Goal: Task Accomplishment & Management: Use online tool/utility

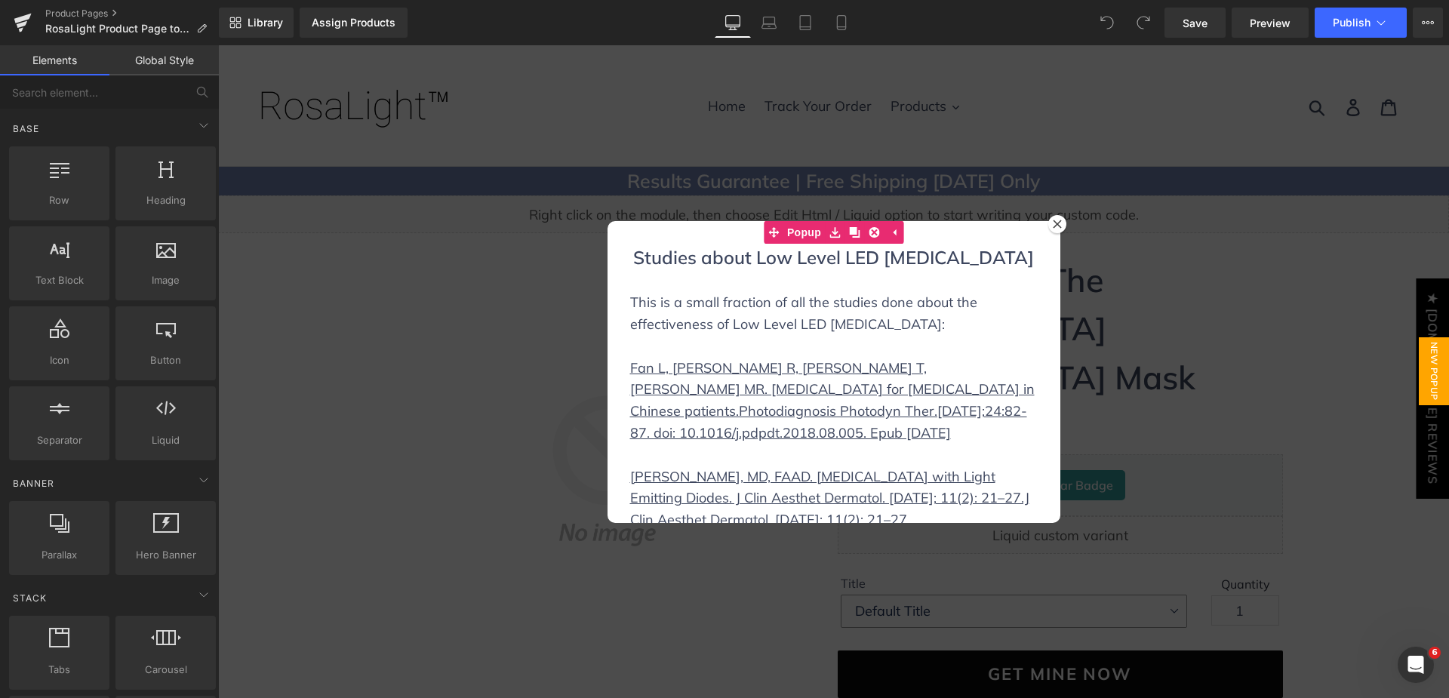
click at [482, 283] on div at bounding box center [833, 371] width 1231 height 653
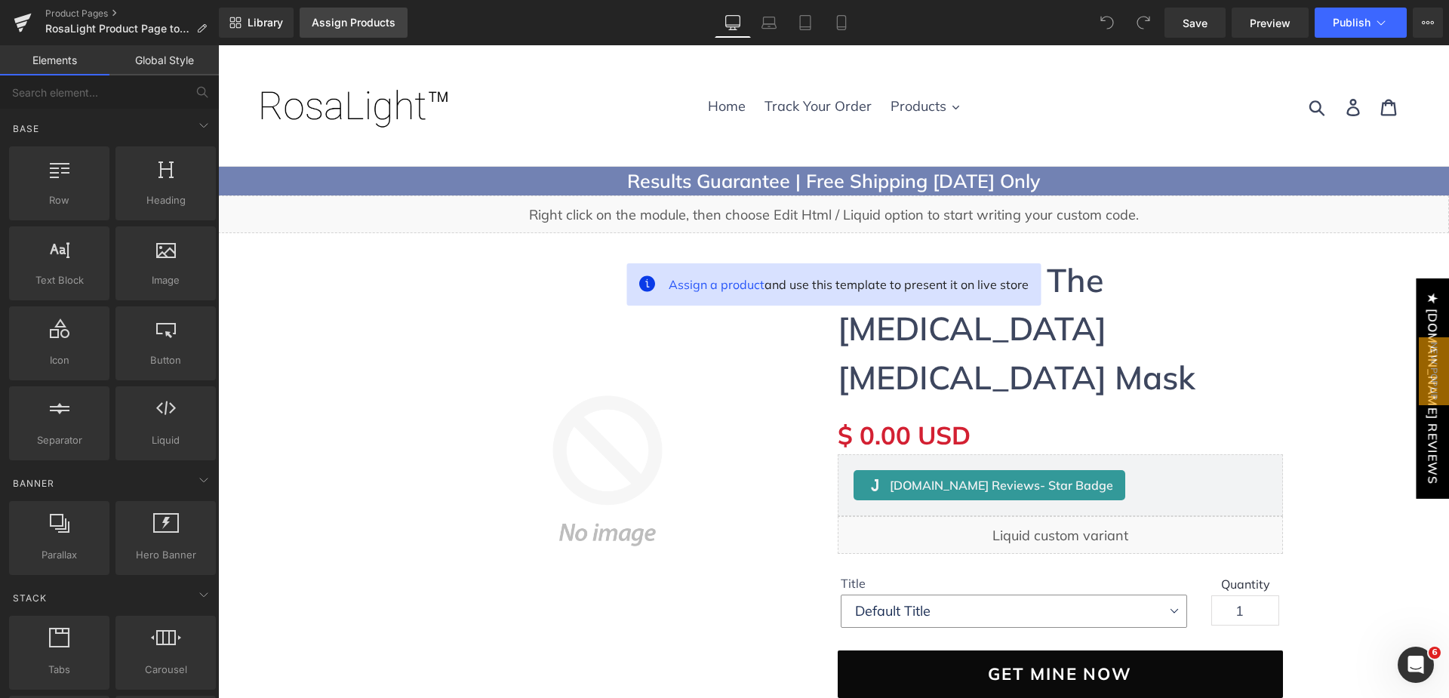
click at [347, 28] on div "Assign Products" at bounding box center [354, 23] width 84 height 12
click at [385, 25] on div "Assign Products" at bounding box center [354, 23] width 84 height 12
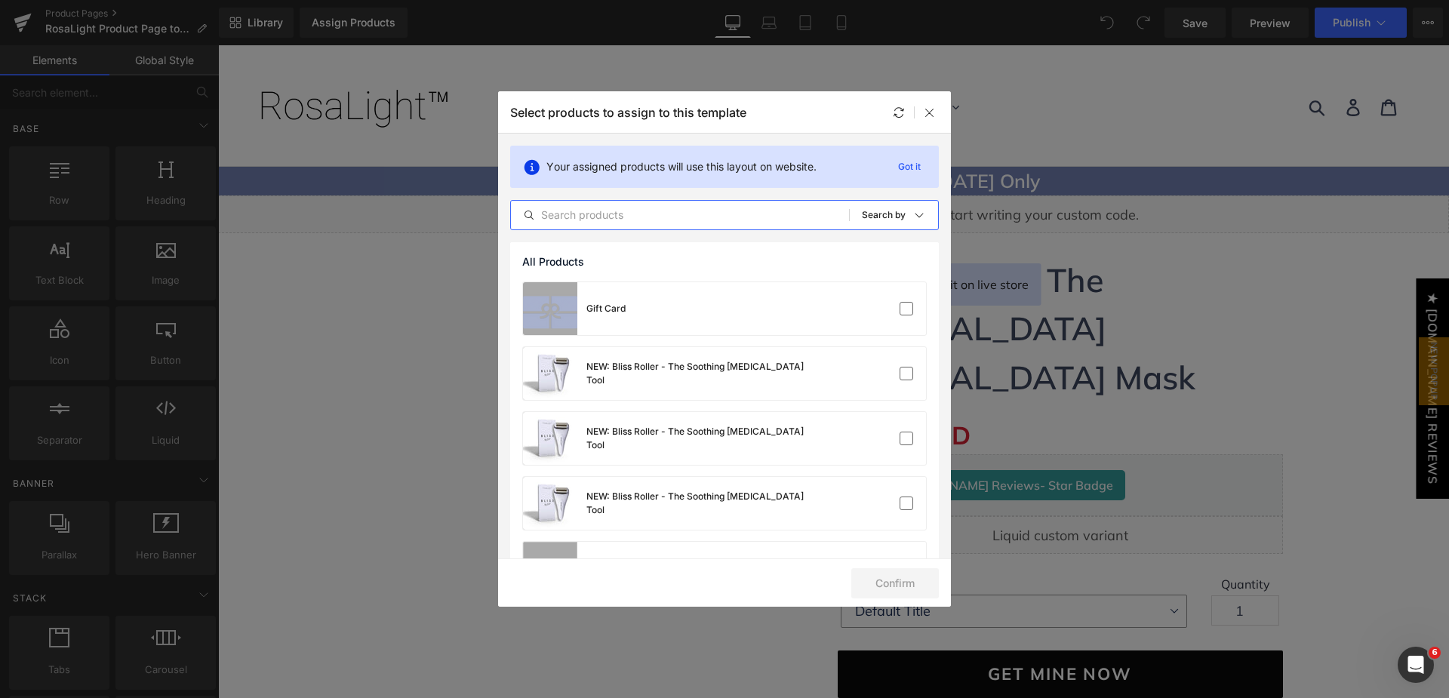
click at [682, 217] on input "text" at bounding box center [680, 215] width 338 height 18
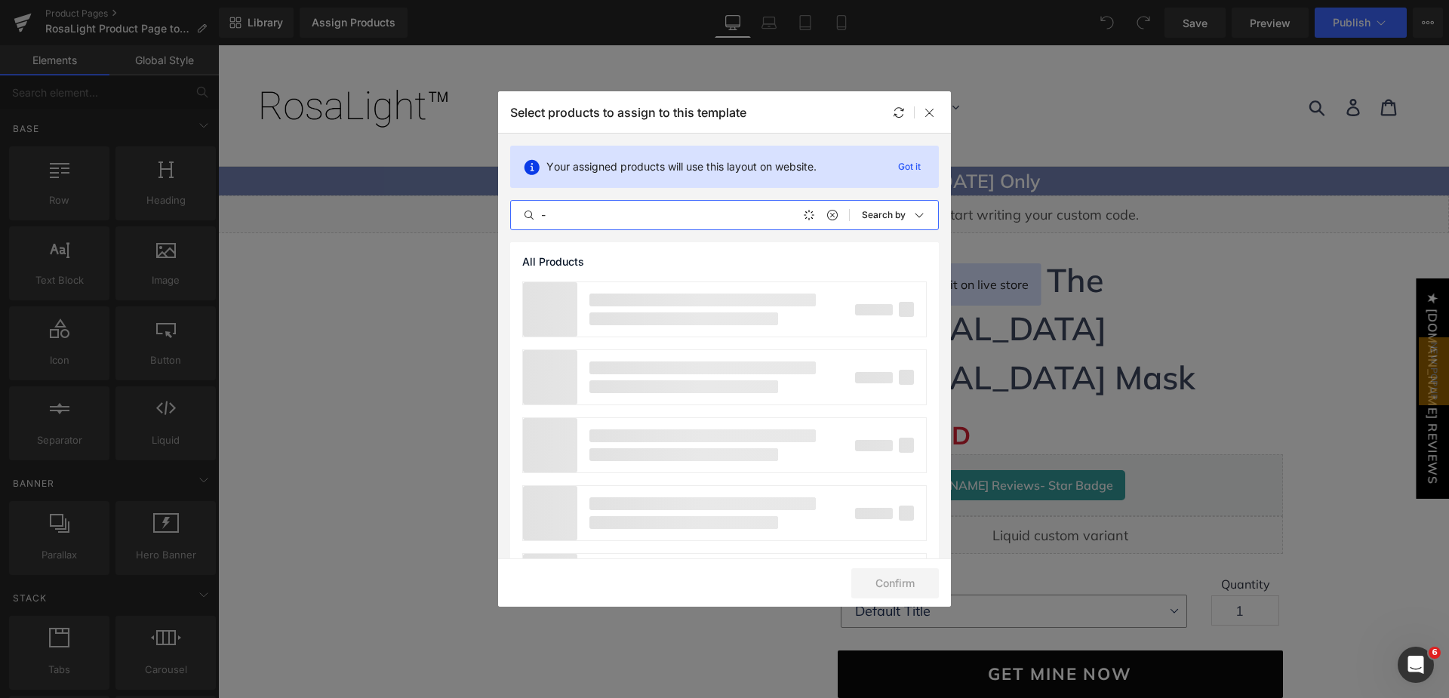
type input "-"
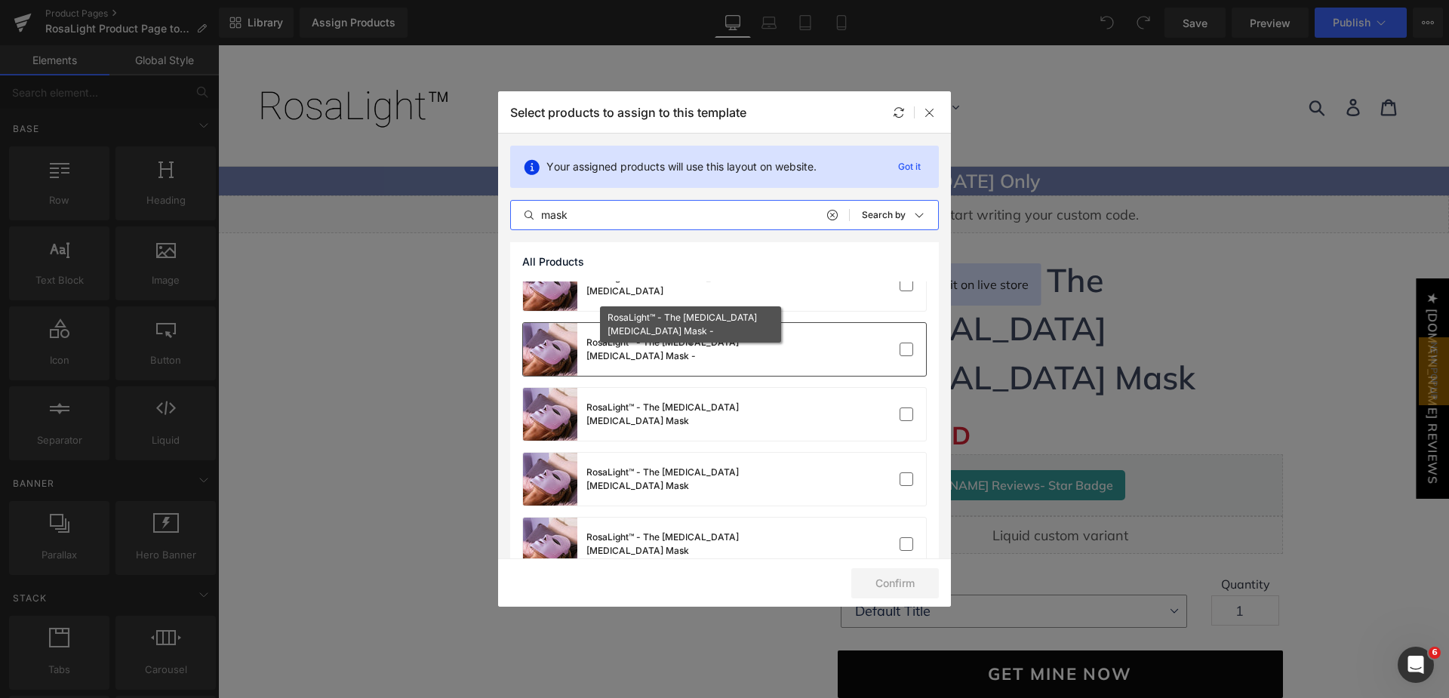
scroll to position [151, 0]
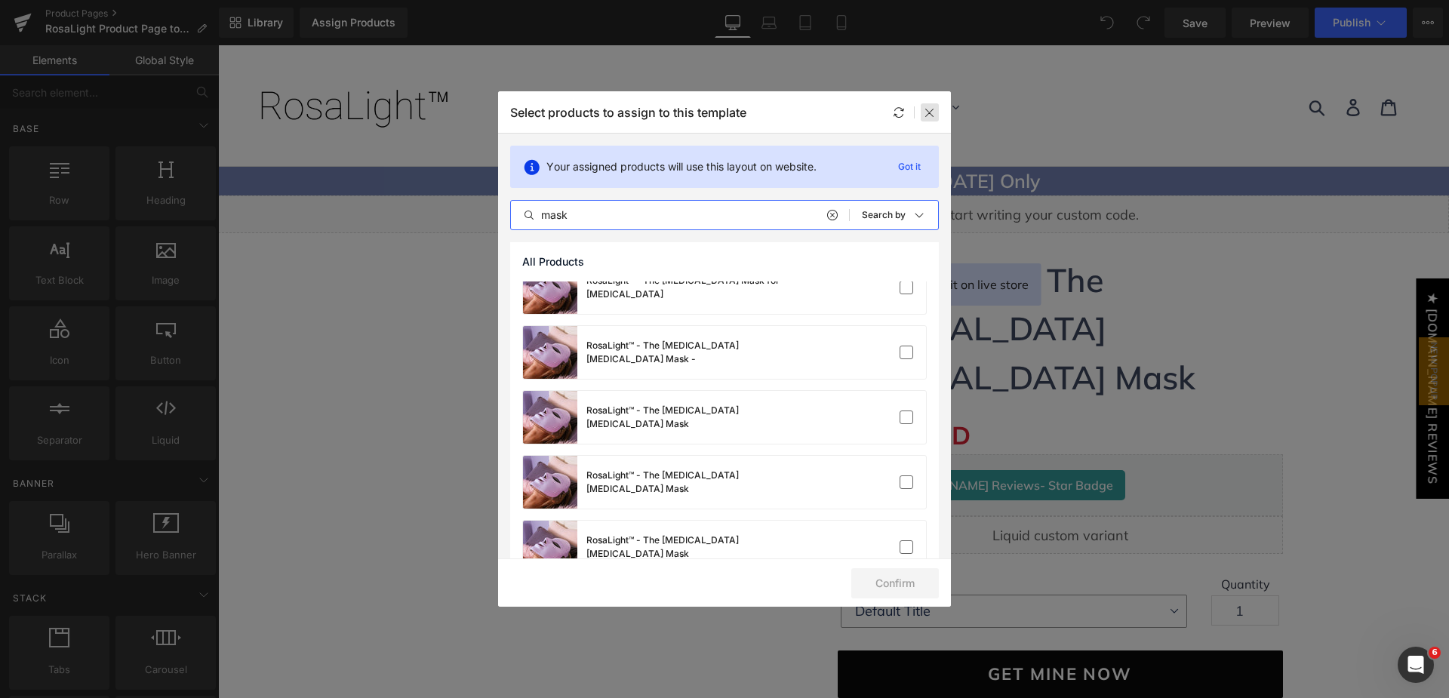
type input "mask"
click at [931, 114] on icon at bounding box center [930, 112] width 12 height 12
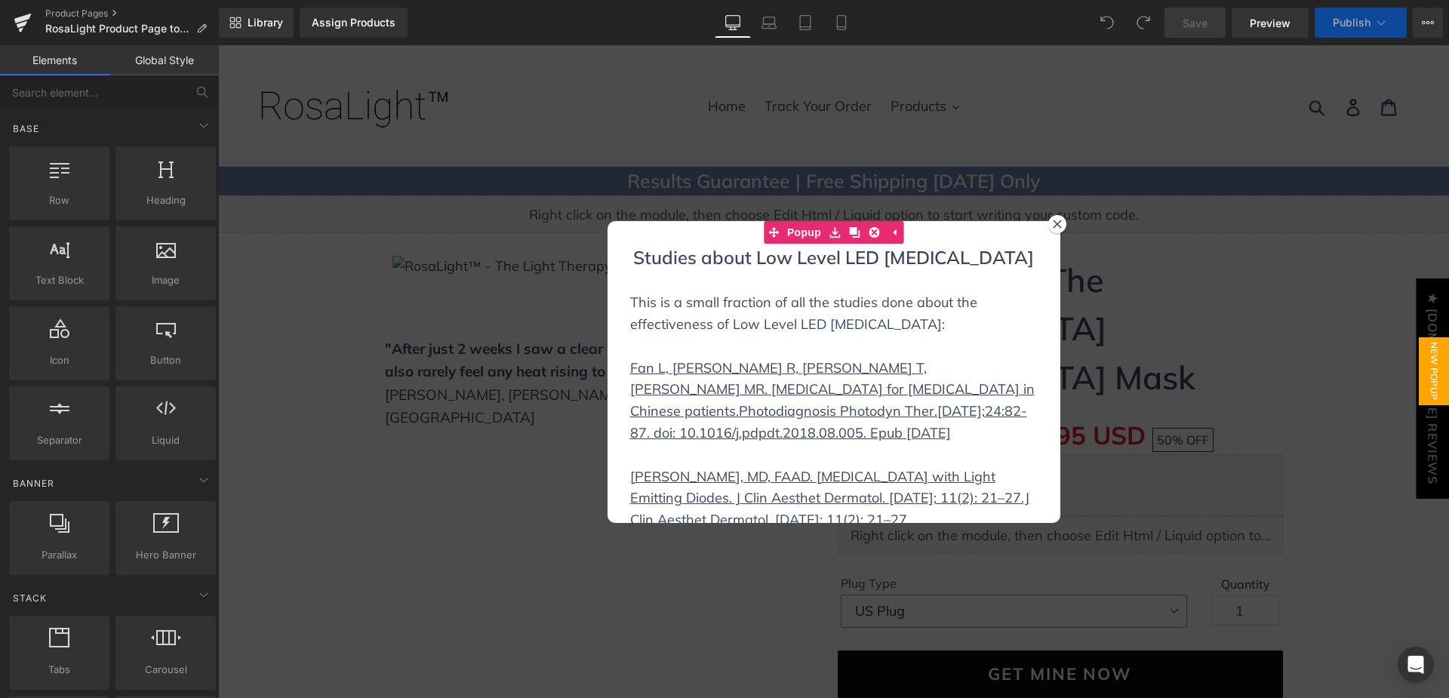
click at [1053, 223] on icon at bounding box center [1057, 224] width 9 height 9
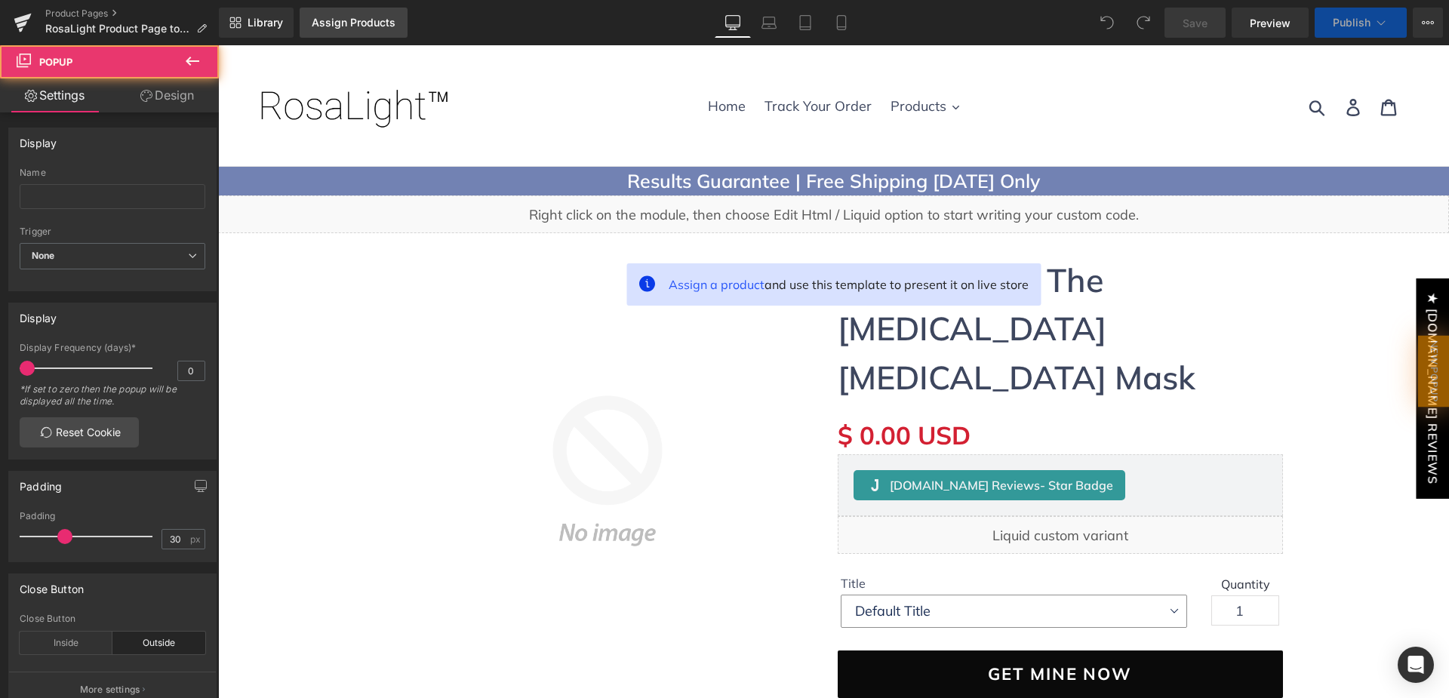
click at [362, 31] on link "Assign Products" at bounding box center [354, 23] width 108 height 30
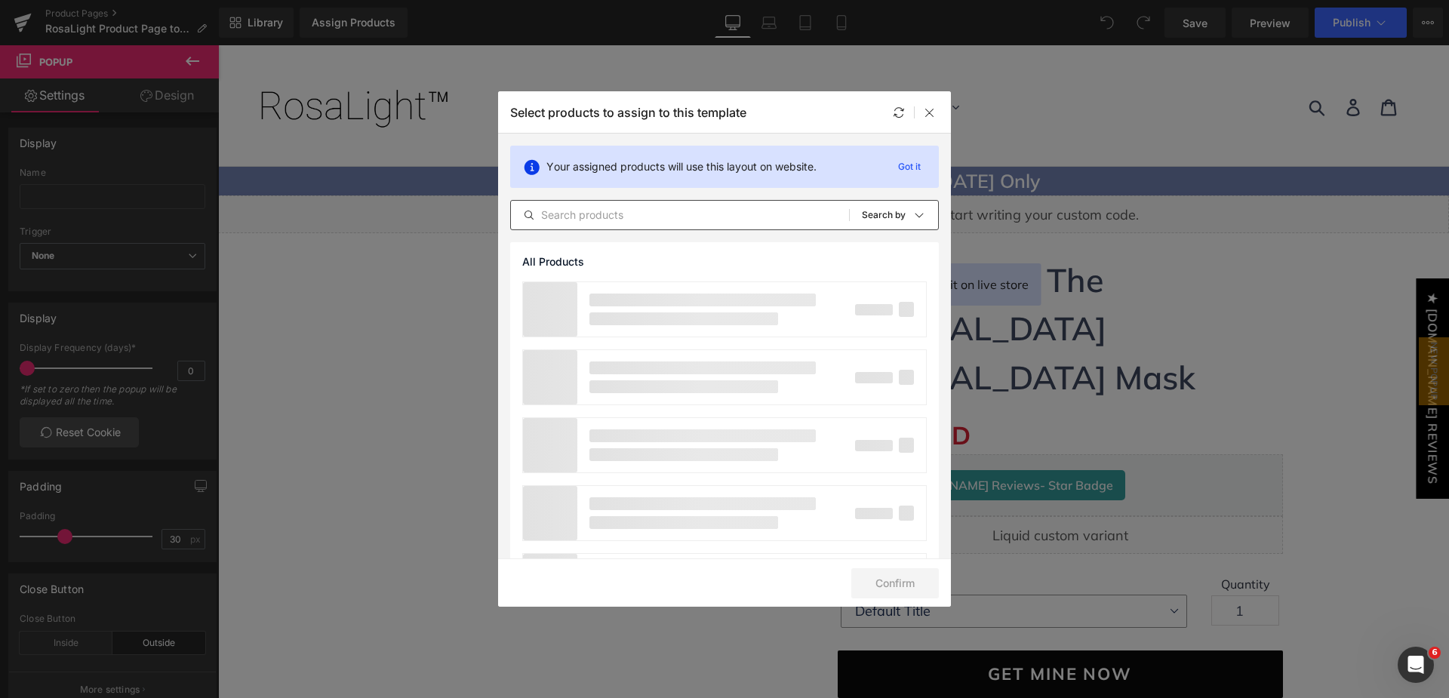
click at [613, 208] on input "text" at bounding box center [680, 215] width 338 height 18
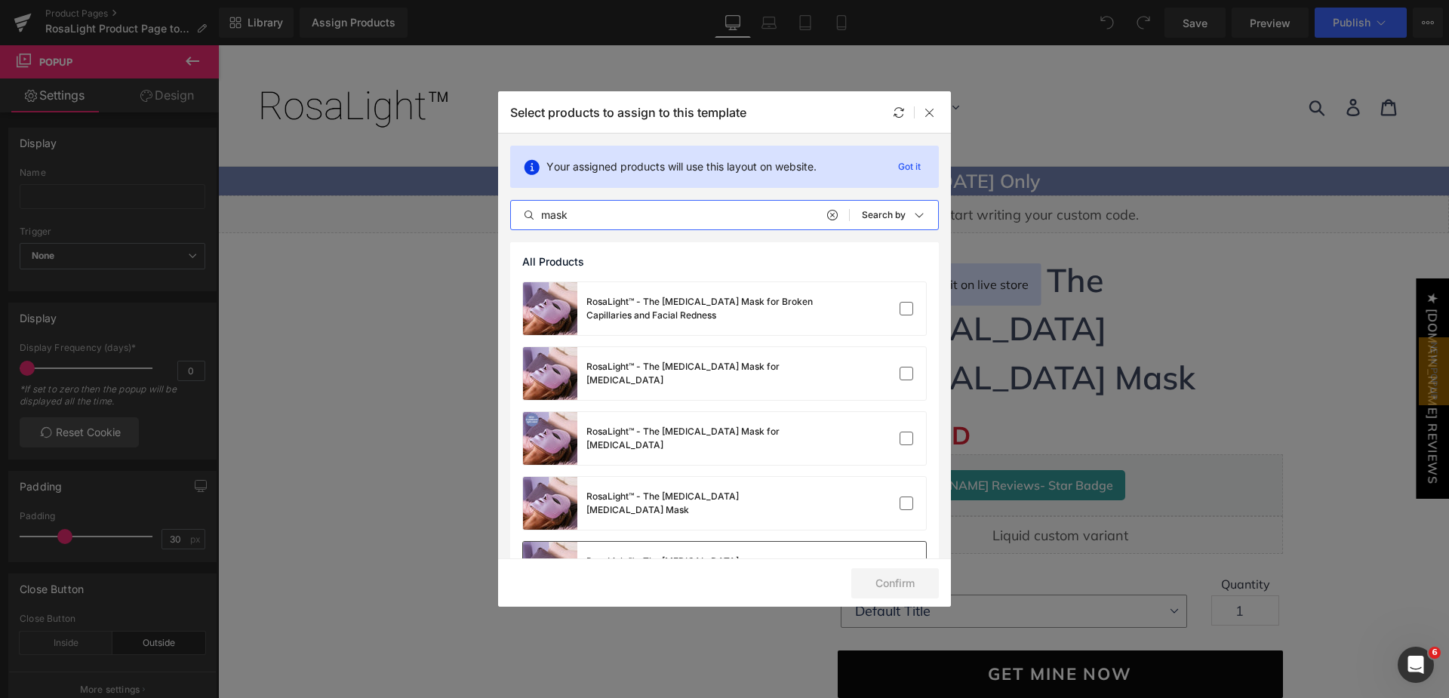
scroll to position [75, 0]
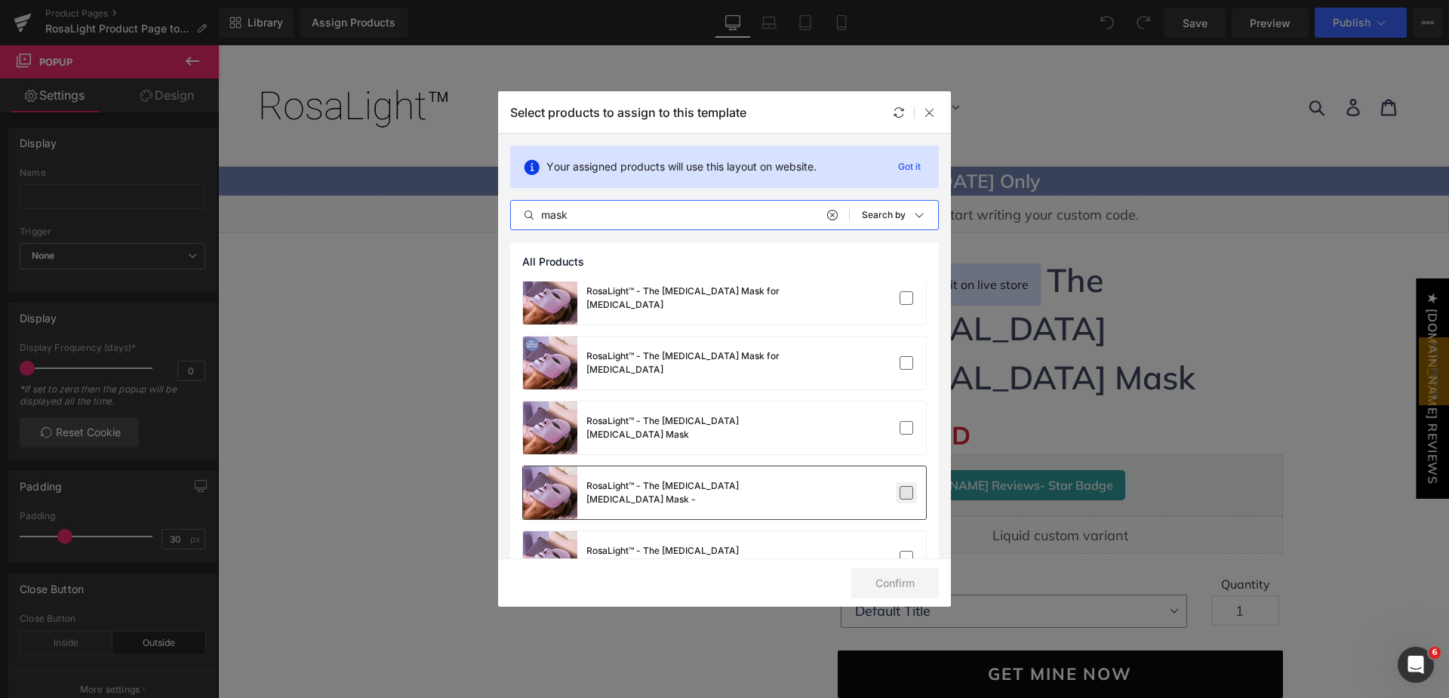
type input "mask"
click at [900, 493] on label at bounding box center [907, 493] width 14 height 14
click at [906, 493] on input "checkbox" at bounding box center [906, 493] width 0 height 0
click at [926, 582] on button "Confirm" at bounding box center [895, 583] width 88 height 30
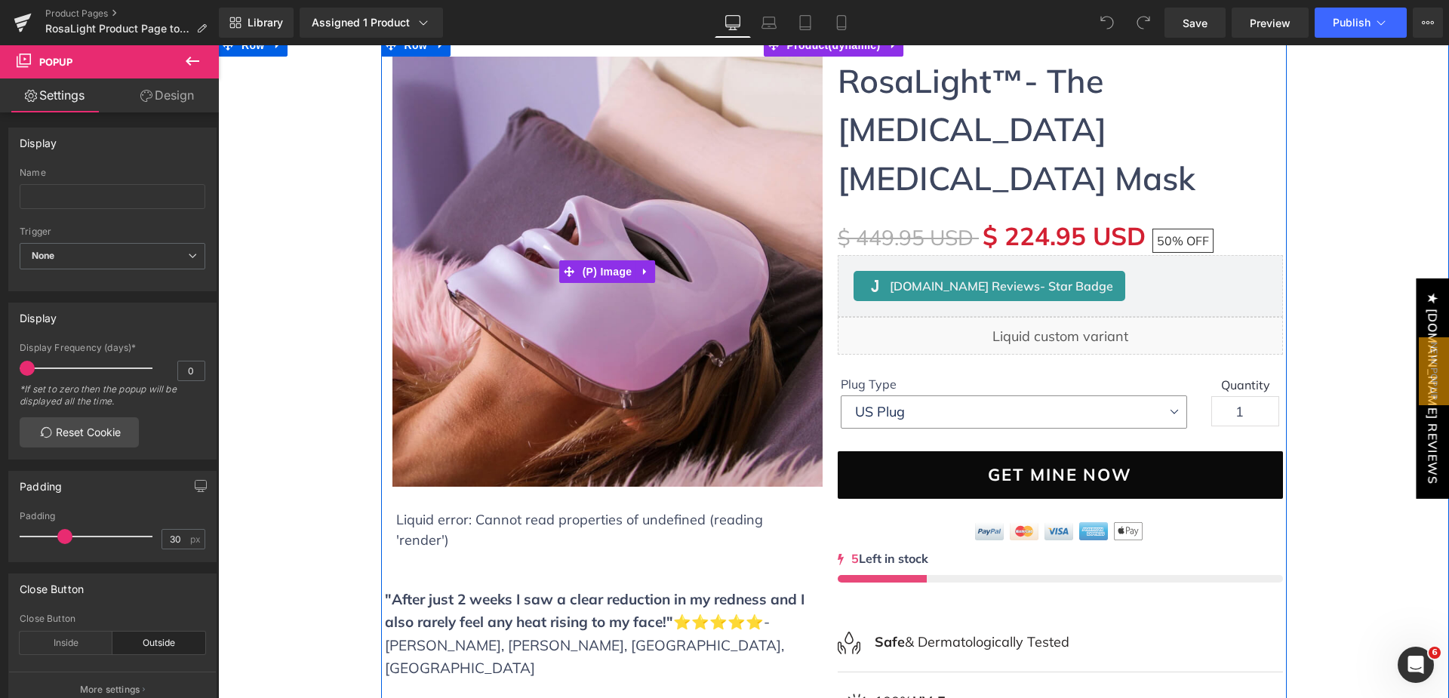
scroll to position [226, 0]
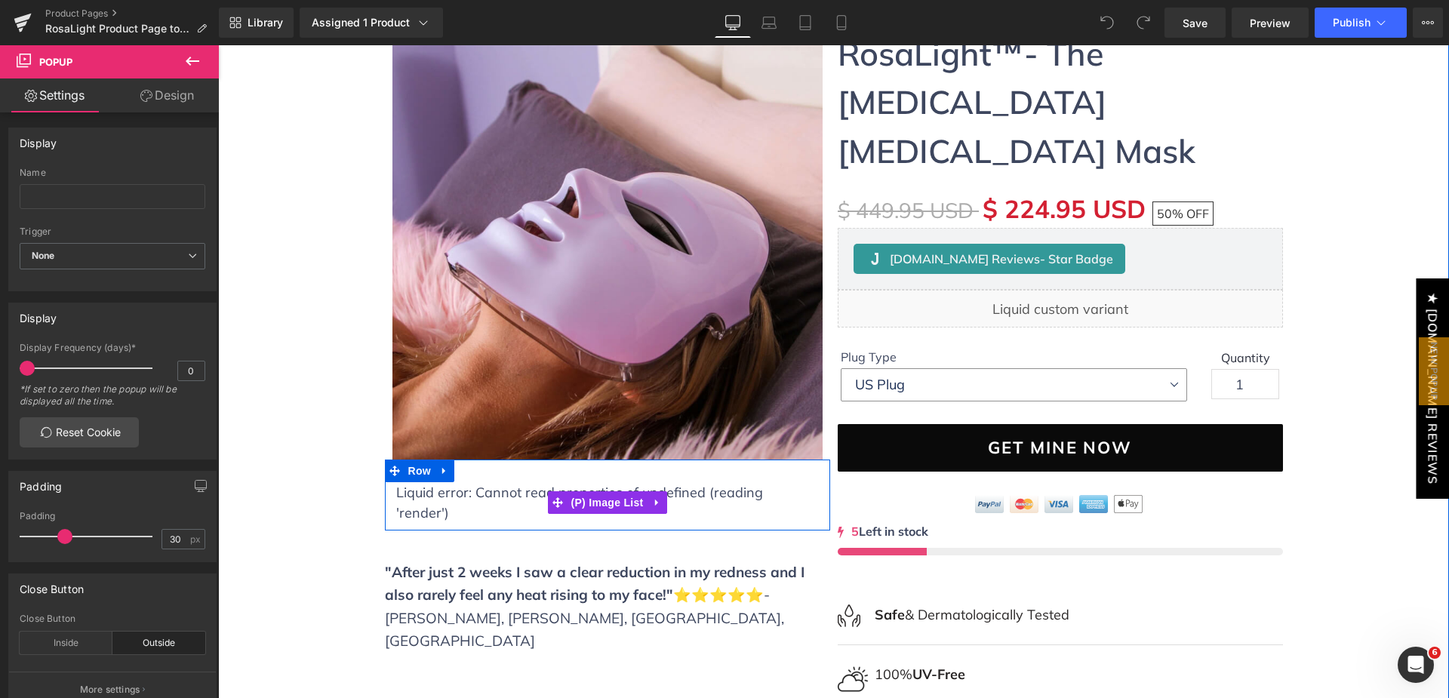
click at [734, 497] on div "Liquid error: Cannot read properties of undefined (reading 'render') (P) Image …" at bounding box center [607, 502] width 423 height 41
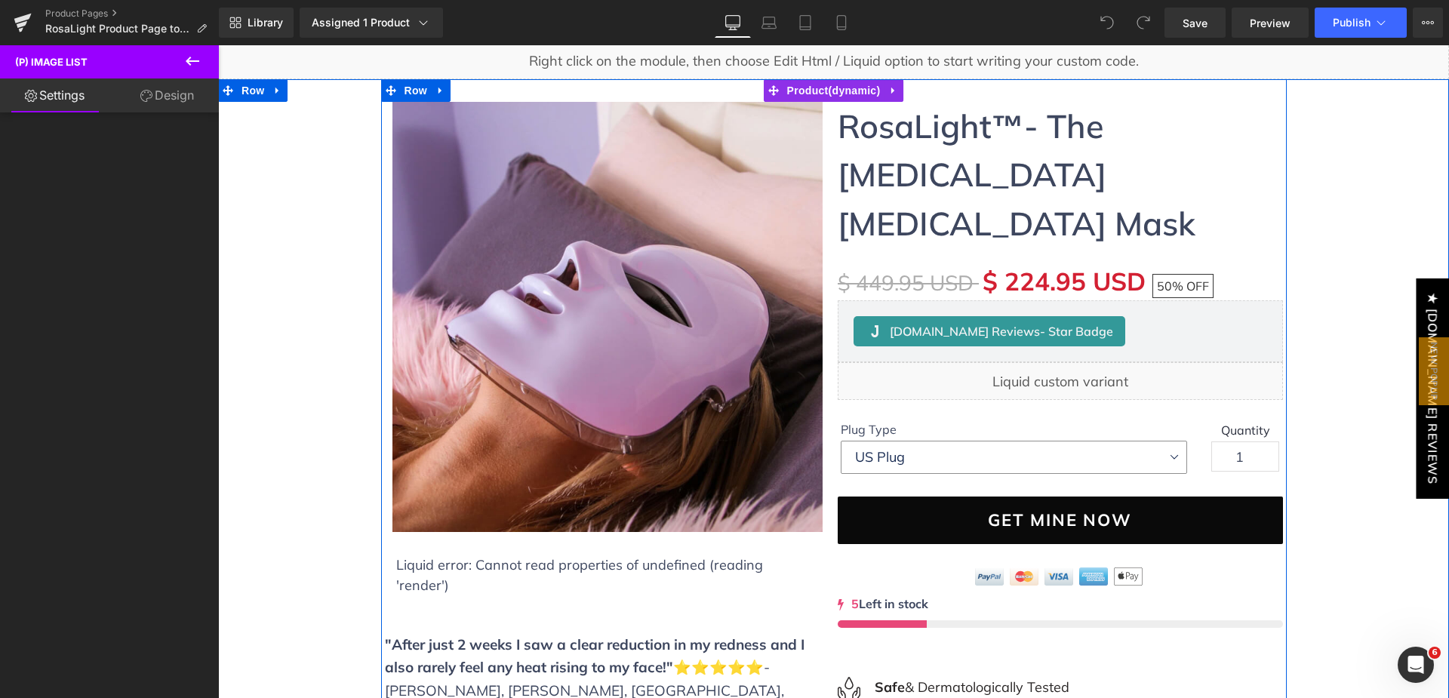
scroll to position [151, 0]
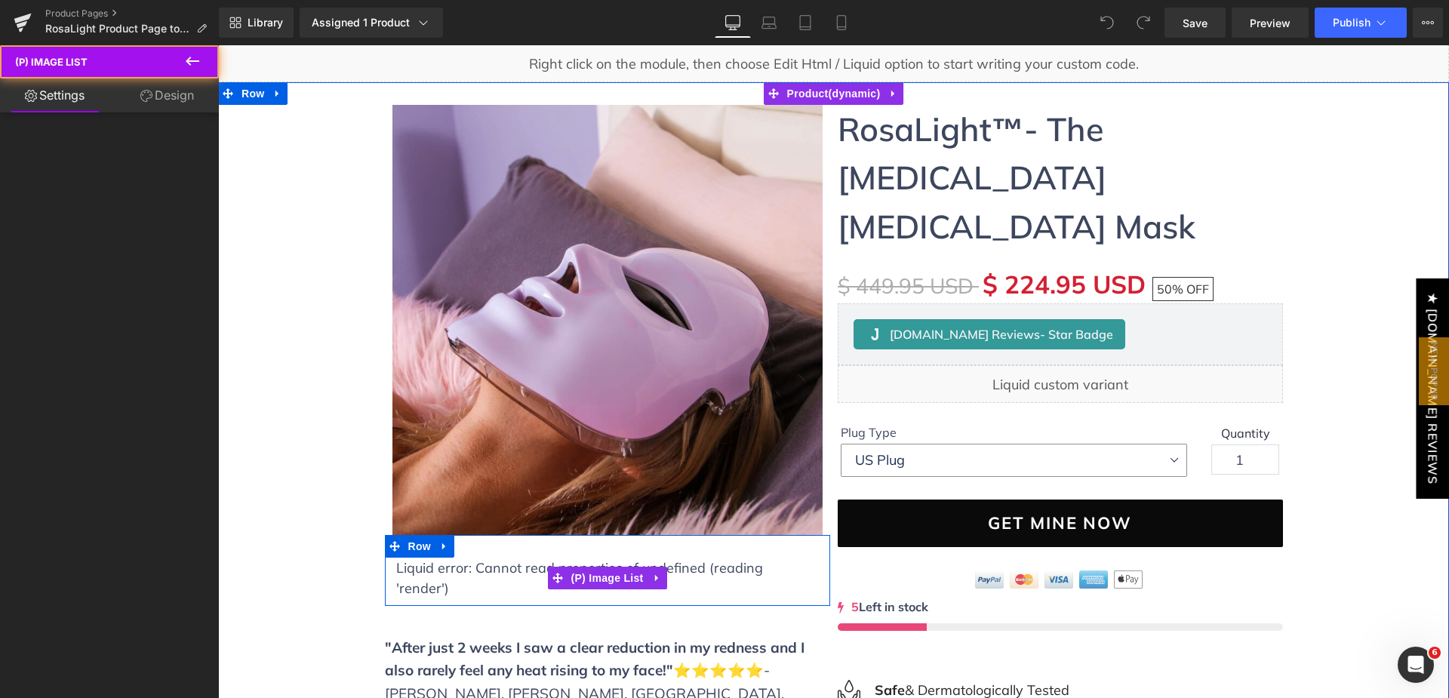
click at [684, 577] on div "Liquid error: Cannot read properties of undefined (reading 'render') (P) Image …" at bounding box center [607, 578] width 423 height 41
click at [616, 569] on span "(P) Image List" at bounding box center [608, 578] width 80 height 23
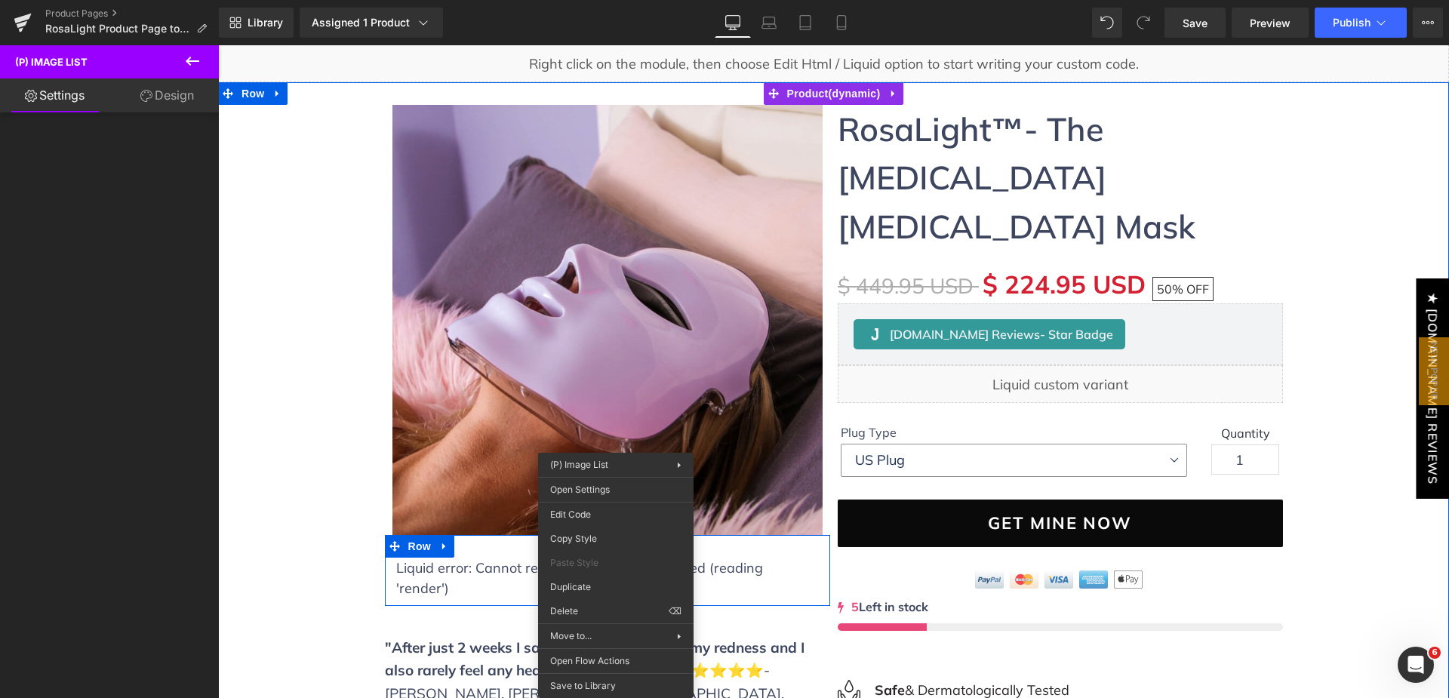
click at [467, 560] on div "Liquid error: Cannot read properties of undefined (reading 'render') (P) Image …" at bounding box center [607, 578] width 423 height 41
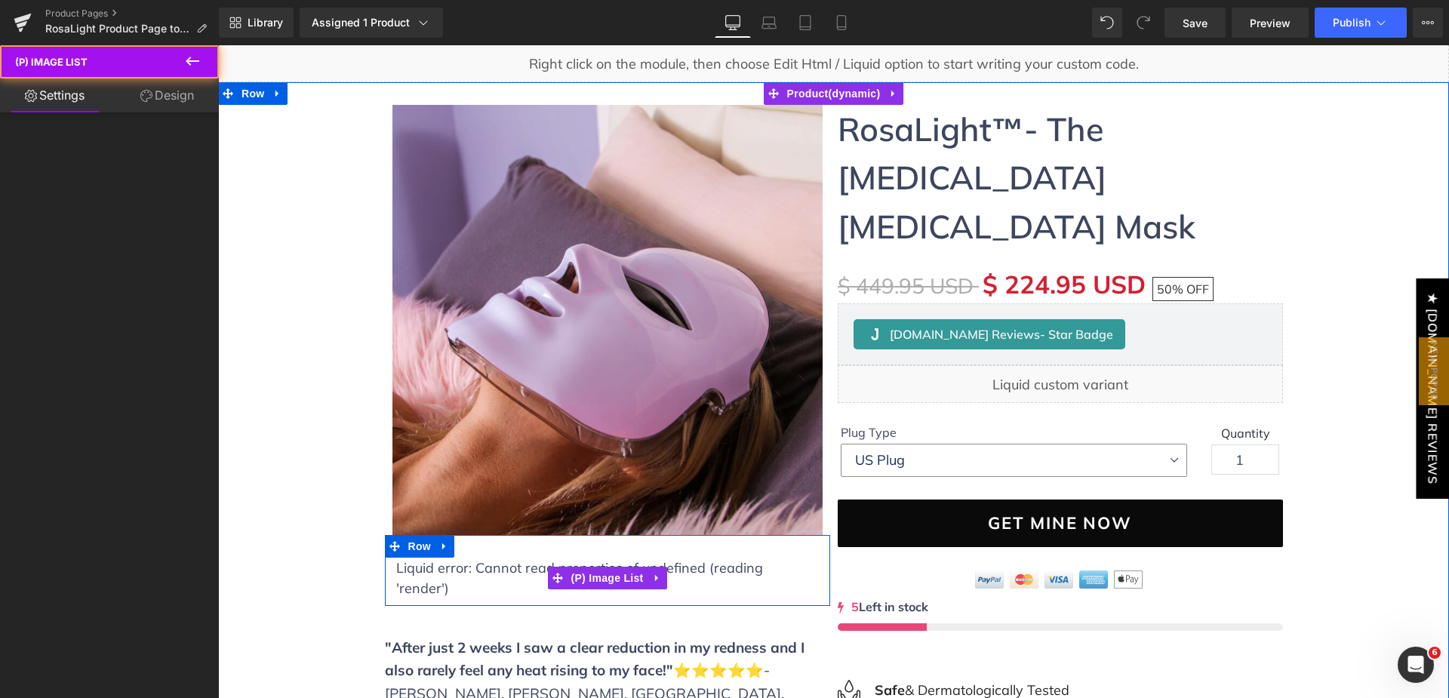
click at [477, 573] on div "Liquid error: Cannot read properties of undefined (reading 'render') (P) Image …" at bounding box center [607, 578] width 423 height 41
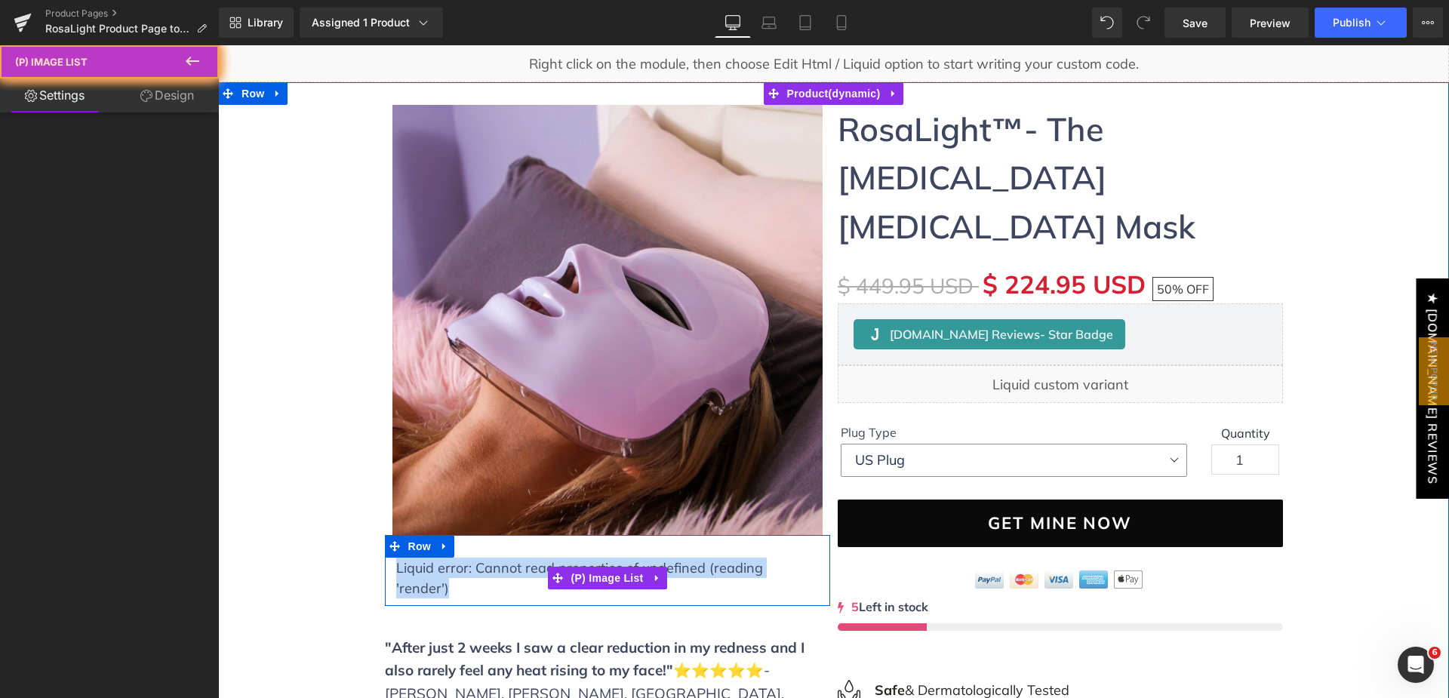
click at [477, 573] on div "Liquid error: Cannot read properties of undefined (reading 'render') (P) Image …" at bounding box center [607, 578] width 423 height 41
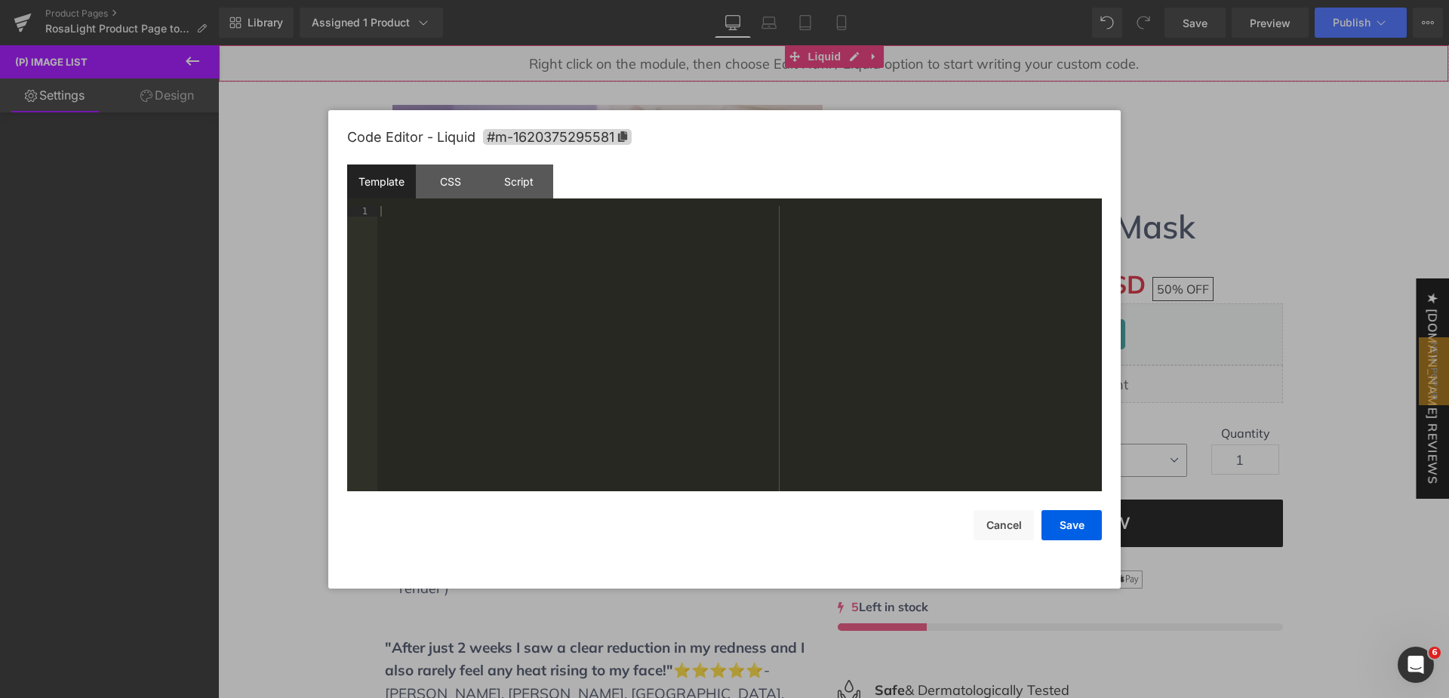
click at [645, 0] on div "(P) Image List You are previewing how the will restyle your page. You can not e…" at bounding box center [724, 0] width 1449 height 0
click at [444, 183] on div "CSS" at bounding box center [450, 182] width 69 height 34
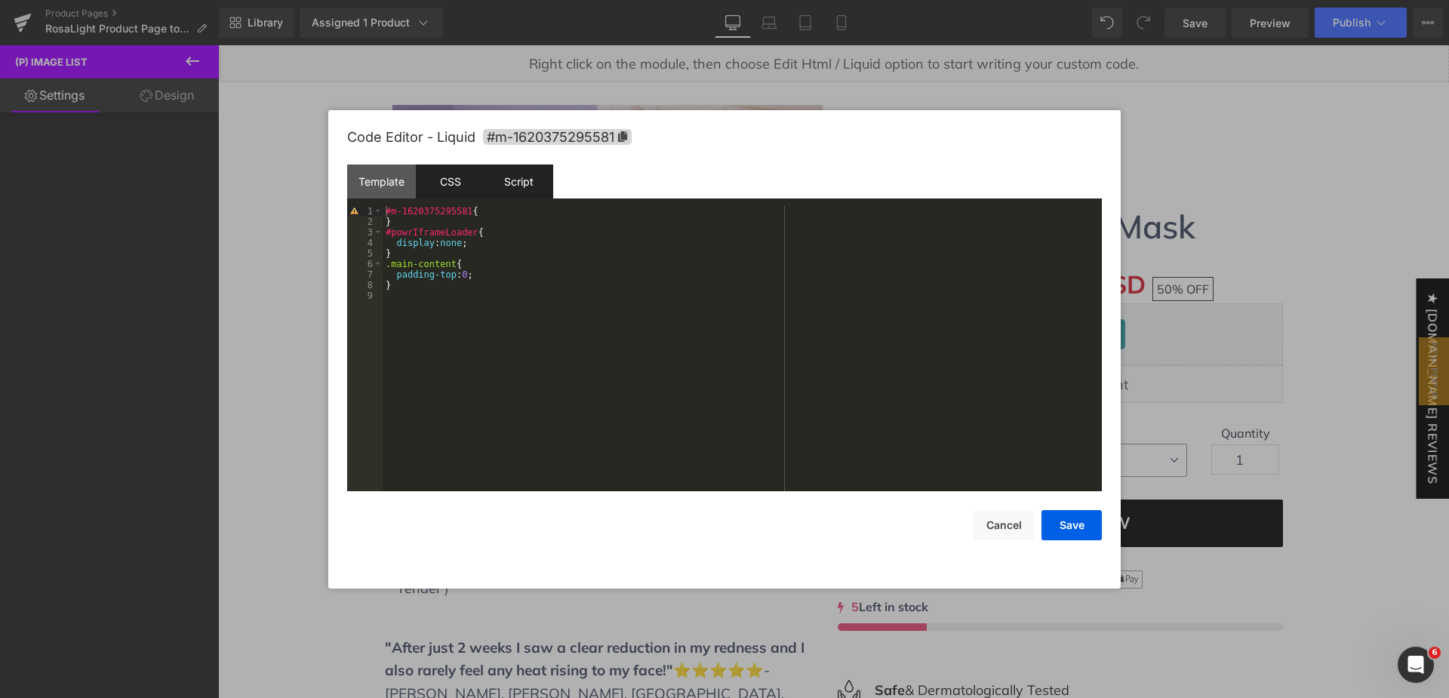
click at [505, 180] on div "Script" at bounding box center [519, 182] width 69 height 34
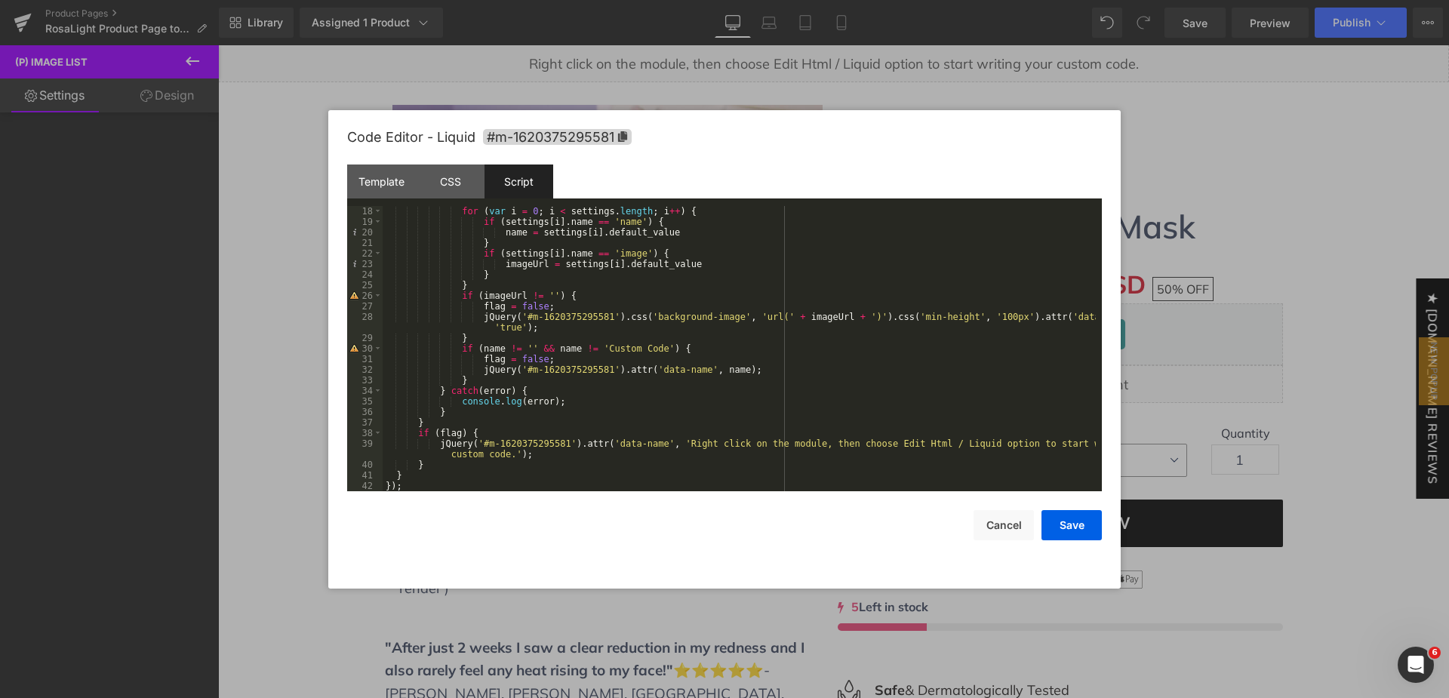
scroll to position [180, 0]
click at [273, 430] on div at bounding box center [724, 349] width 1449 height 698
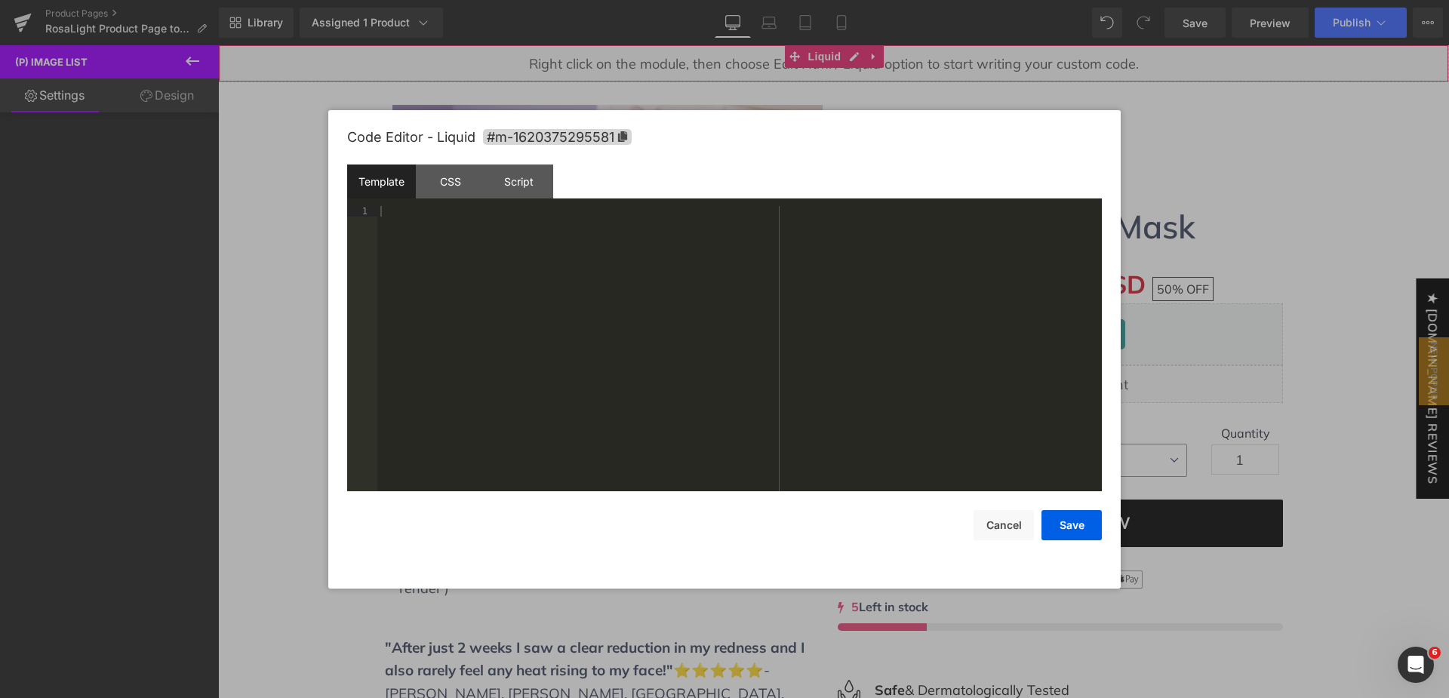
click at [715, 0] on div "(P) Image List You are previewing how the will restyle your page. You can not e…" at bounding box center [724, 0] width 1449 height 0
click at [523, 183] on div "Script" at bounding box center [519, 182] width 69 height 34
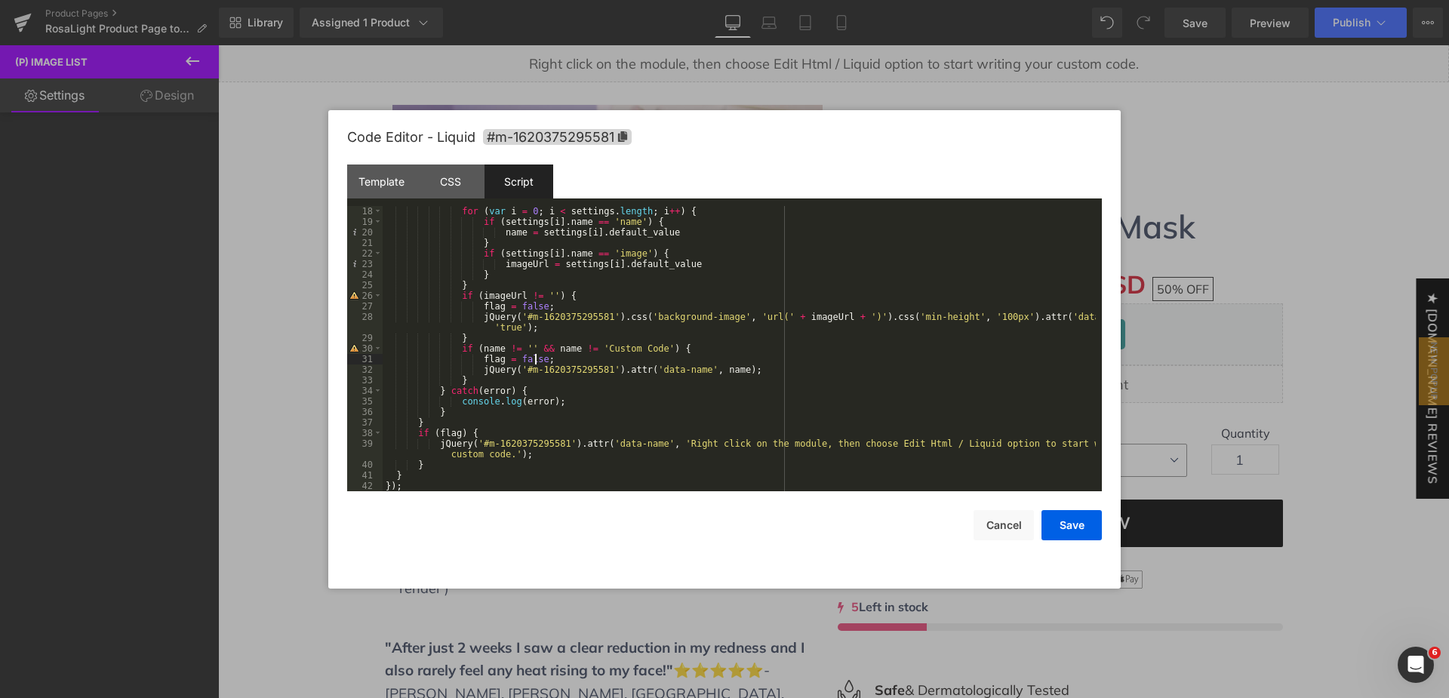
click at [534, 354] on div "for ( var i = 0 ; i < settings . length ; i ++ ) { if ( settings [ i ] . name =…" at bounding box center [739, 359] width 713 height 306
click at [485, 297] on div "for ( var i = 0 ; i < settings . length ; i ++ ) { if ( settings [ i ] . name =…" at bounding box center [739, 359] width 713 height 306
click at [353, 295] on div "26" at bounding box center [364, 296] width 35 height 11
click at [1170, 140] on div at bounding box center [724, 349] width 1449 height 698
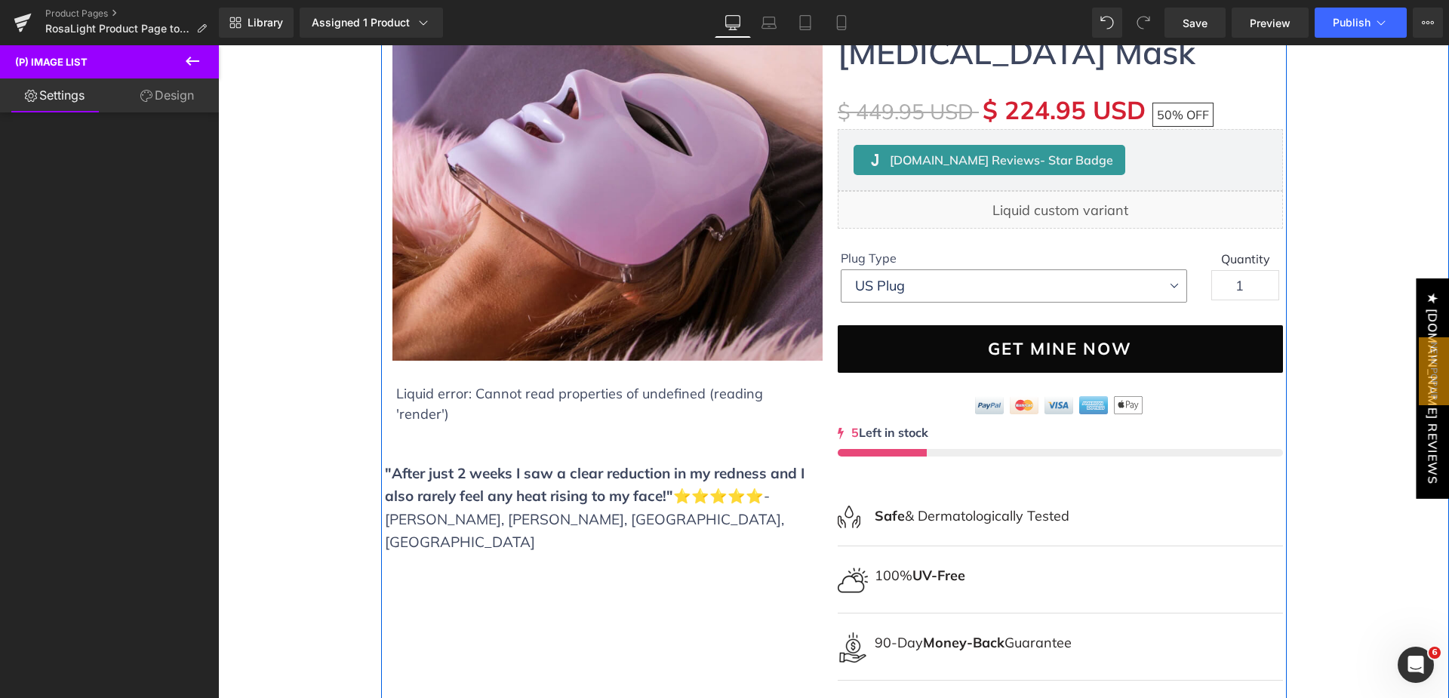
scroll to position [303, 0]
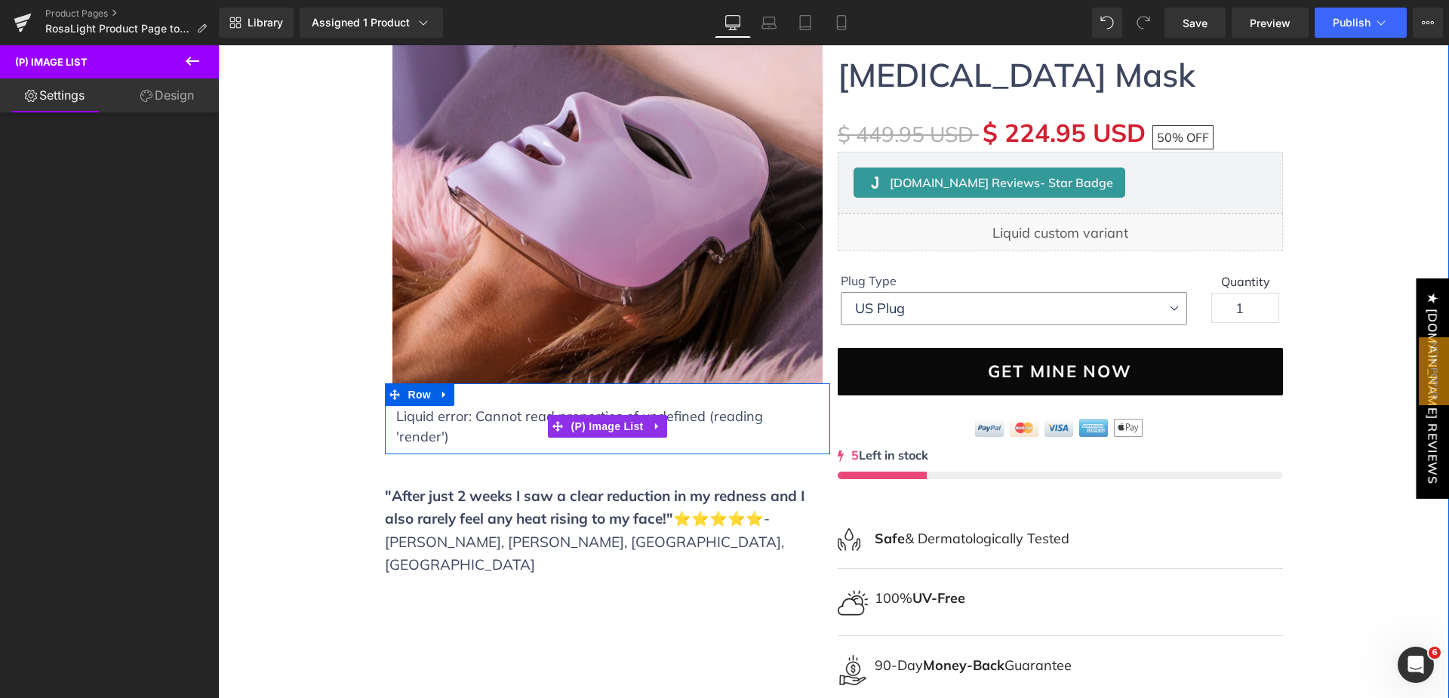
click at [507, 420] on div "Liquid error: Cannot read properties of undefined (reading 'render') (P) Image …" at bounding box center [607, 426] width 423 height 41
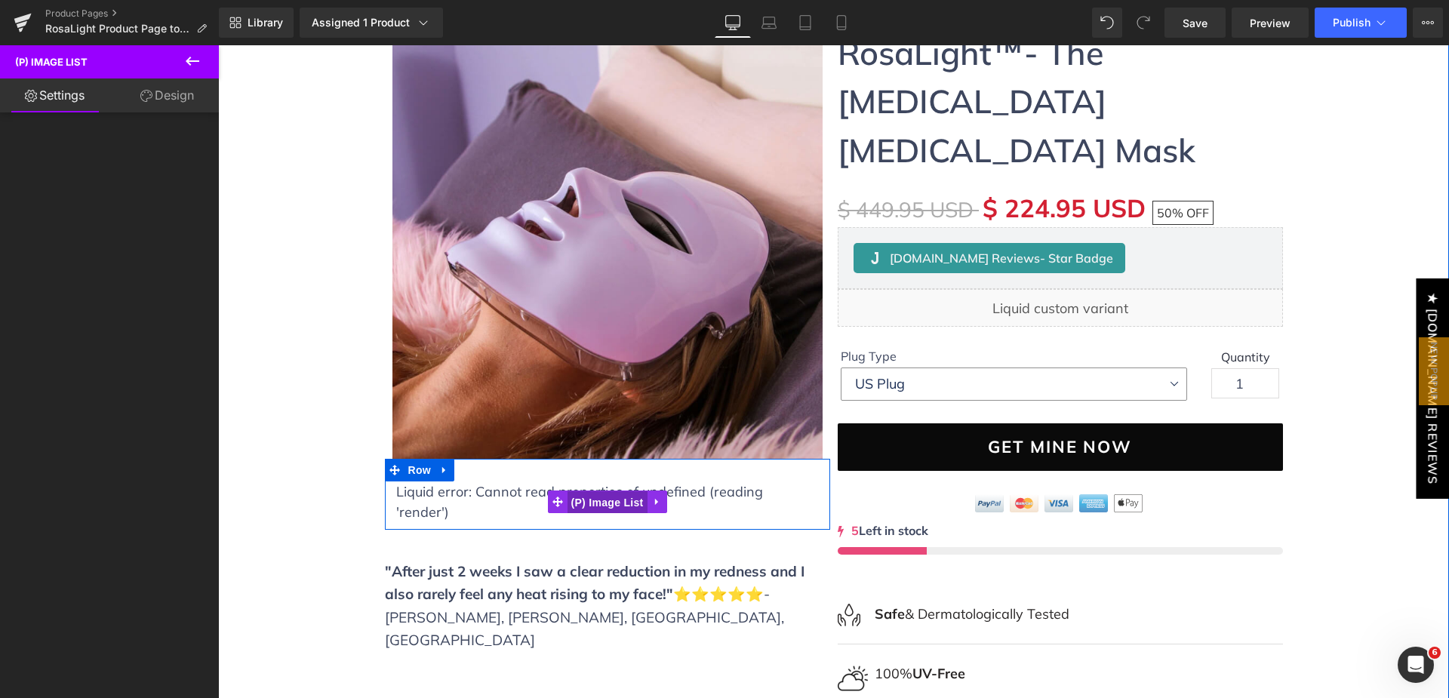
click at [584, 491] on span "(P) Image List" at bounding box center [608, 502] width 80 height 23
click at [652, 496] on icon at bounding box center [657, 501] width 11 height 11
click at [661, 328] on img at bounding box center [607, 244] width 445 height 430
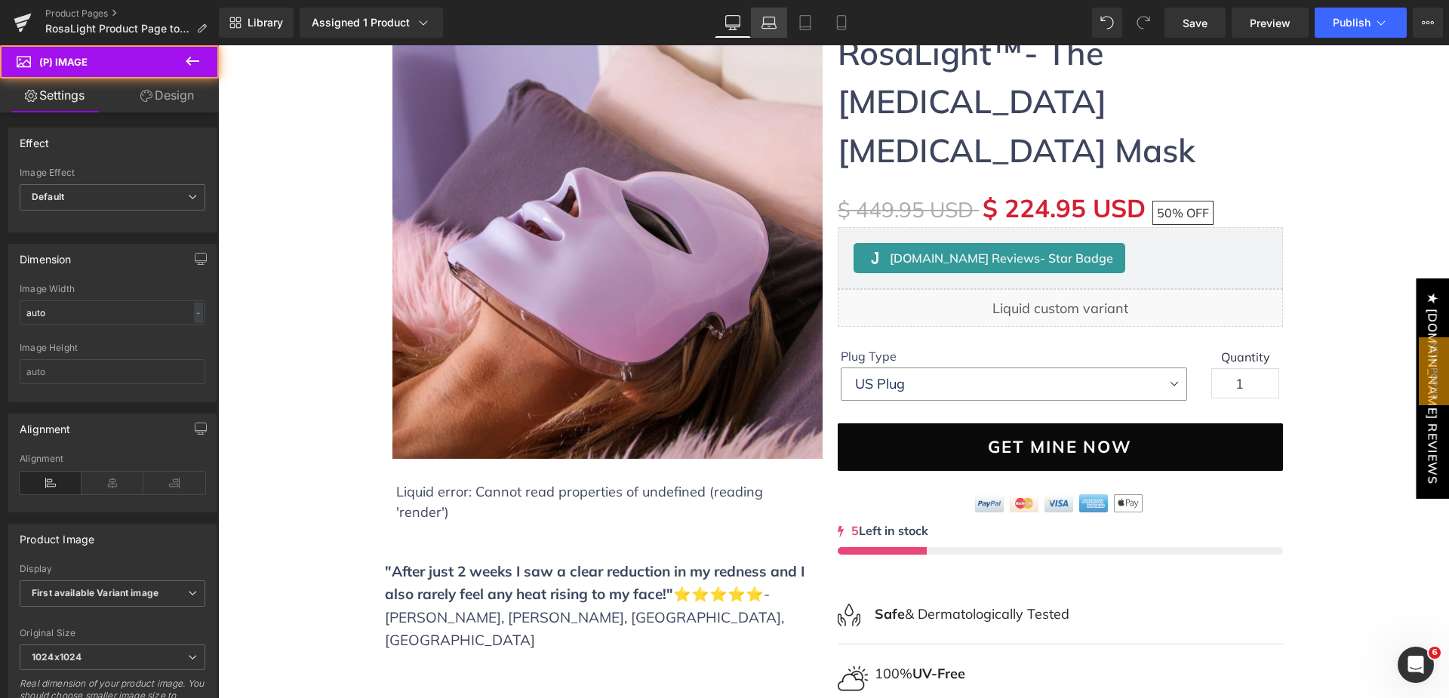
click at [771, 18] on icon at bounding box center [769, 22] width 15 height 15
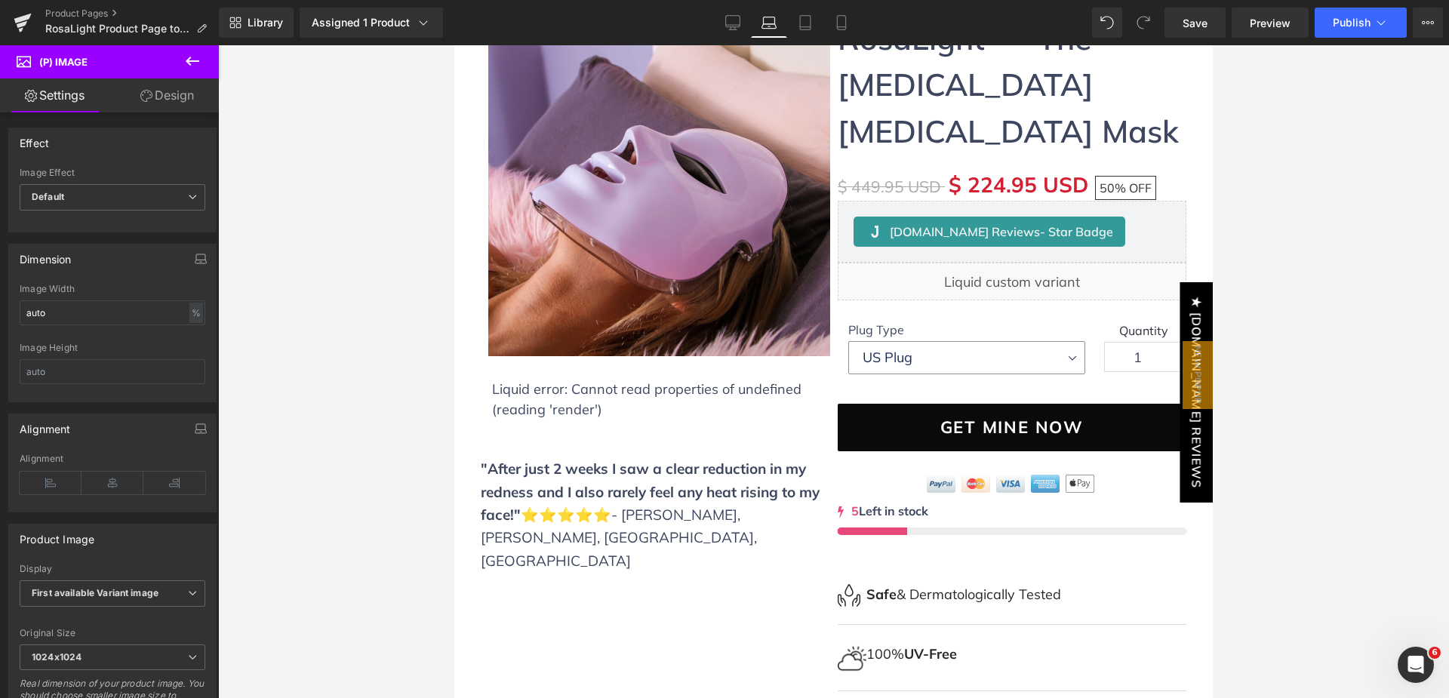
scroll to position [0, 0]
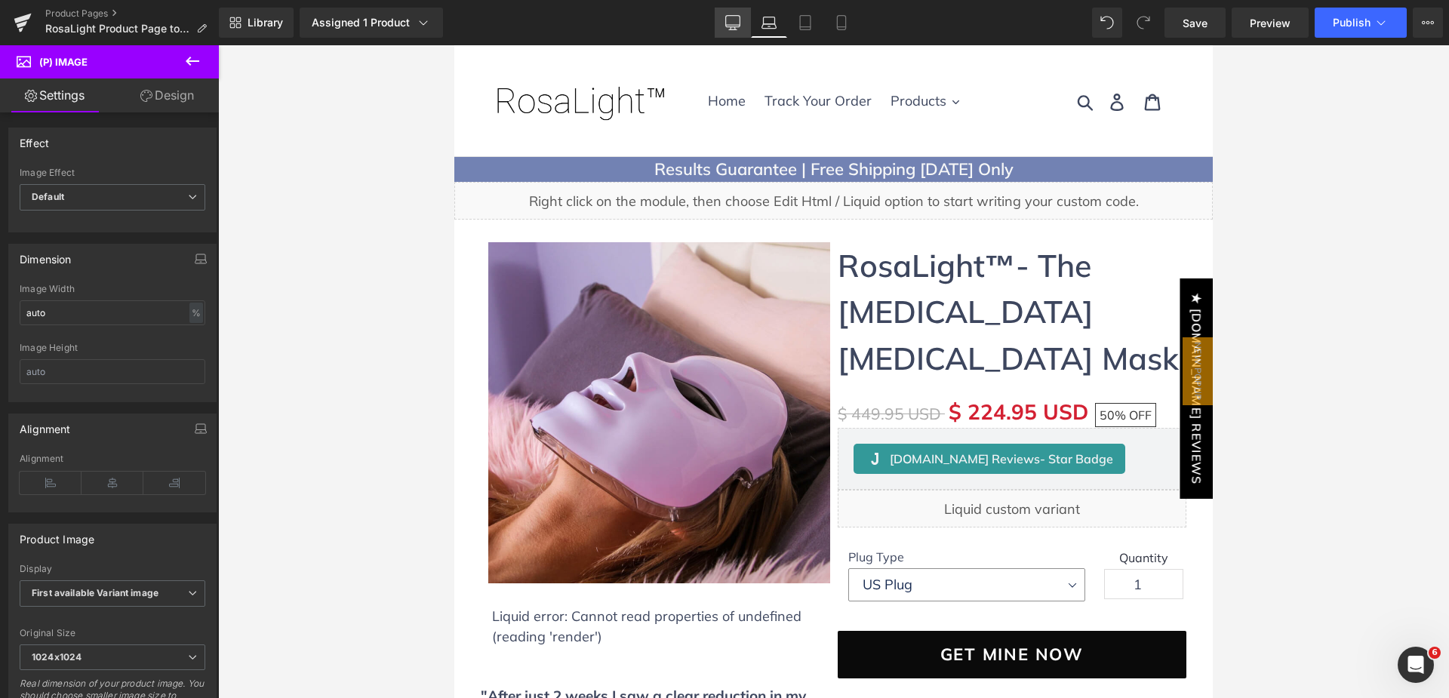
click at [739, 21] on icon at bounding box center [732, 22] width 15 height 15
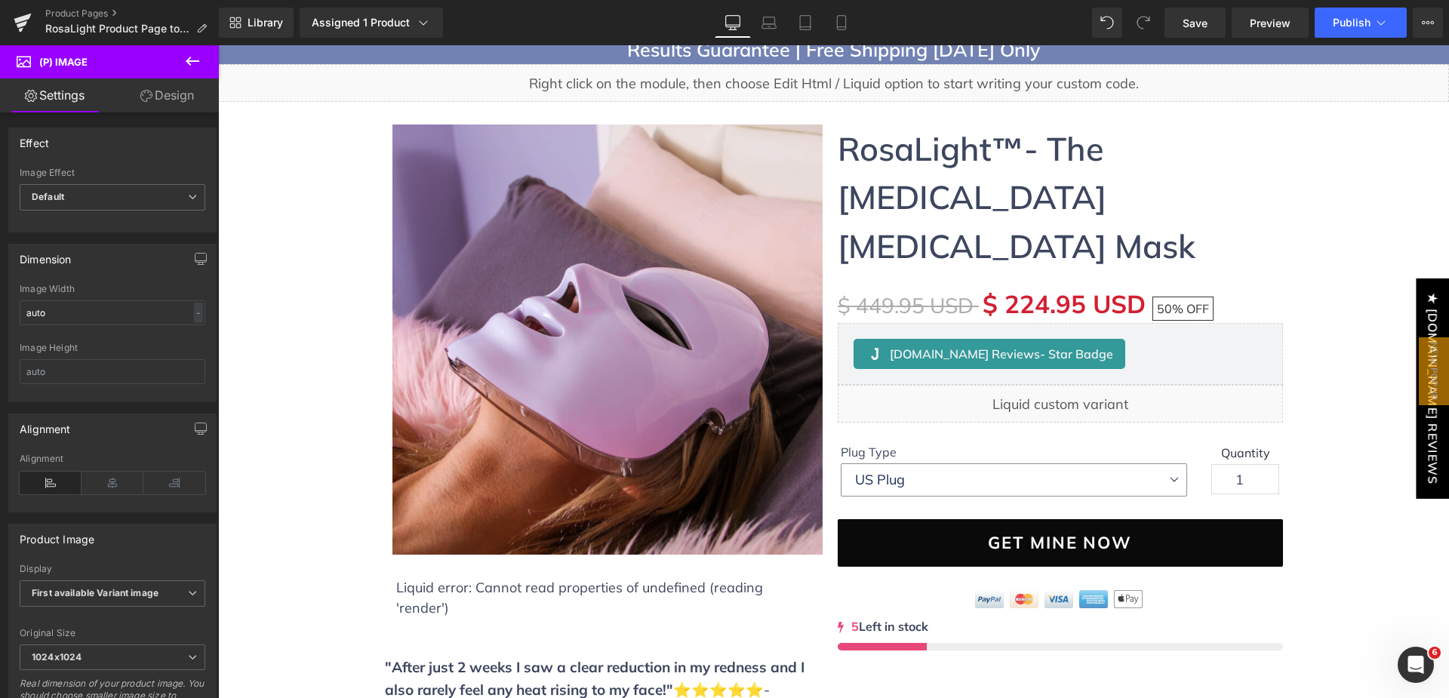
scroll to position [468, 0]
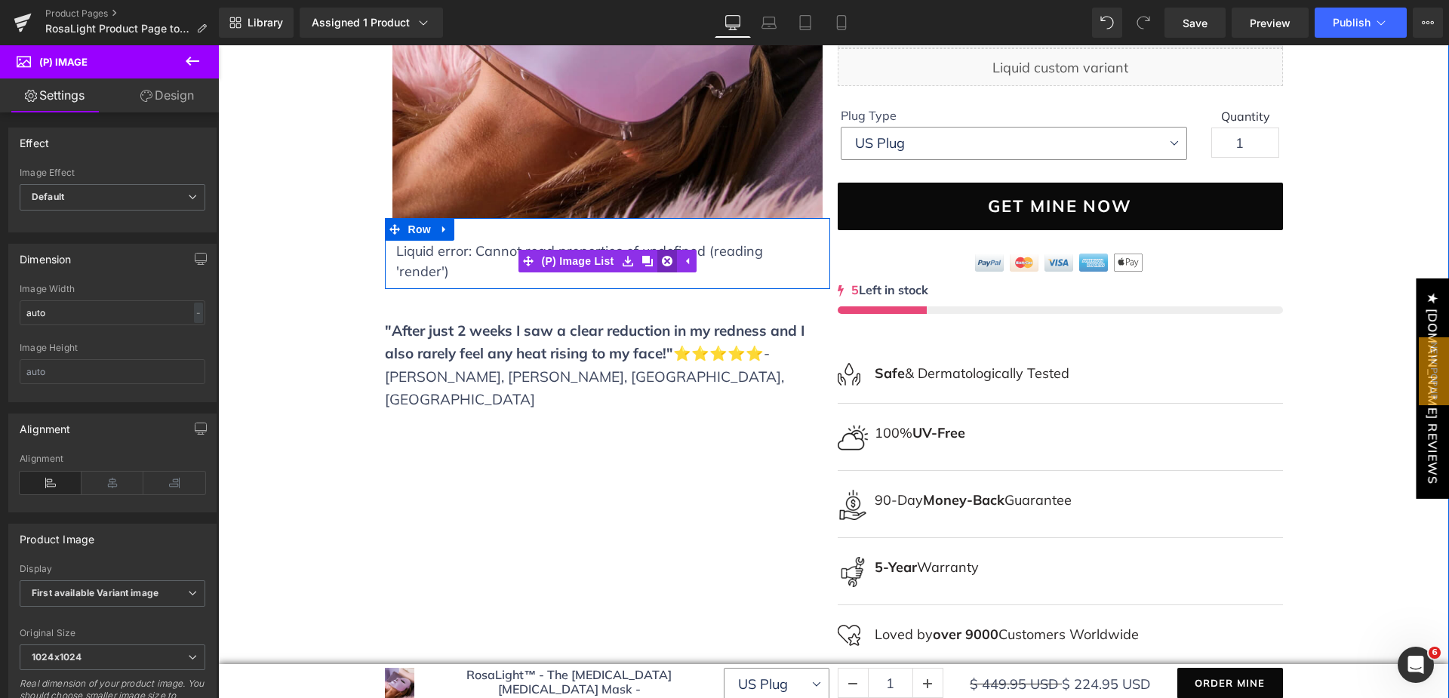
click at [662, 255] on icon at bounding box center [667, 260] width 11 height 11
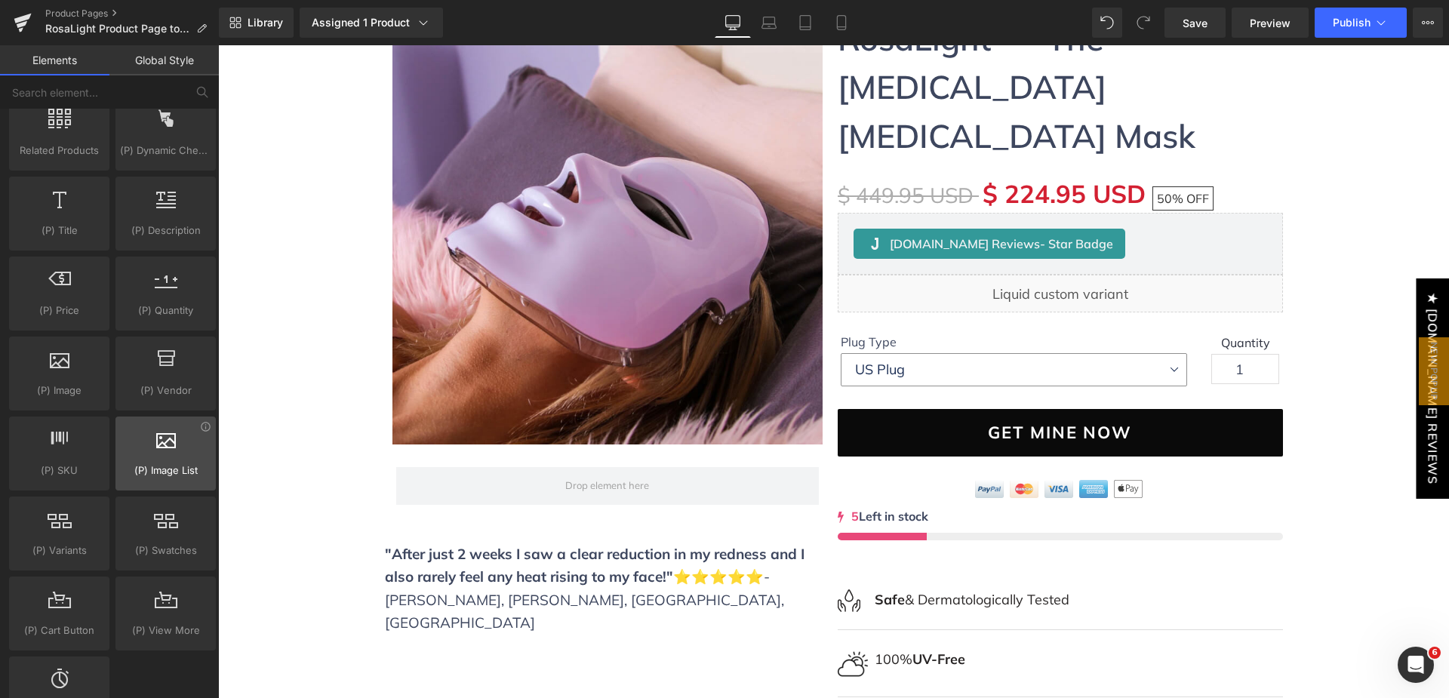
scroll to position [1359, 0]
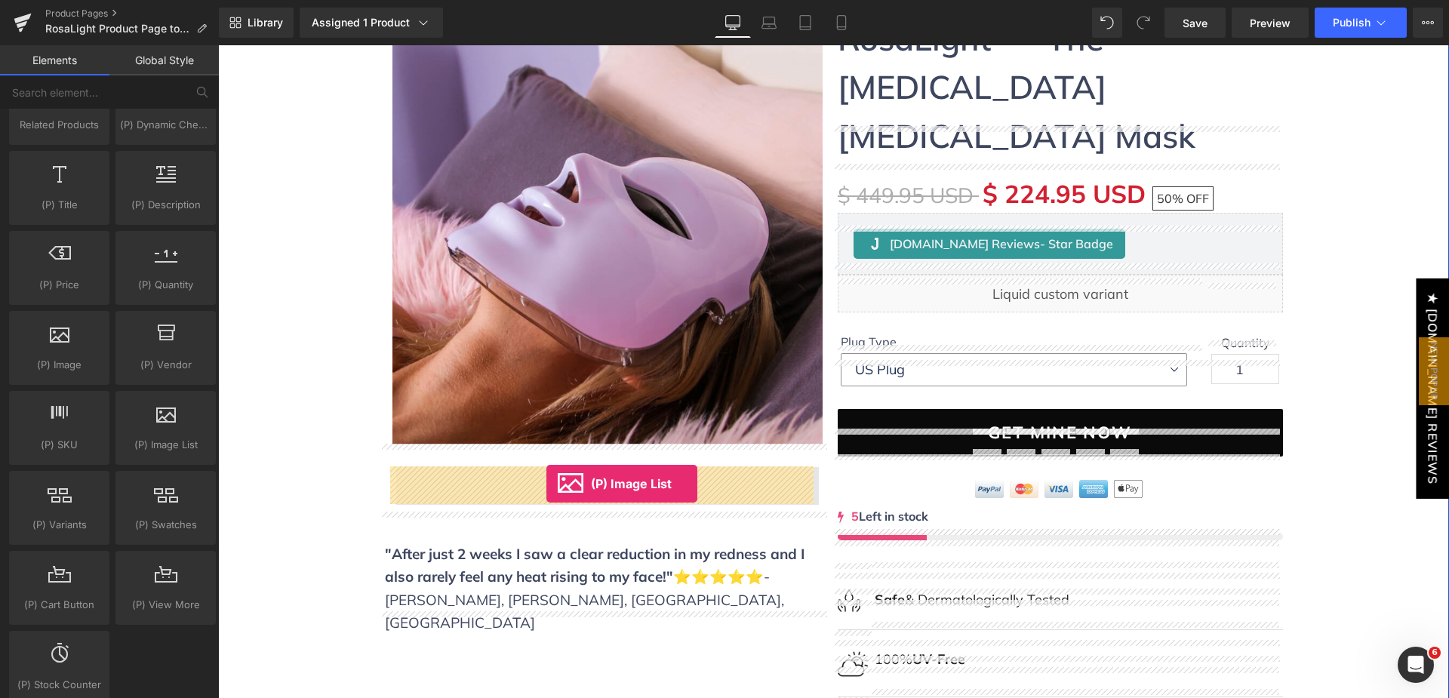
drag, startPoint x: 374, startPoint y: 482, endPoint x: 546, endPoint y: 484, distance: 172.1
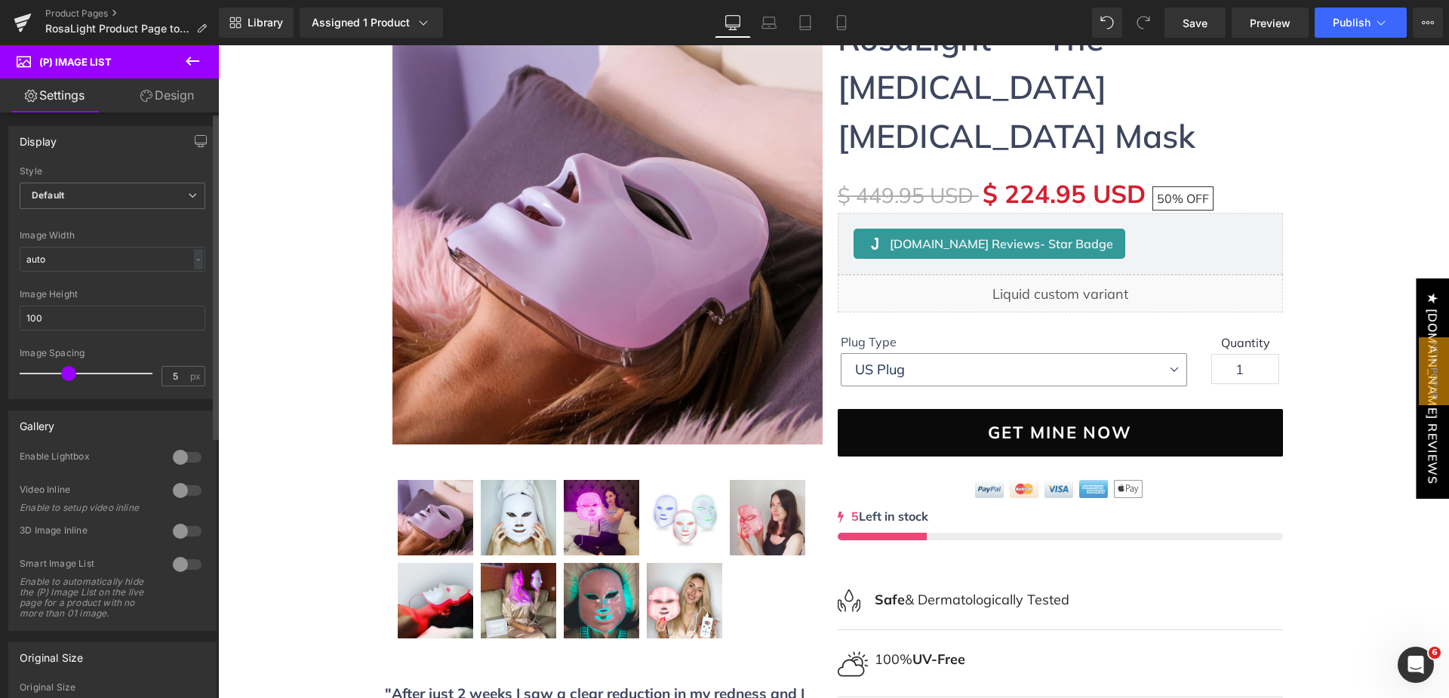
scroll to position [0, 0]
click at [168, 198] on span "Default" at bounding box center [113, 197] width 186 height 26
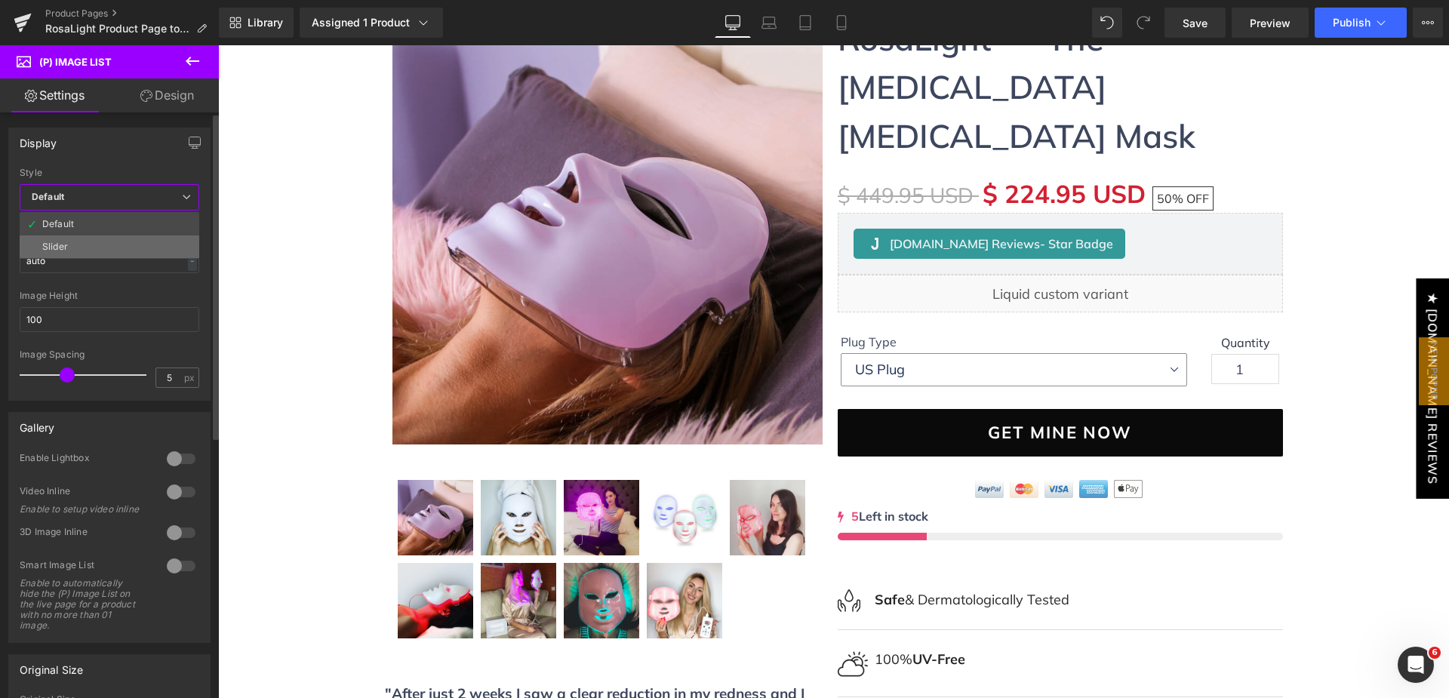
click at [154, 243] on li "Slider" at bounding box center [110, 246] width 180 height 23
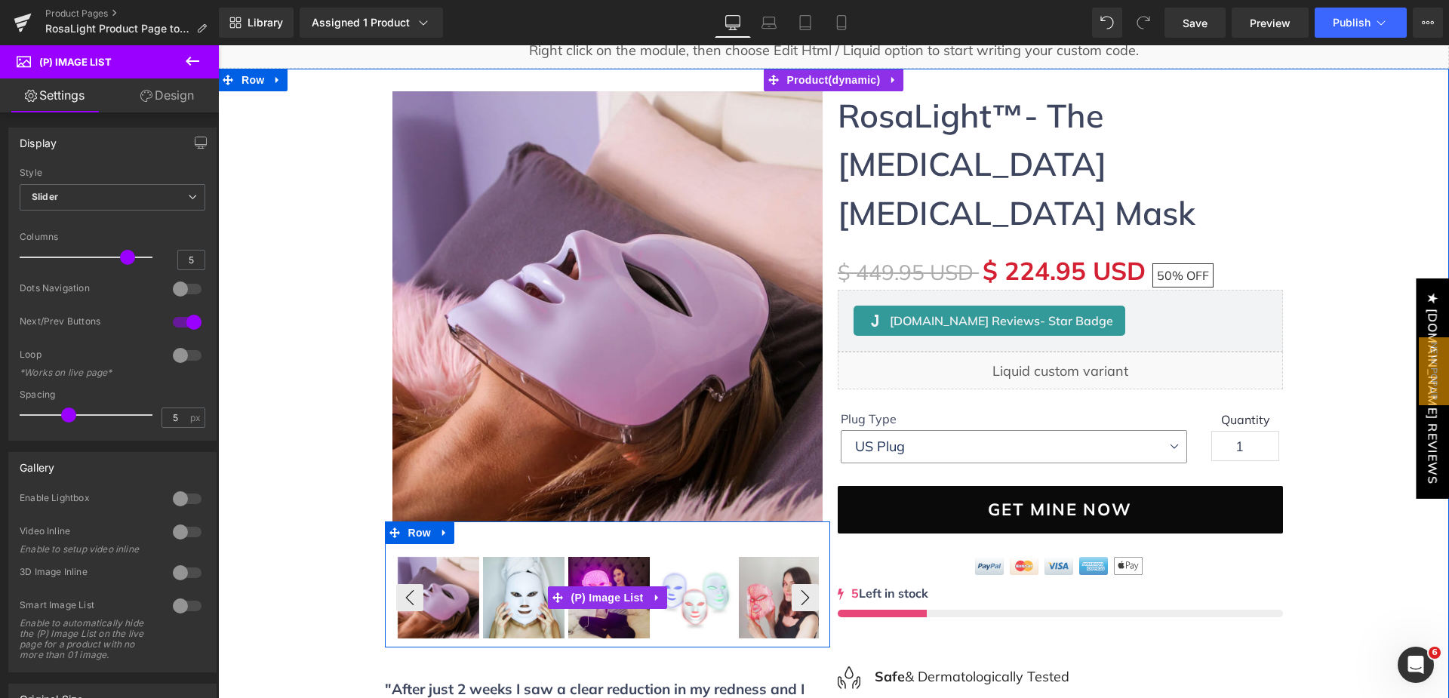
scroll to position [91, 0]
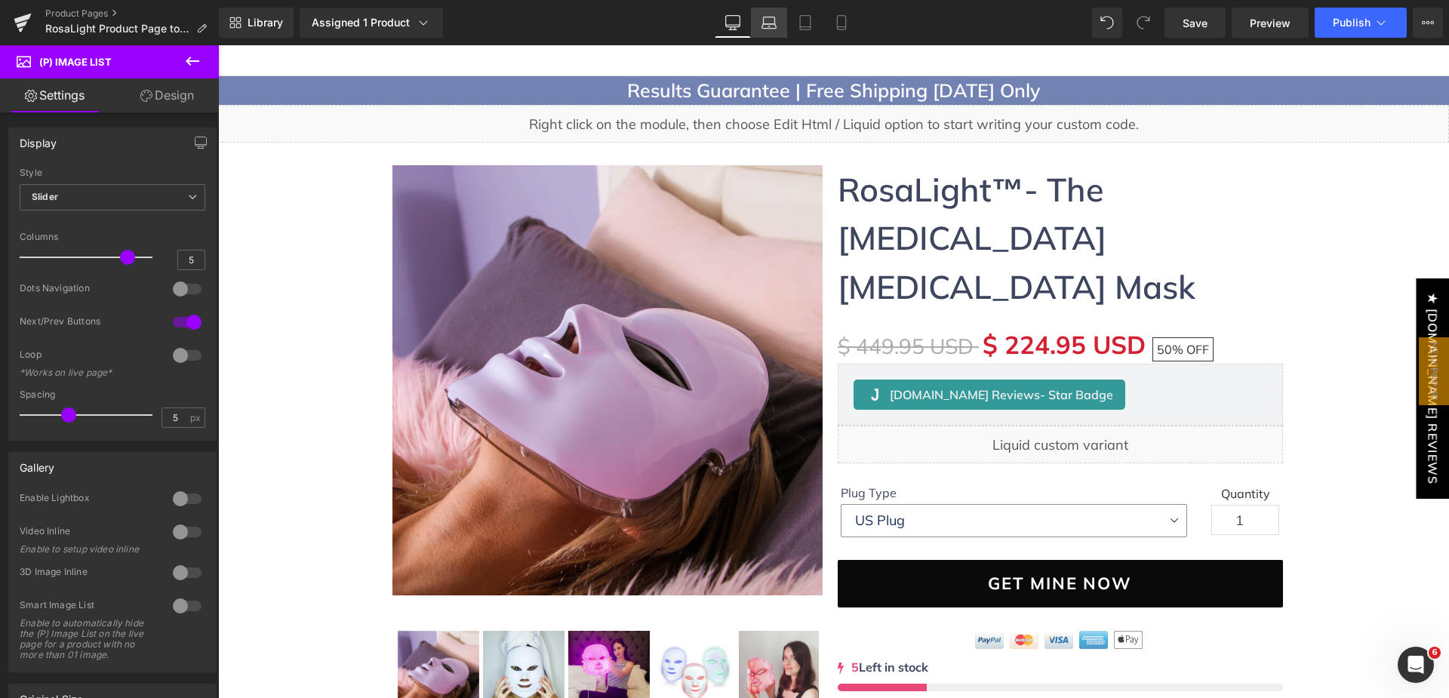
click at [769, 32] on link "Laptop" at bounding box center [769, 23] width 36 height 30
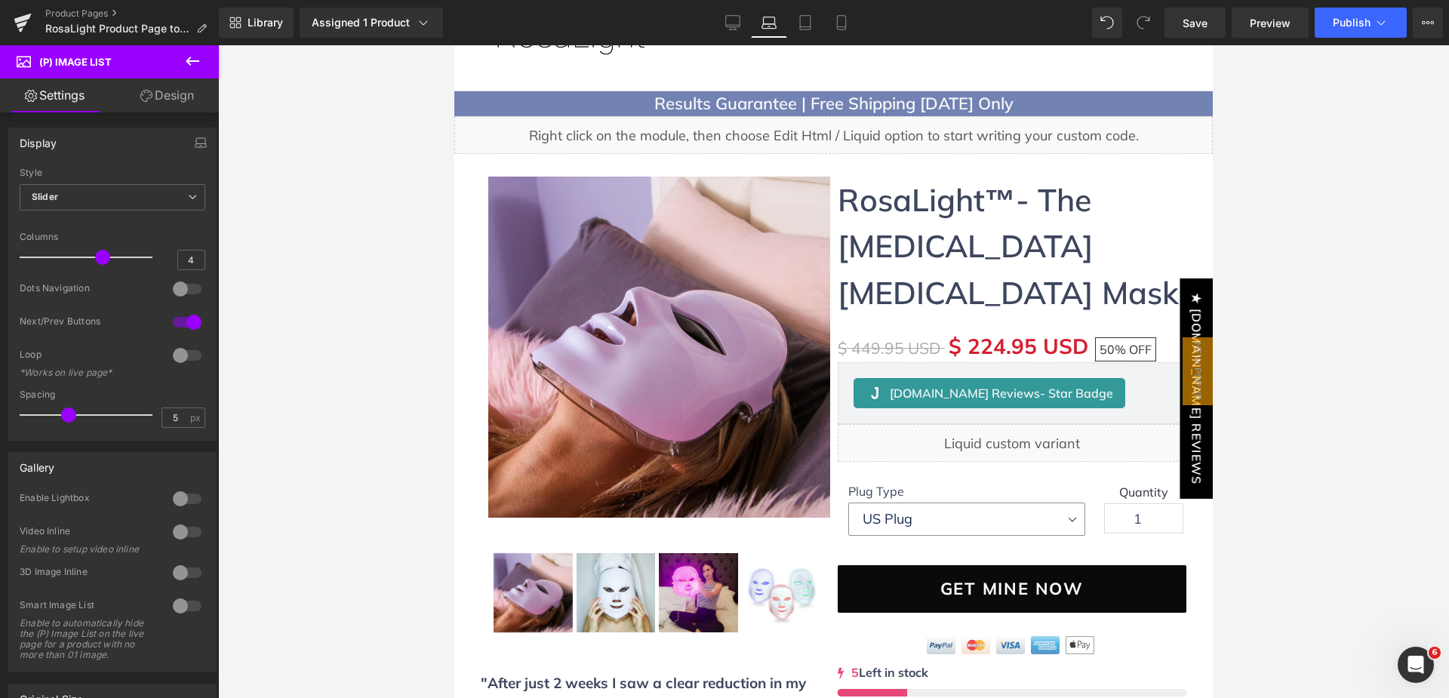
scroll to position [151, 0]
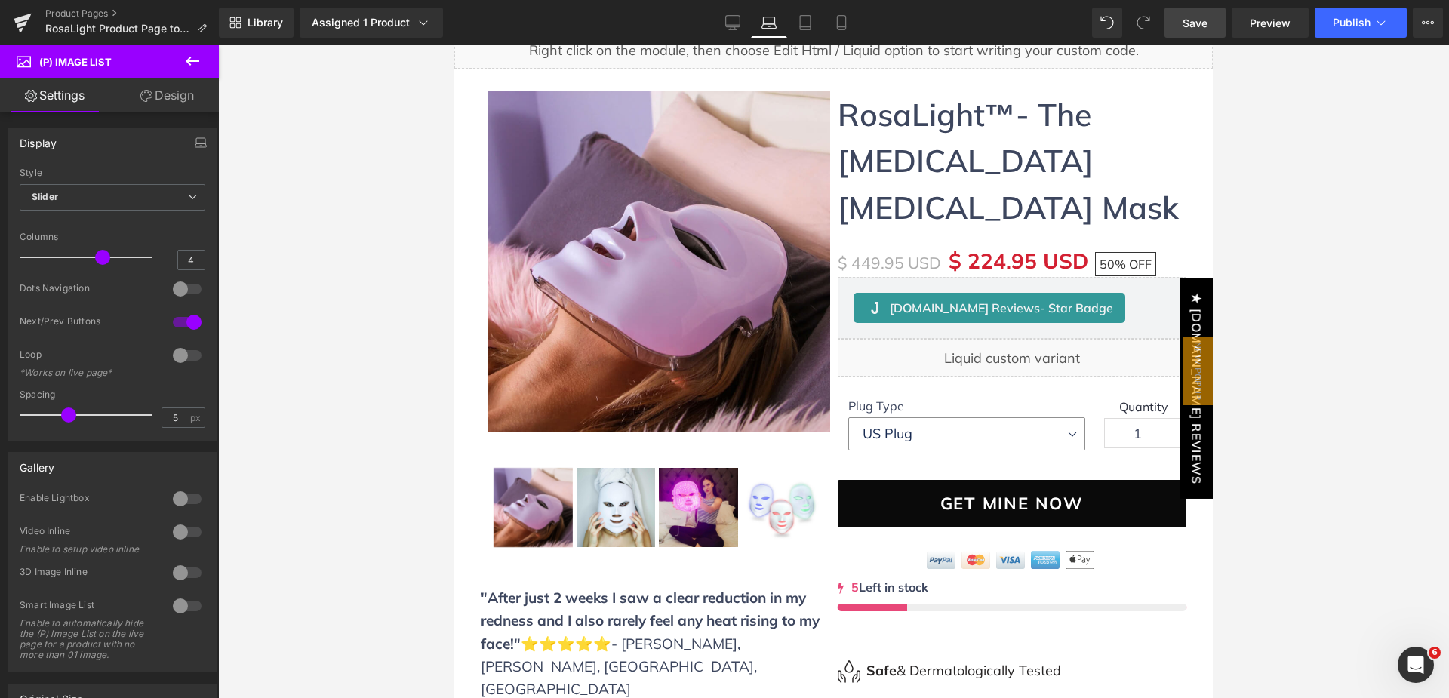
click at [1201, 20] on span "Save" at bounding box center [1195, 23] width 25 height 16
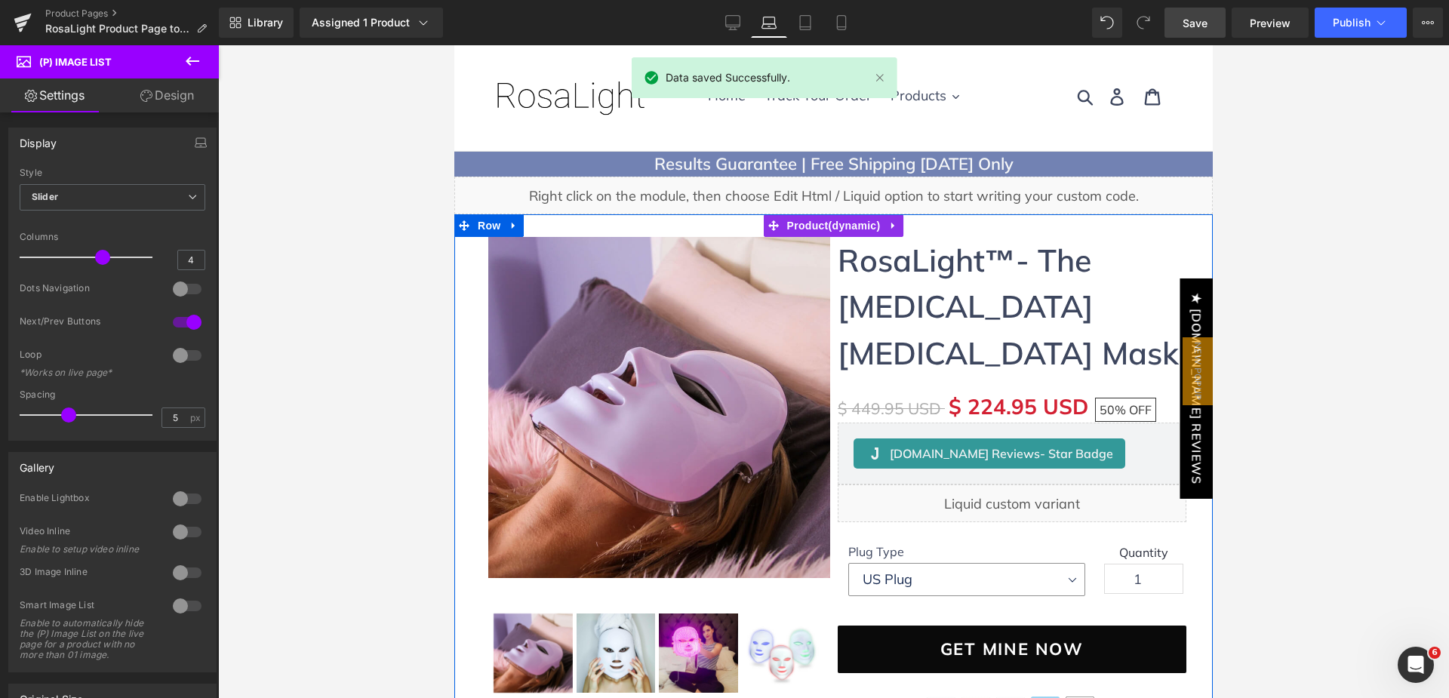
scroll to position [0, 0]
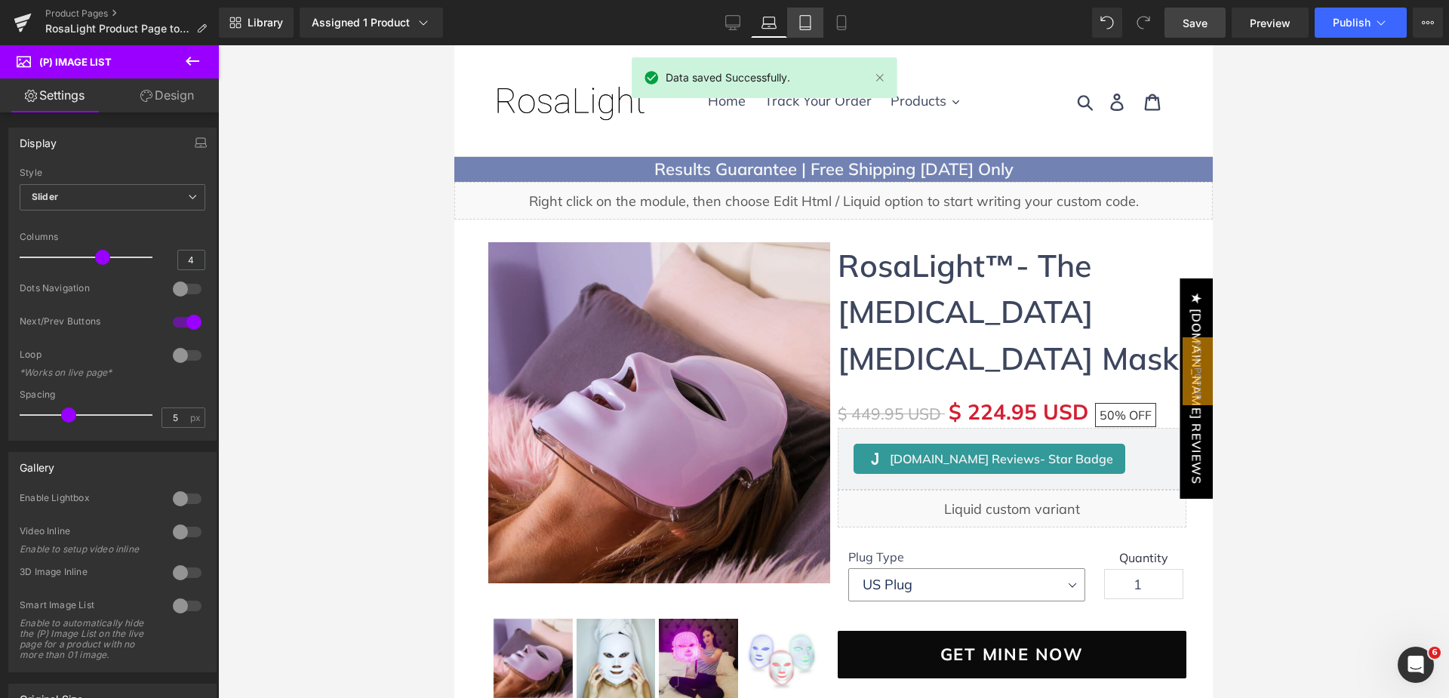
click at [811, 28] on icon at bounding box center [805, 23] width 11 height 14
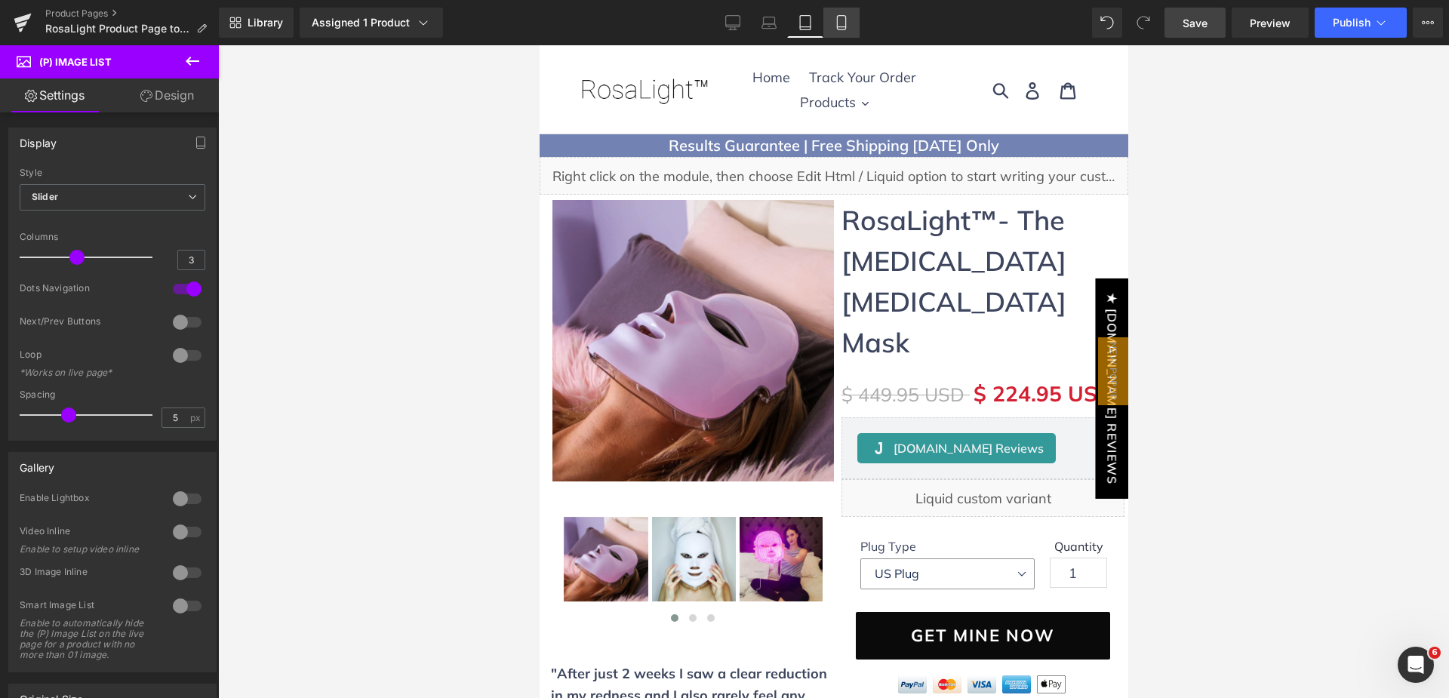
click at [840, 29] on icon at bounding box center [841, 22] width 15 height 15
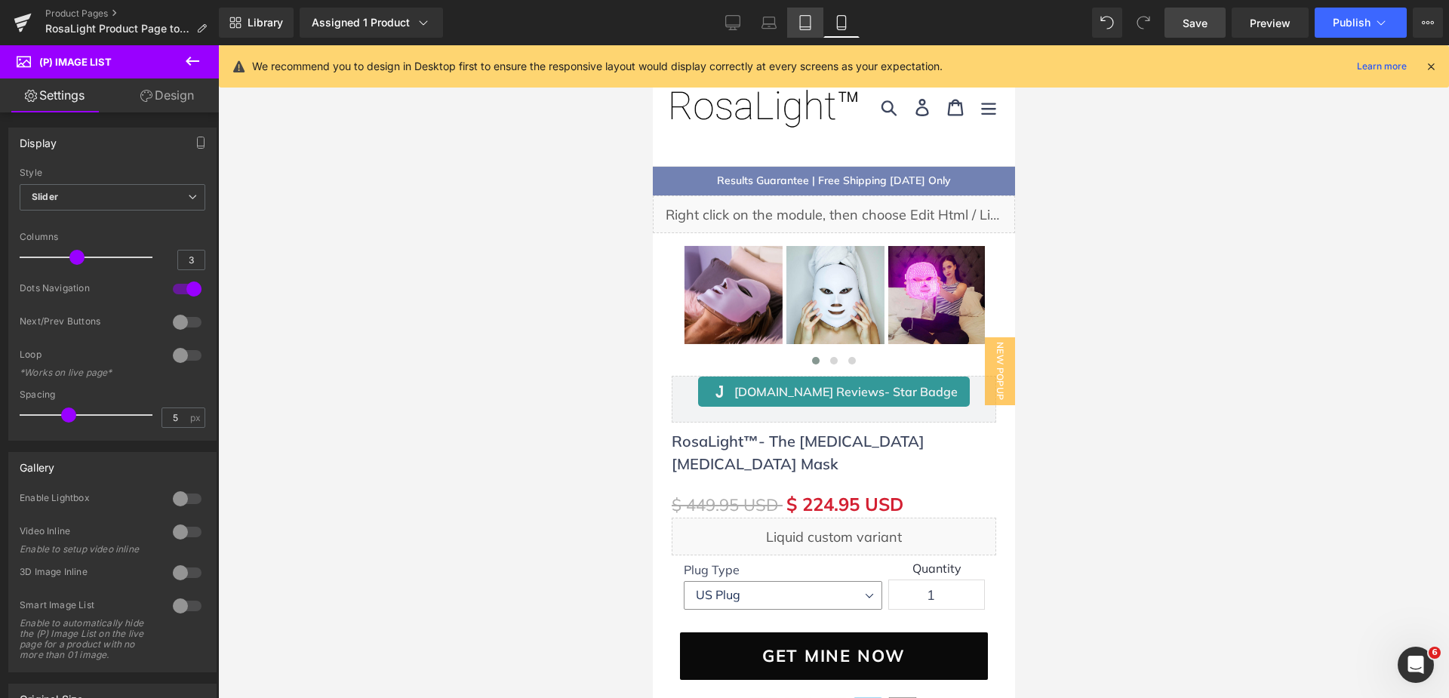
click at [803, 23] on icon at bounding box center [805, 22] width 15 height 15
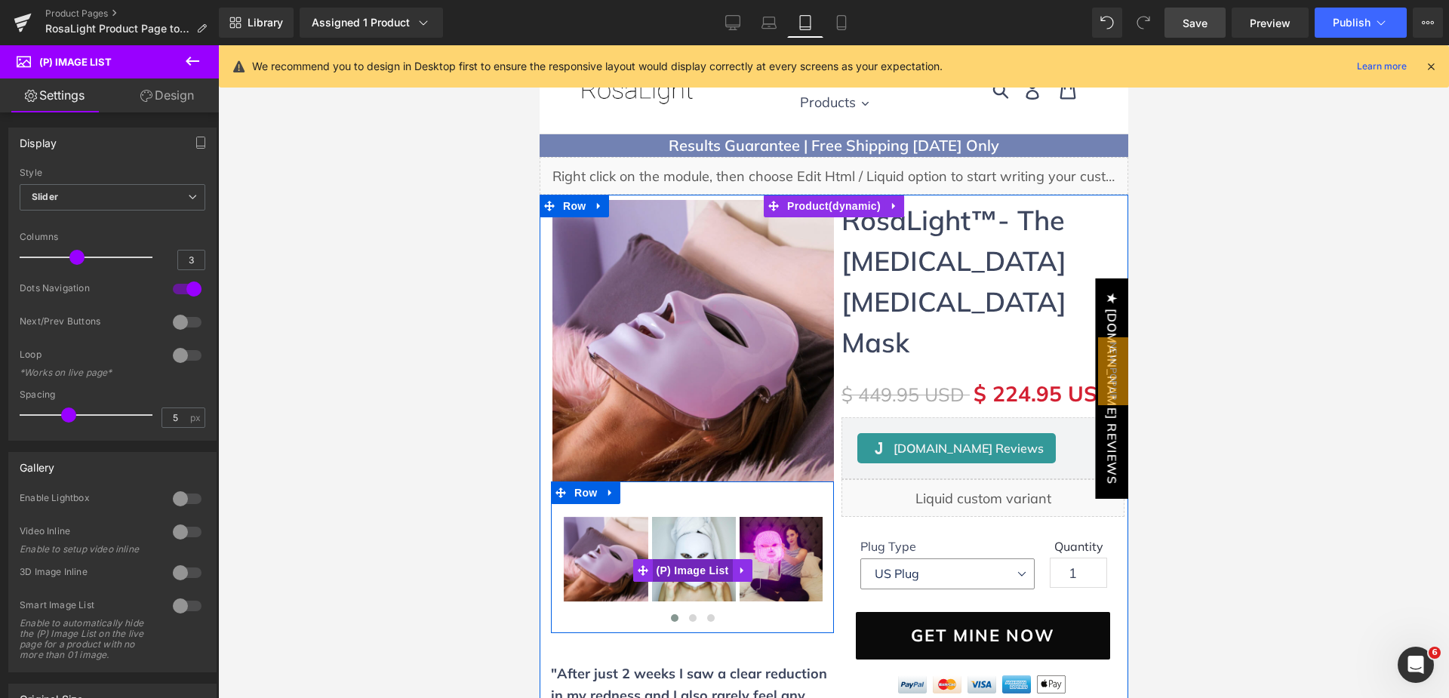
click at [700, 559] on span "(P) Image List" at bounding box center [692, 570] width 80 height 23
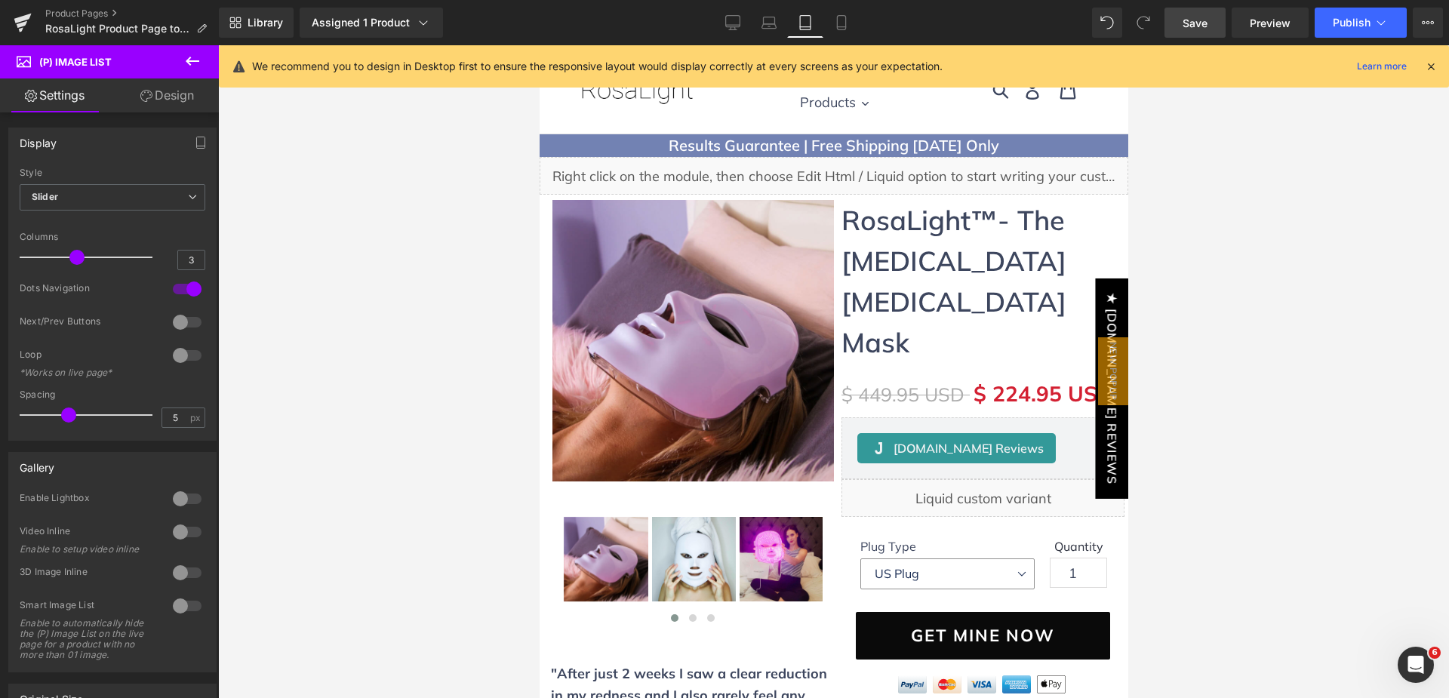
click at [158, 91] on link "Design" at bounding box center [166, 95] width 109 height 34
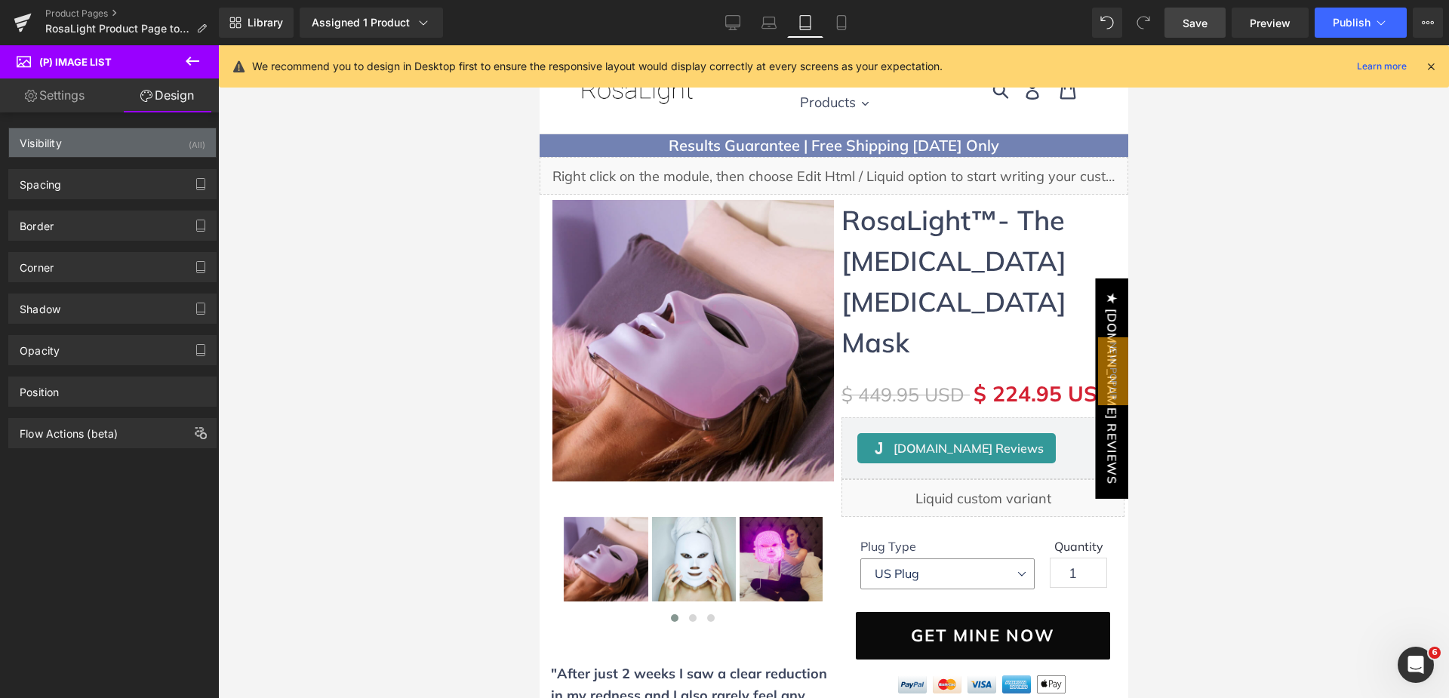
click at [147, 141] on div "Visibility (All)" at bounding box center [112, 142] width 207 height 29
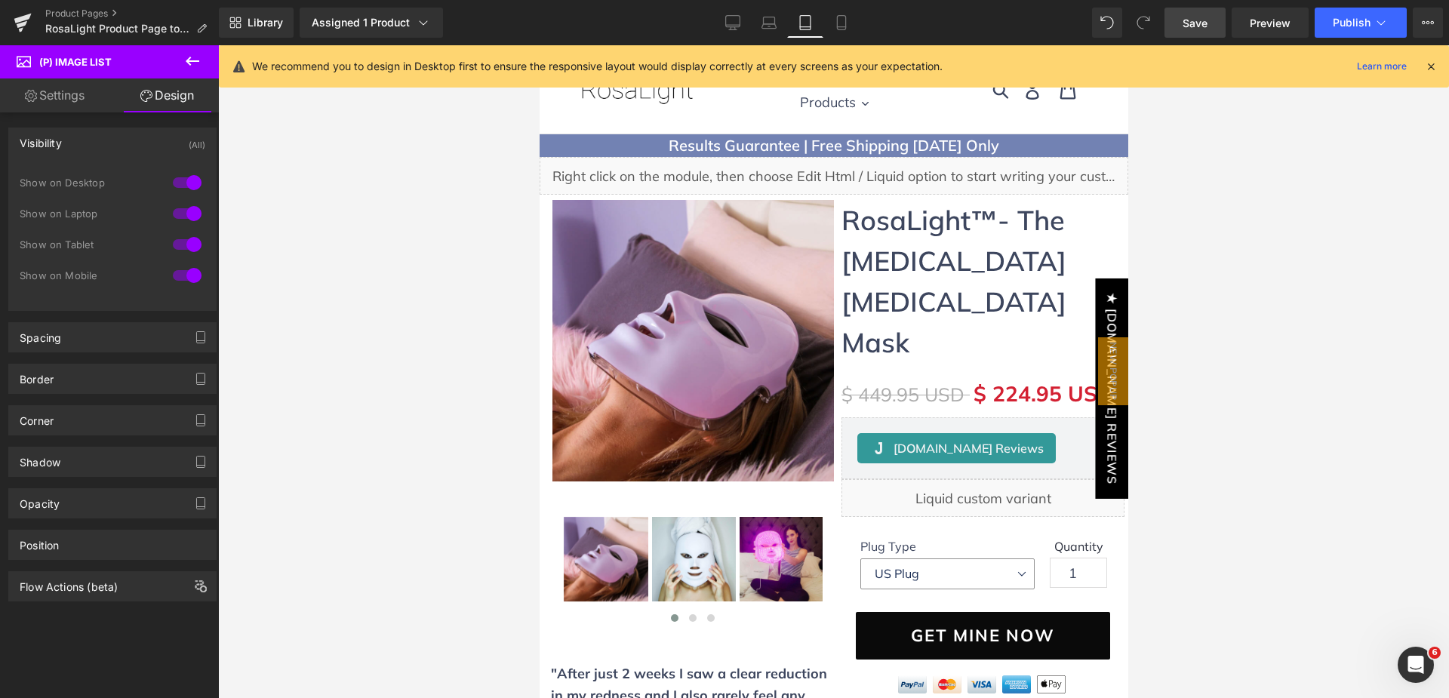
click at [182, 277] on div at bounding box center [187, 275] width 36 height 24
drag, startPoint x: 1200, startPoint y: 27, endPoint x: 178, endPoint y: 402, distance: 1088.6
click at [1200, 27] on span "Save" at bounding box center [1195, 23] width 25 height 16
click at [844, 24] on icon at bounding box center [841, 22] width 15 height 15
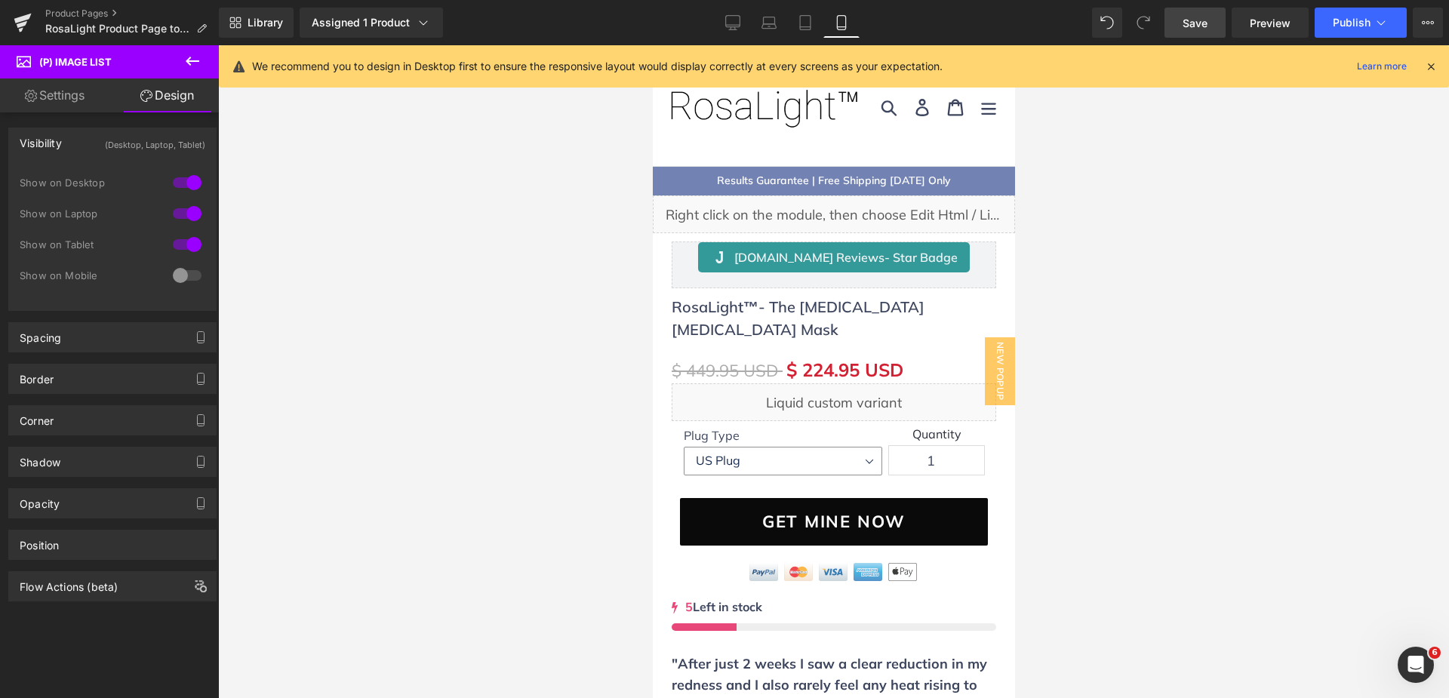
click at [193, 63] on icon at bounding box center [192, 61] width 18 height 18
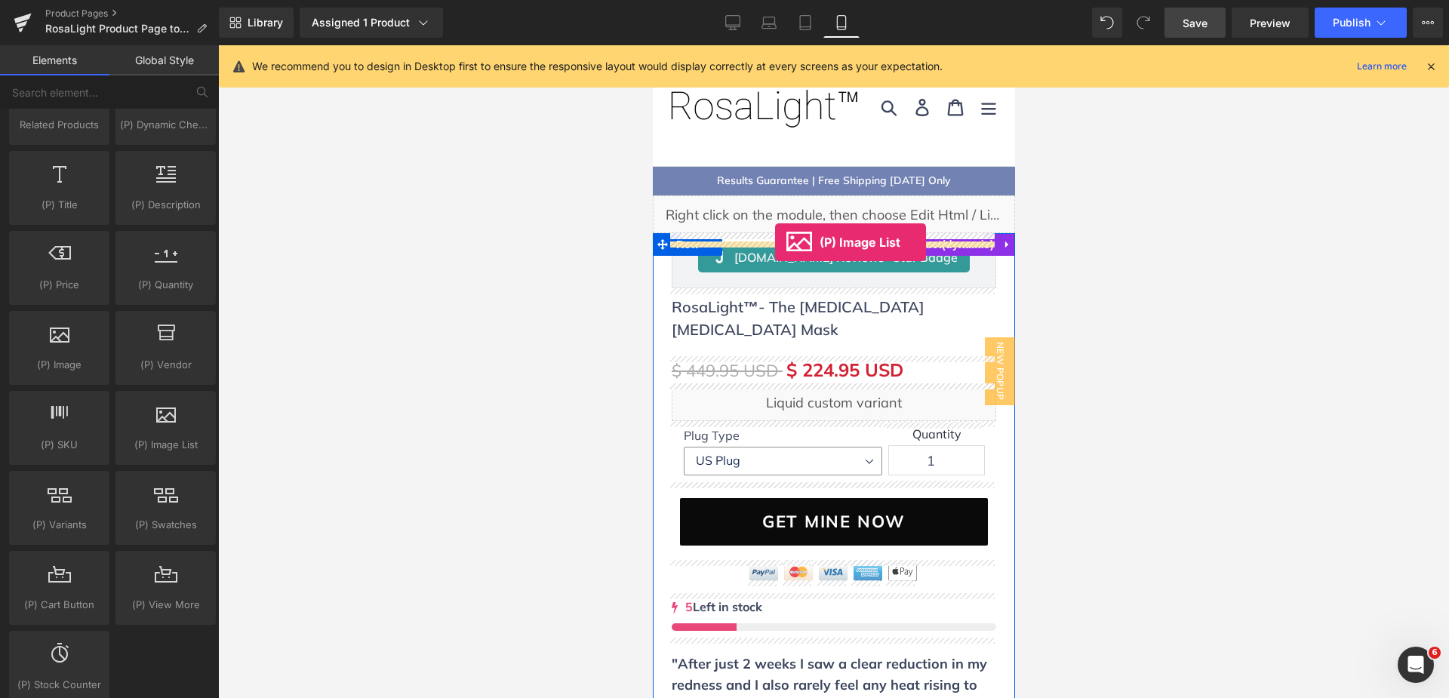
drag, startPoint x: 813, startPoint y: 479, endPoint x: 774, endPoint y: 242, distance: 239.3
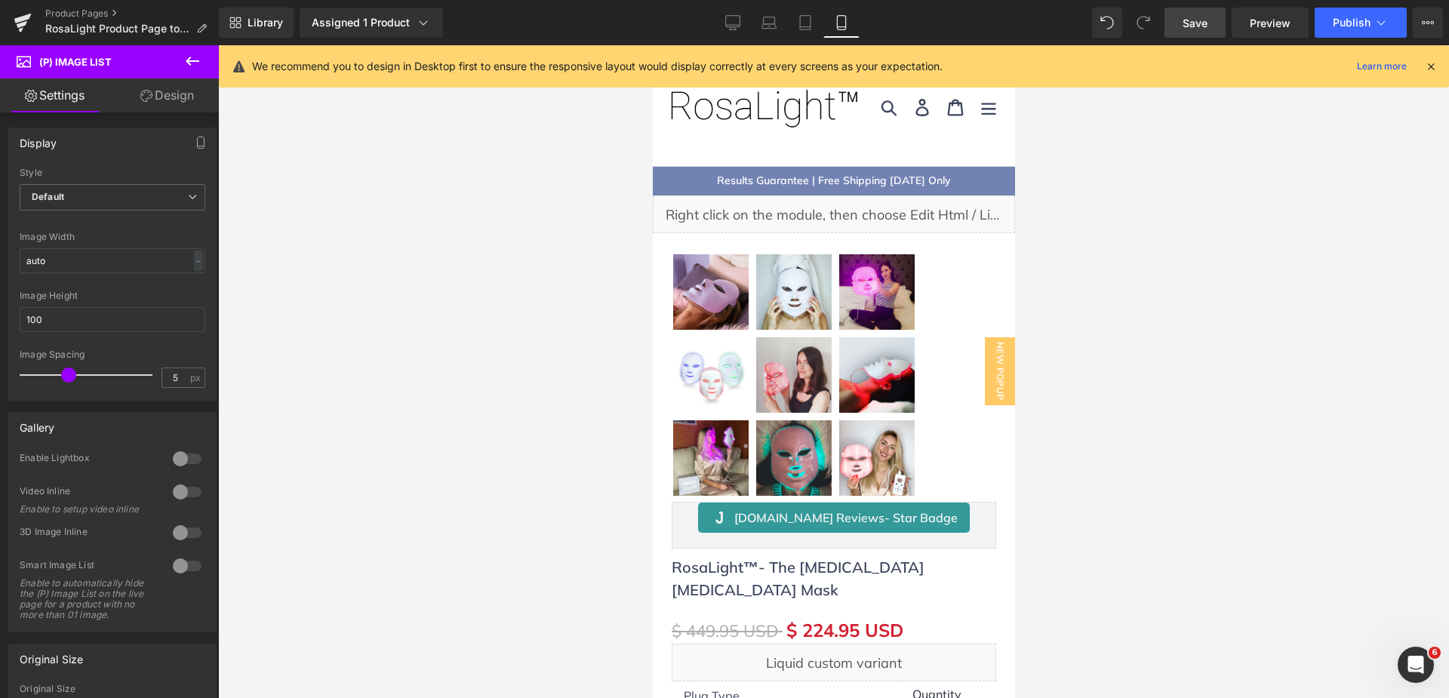
click at [177, 96] on link "Design" at bounding box center [166, 95] width 109 height 34
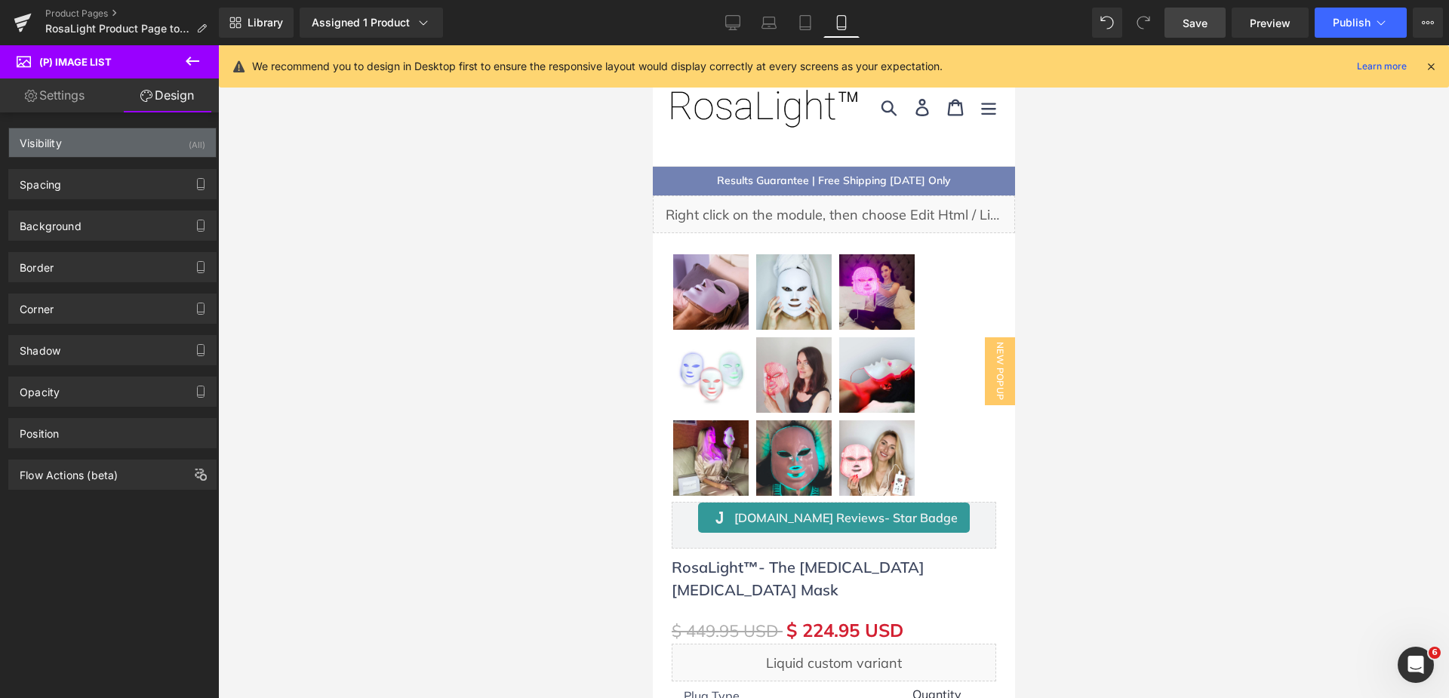
click at [189, 140] on div "(All)" at bounding box center [197, 140] width 17 height 25
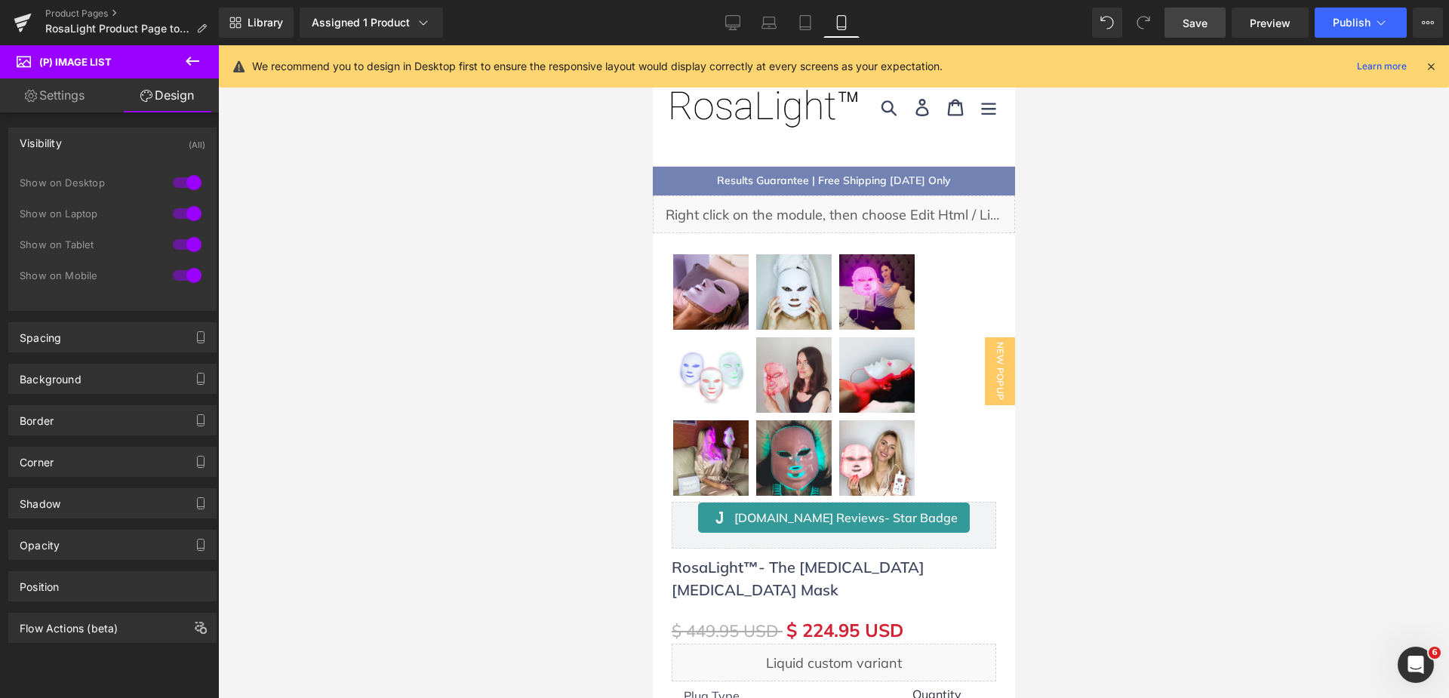
click at [191, 240] on div at bounding box center [187, 244] width 36 height 24
click at [186, 220] on div at bounding box center [187, 214] width 36 height 24
click at [183, 180] on div at bounding box center [187, 183] width 36 height 24
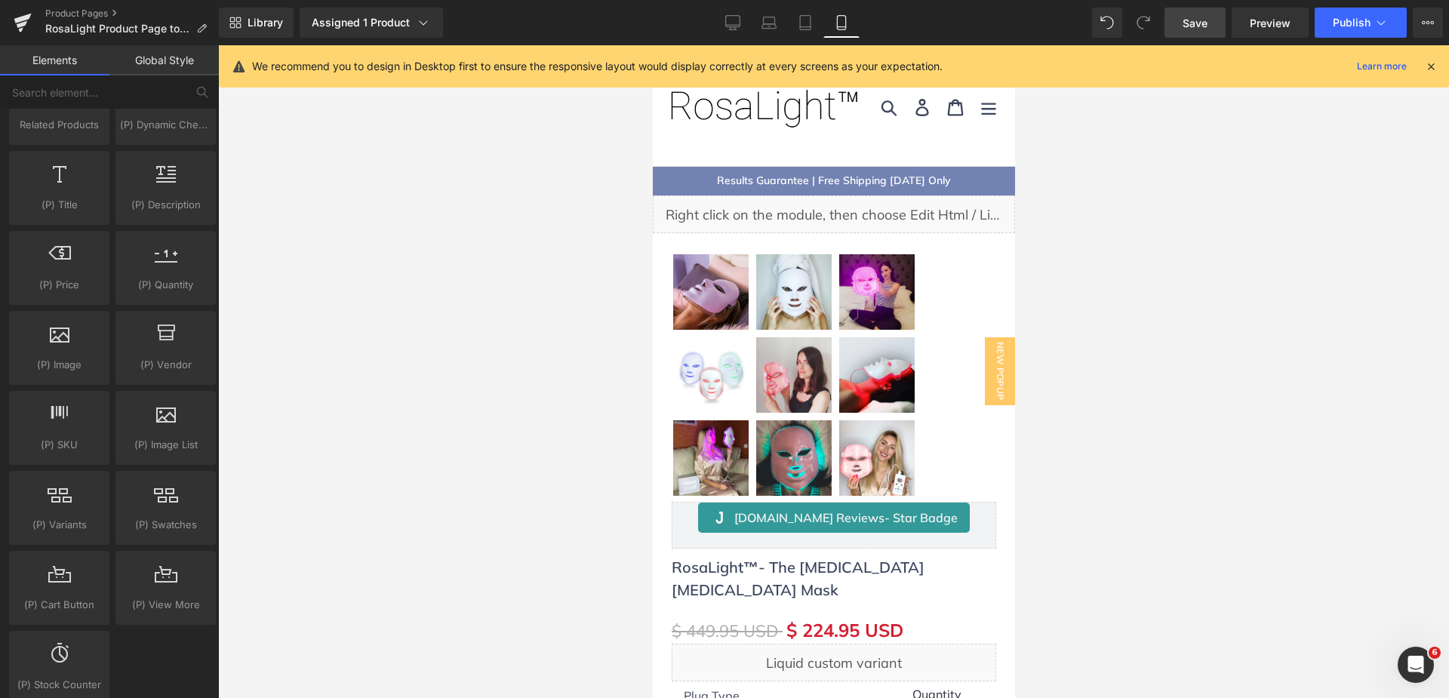
click at [368, 292] on div at bounding box center [833, 371] width 1231 height 653
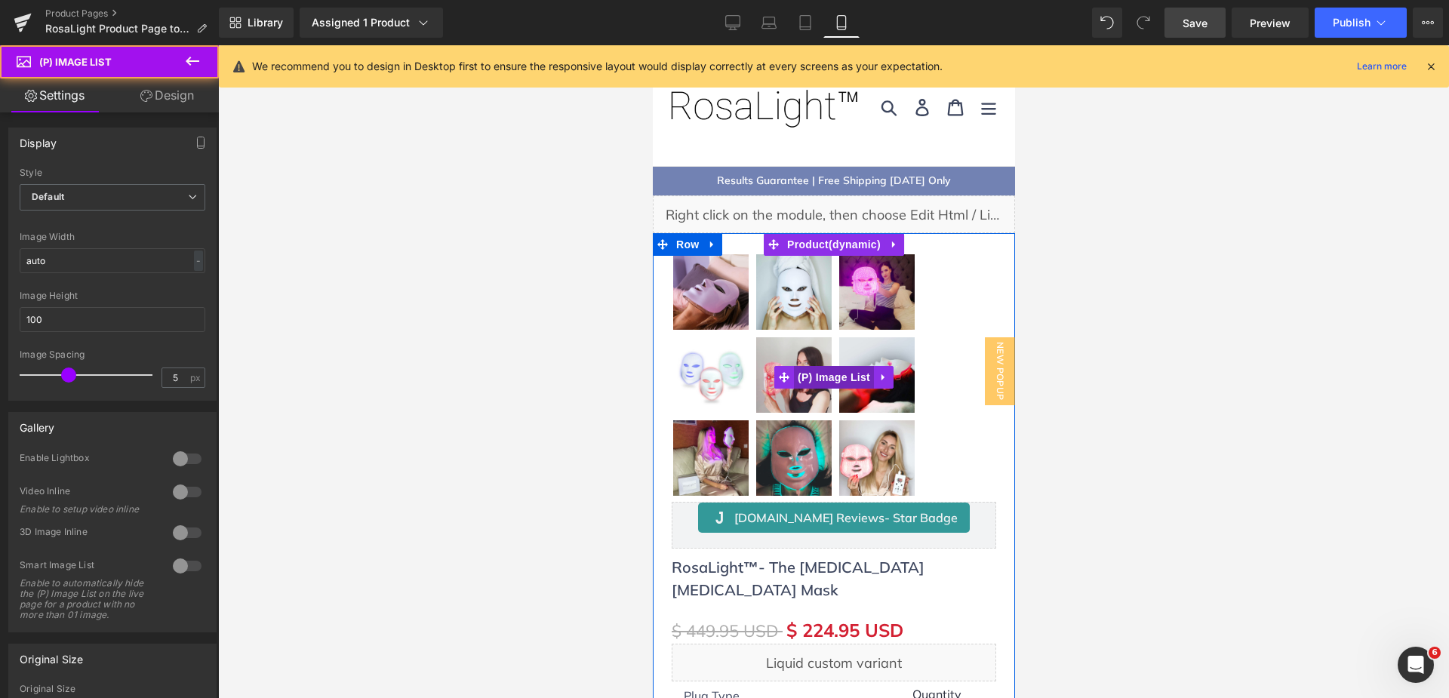
click at [812, 372] on span "(P) Image List" at bounding box center [833, 377] width 80 height 23
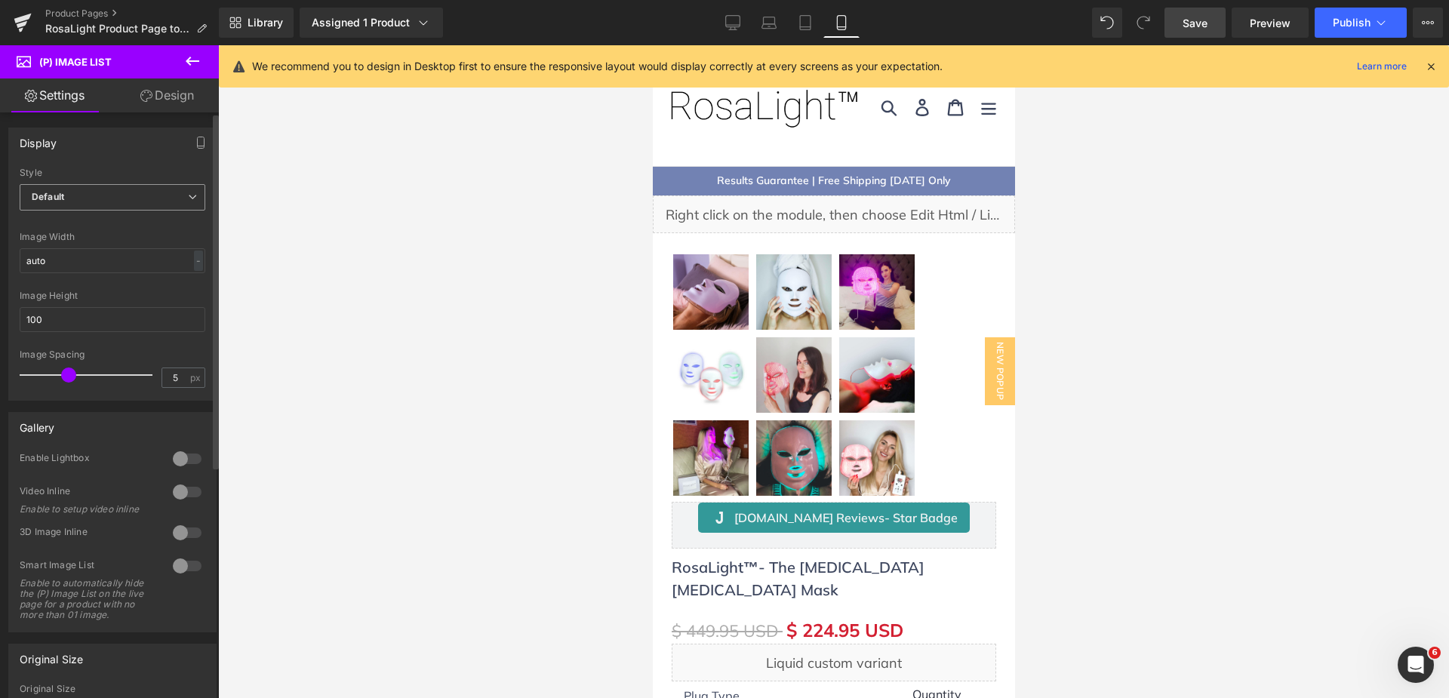
click at [63, 203] on span "Default" at bounding box center [113, 197] width 186 height 26
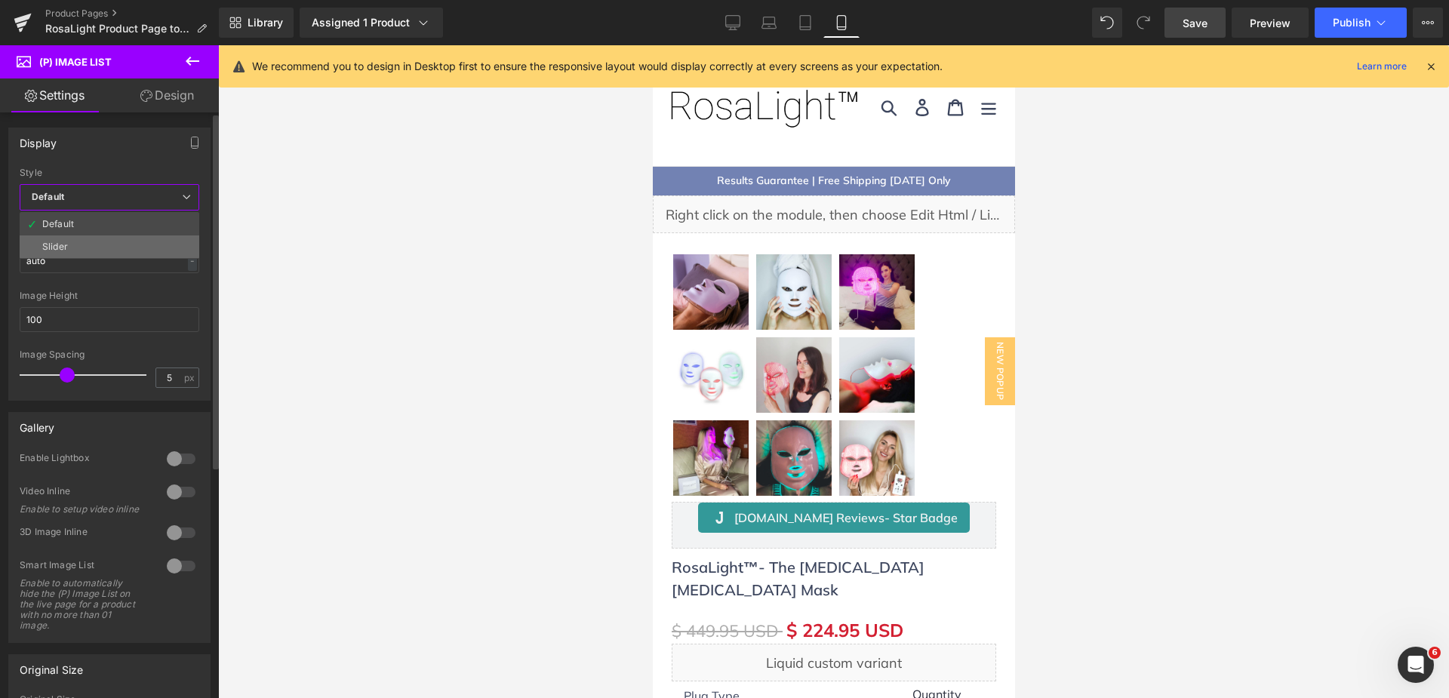
click at [63, 249] on div "Slider" at bounding box center [55, 247] width 26 height 11
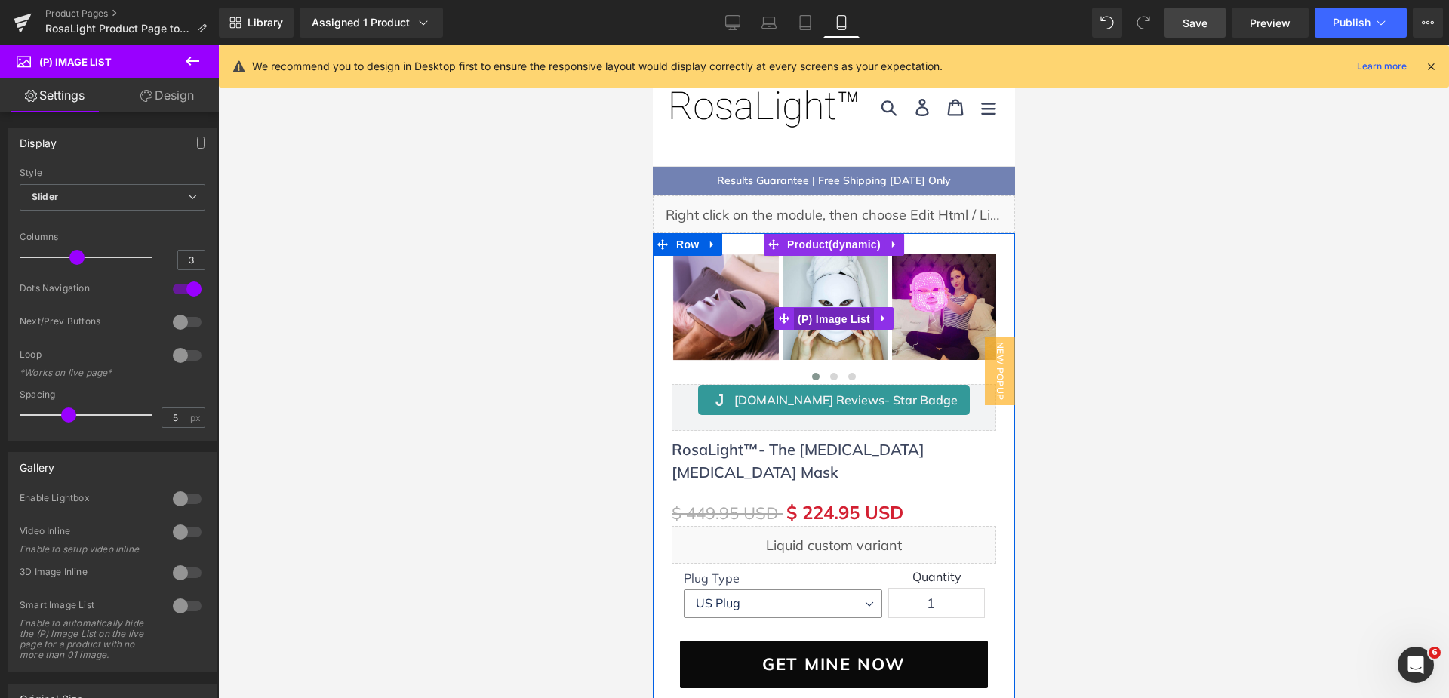
click at [832, 313] on span "(P) Image List" at bounding box center [833, 319] width 80 height 23
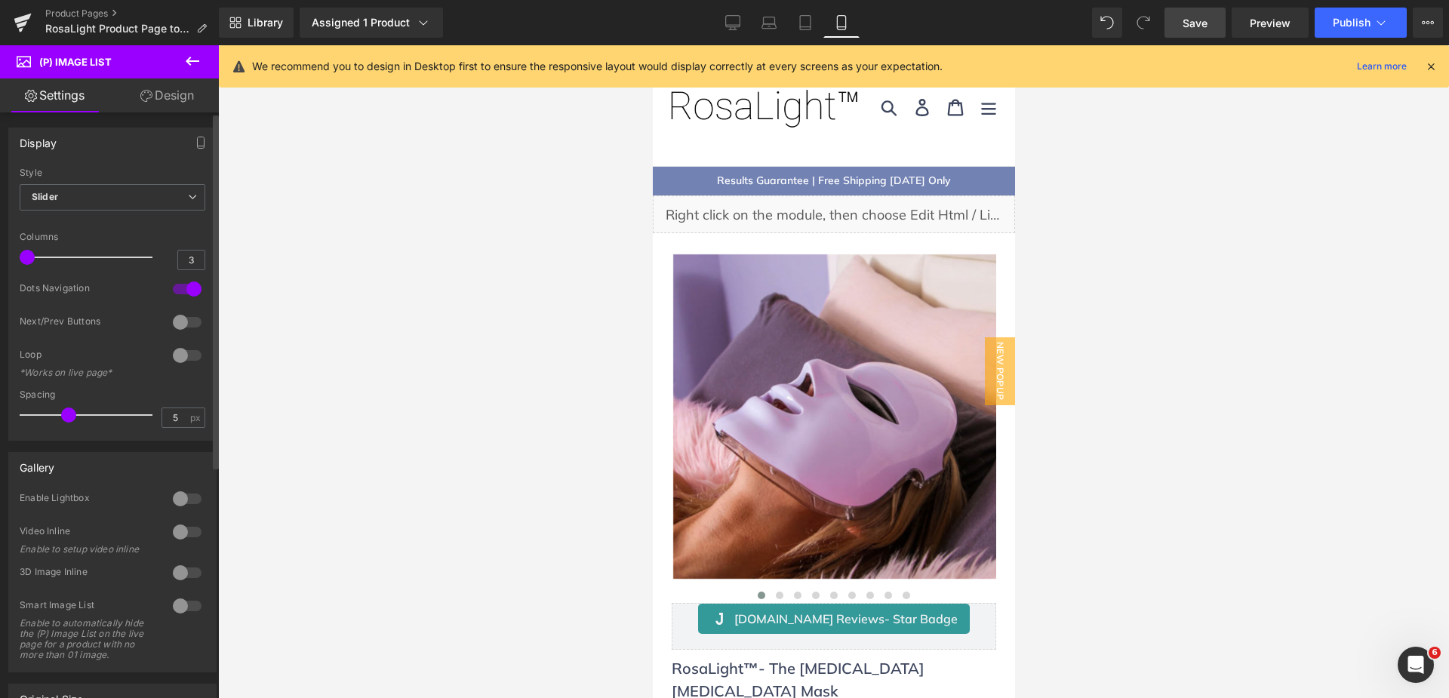
drag, startPoint x: 77, startPoint y: 260, endPoint x: 0, endPoint y: 257, distance: 77.0
click at [0, 257] on div "Display Default Slider Style Slider Default Slider 5 Columns 5 4 Columns 4 3 Co…" at bounding box center [113, 278] width 226 height 325
click at [177, 316] on div at bounding box center [187, 322] width 36 height 24
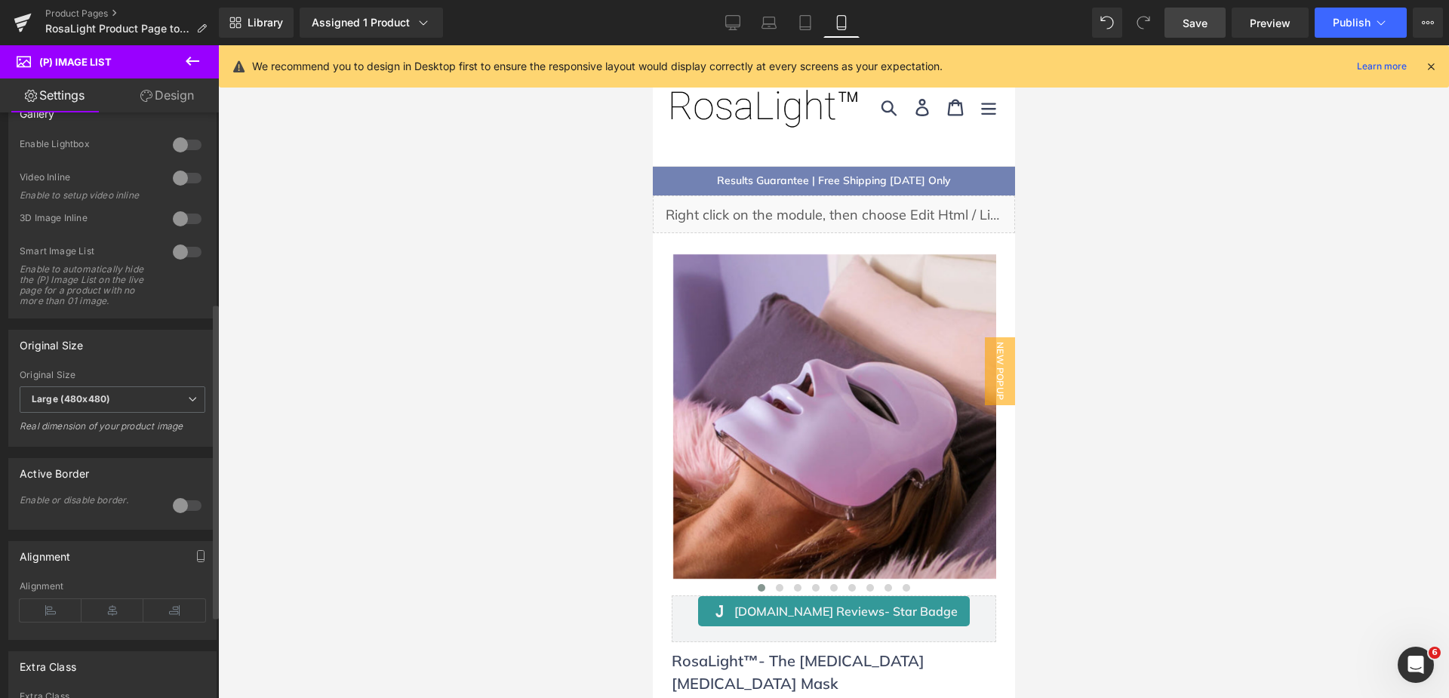
scroll to position [377, 0]
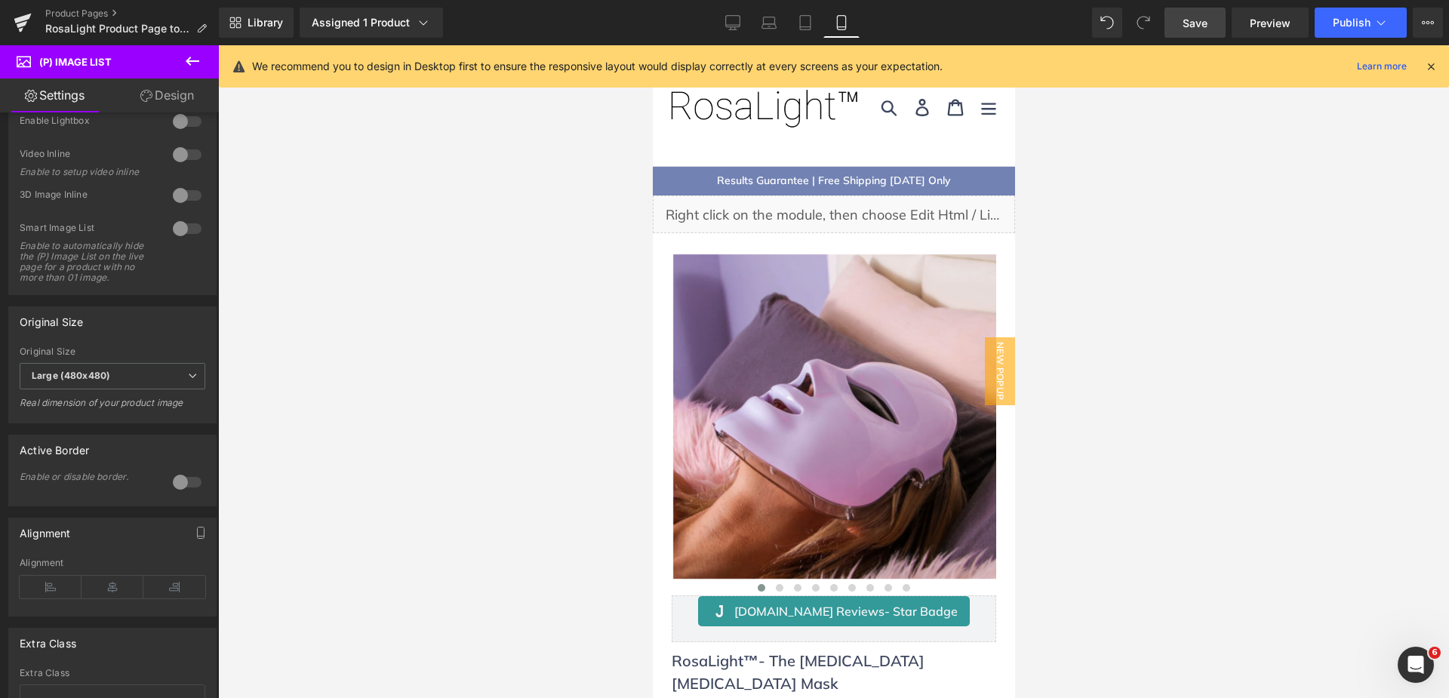
click at [1191, 20] on span "Save" at bounding box center [1195, 23] width 25 height 16
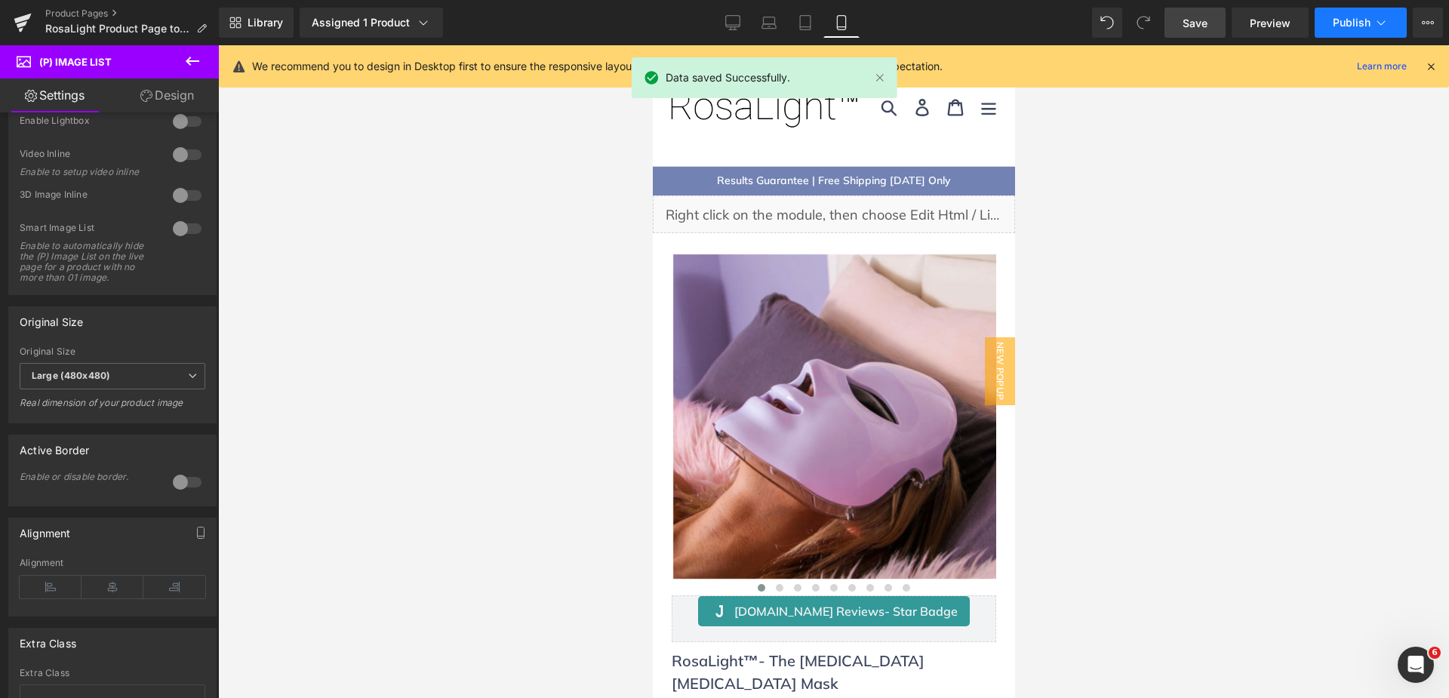
click at [1343, 20] on span "Publish" at bounding box center [1352, 23] width 38 height 12
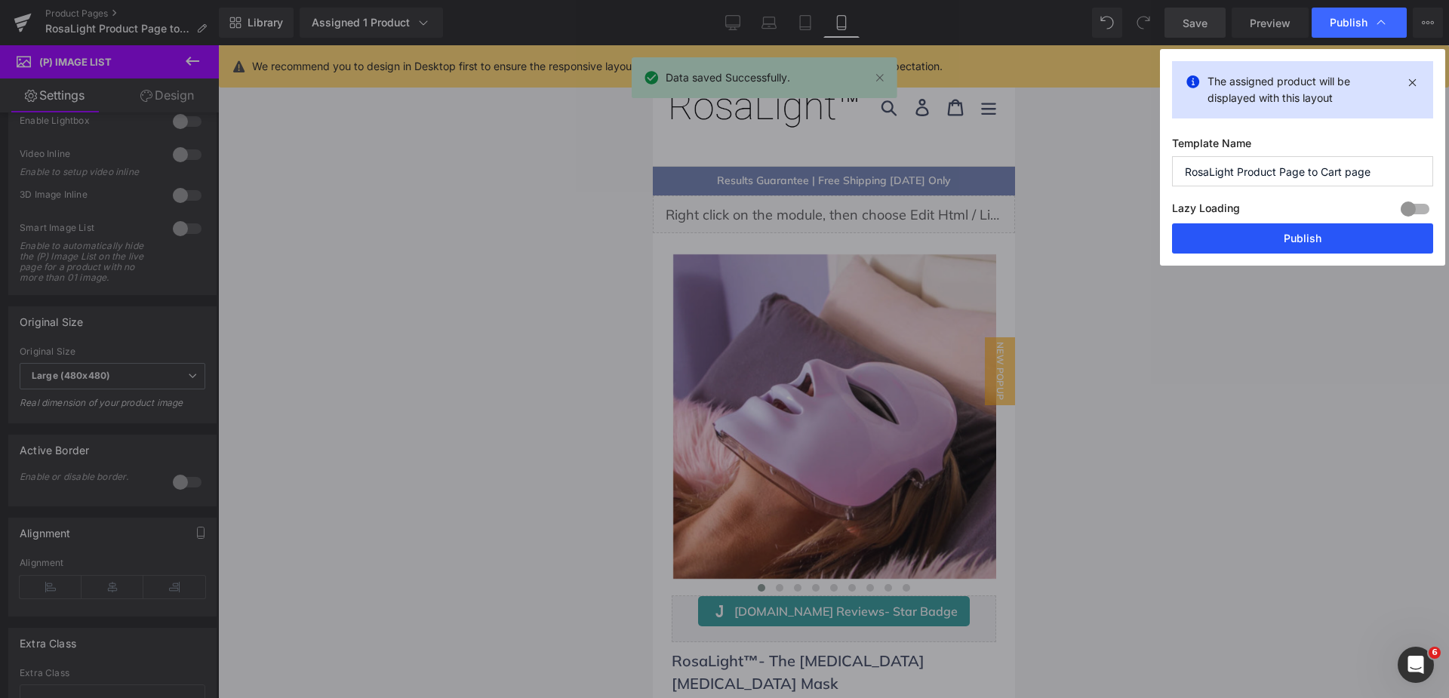
click at [1260, 232] on button "Publish" at bounding box center [1302, 238] width 261 height 30
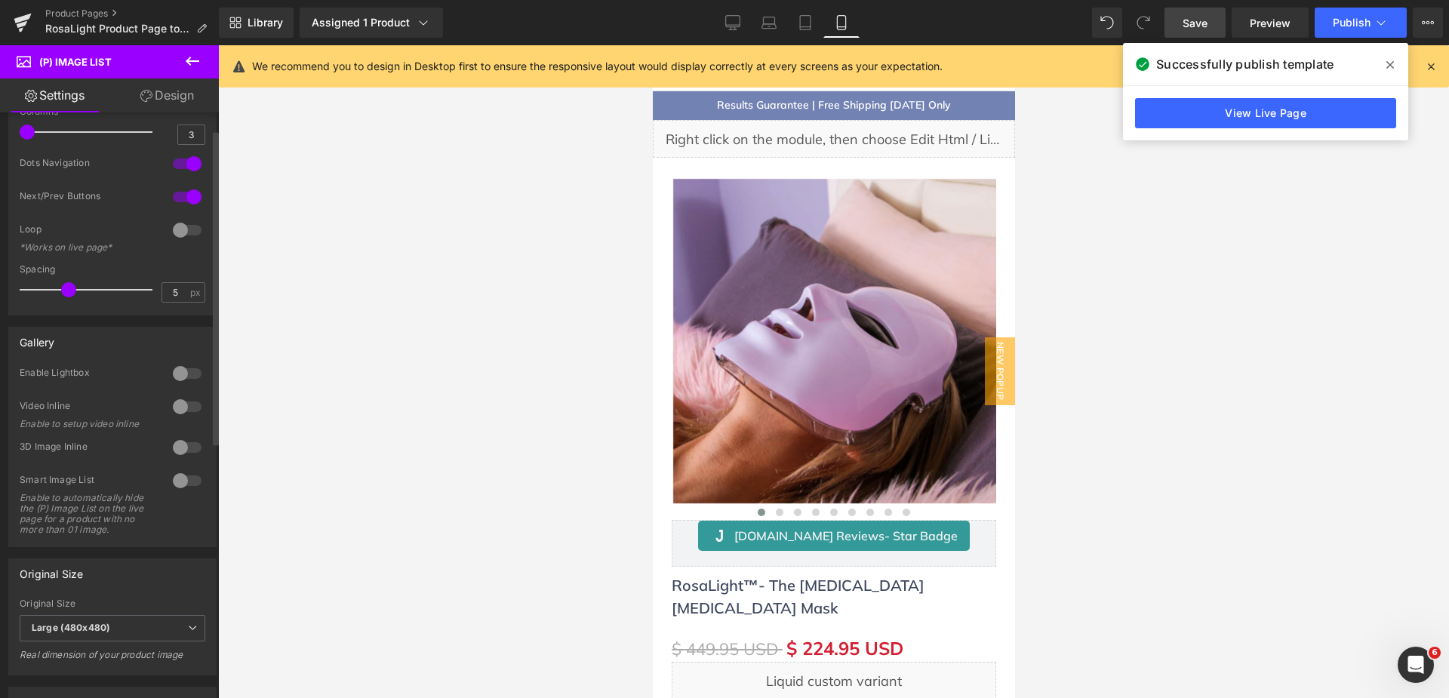
scroll to position [0, 0]
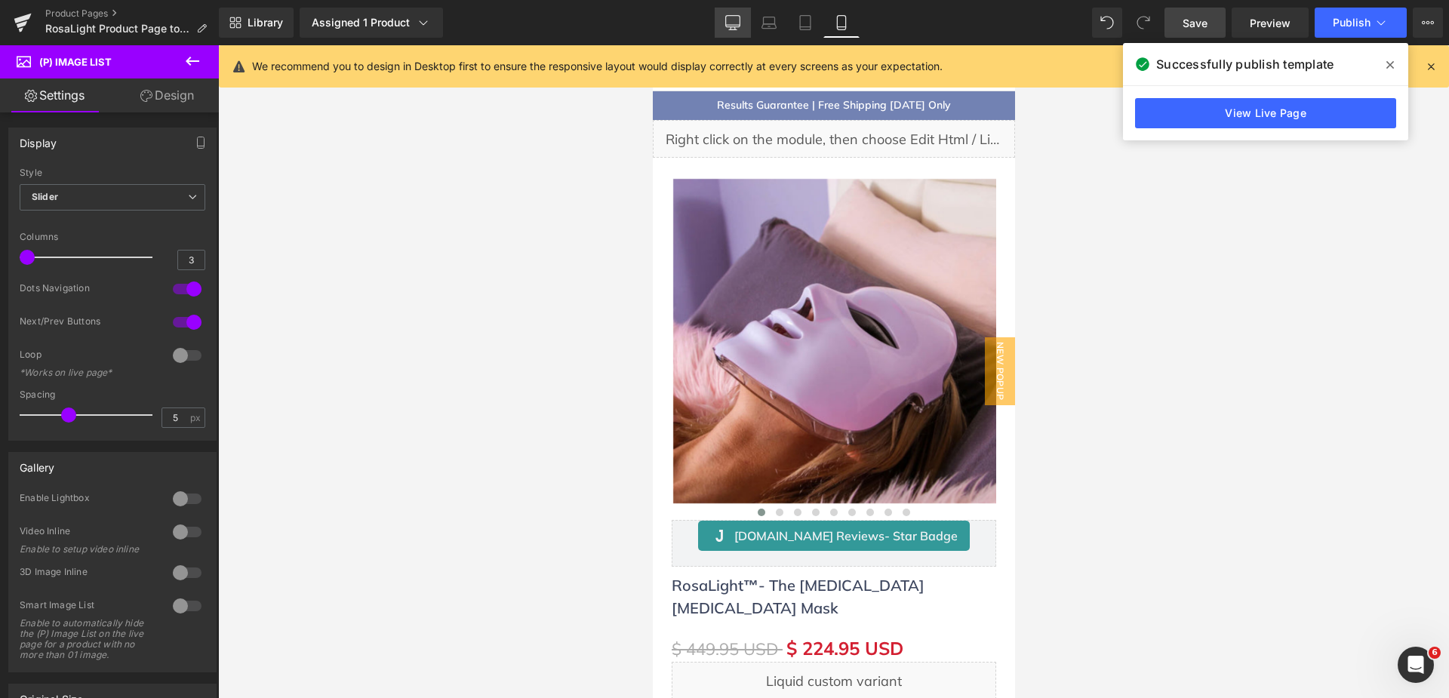
click at [732, 20] on icon at bounding box center [732, 22] width 15 height 15
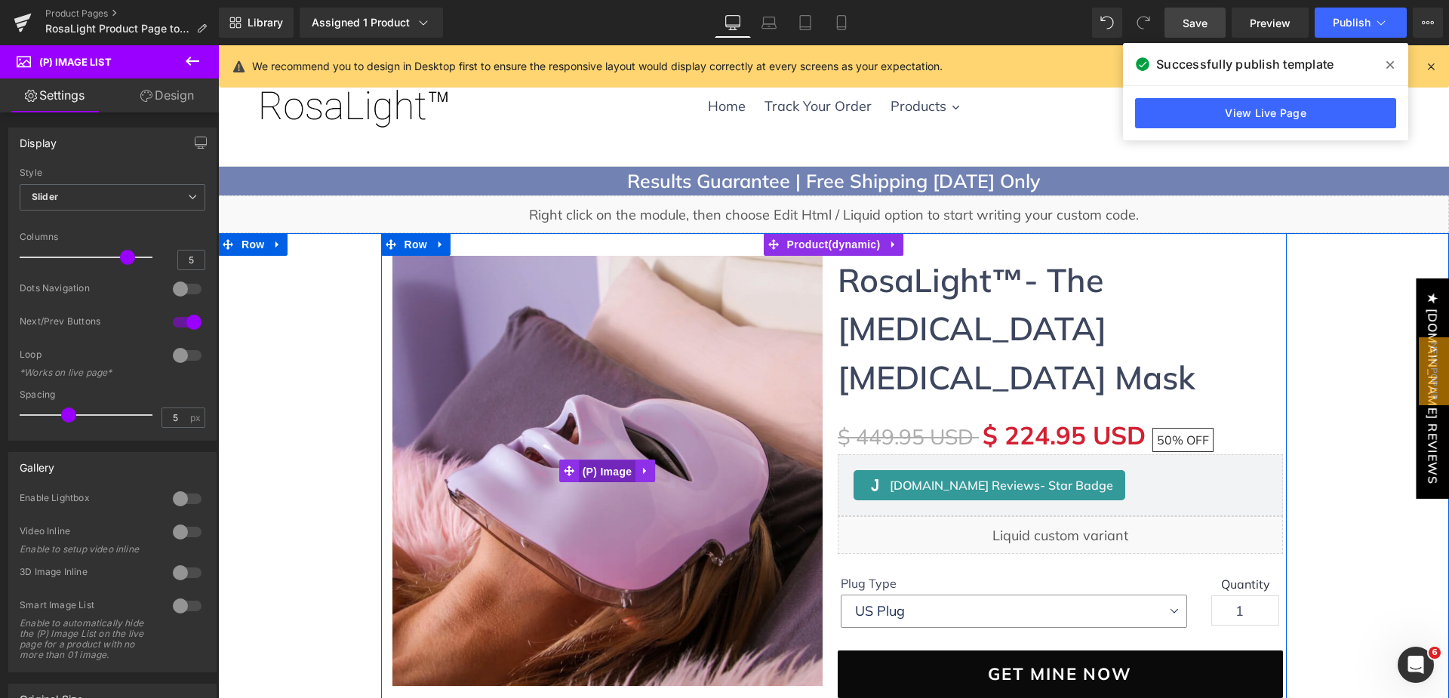
click at [596, 469] on span "(P) Image" at bounding box center [607, 471] width 57 height 23
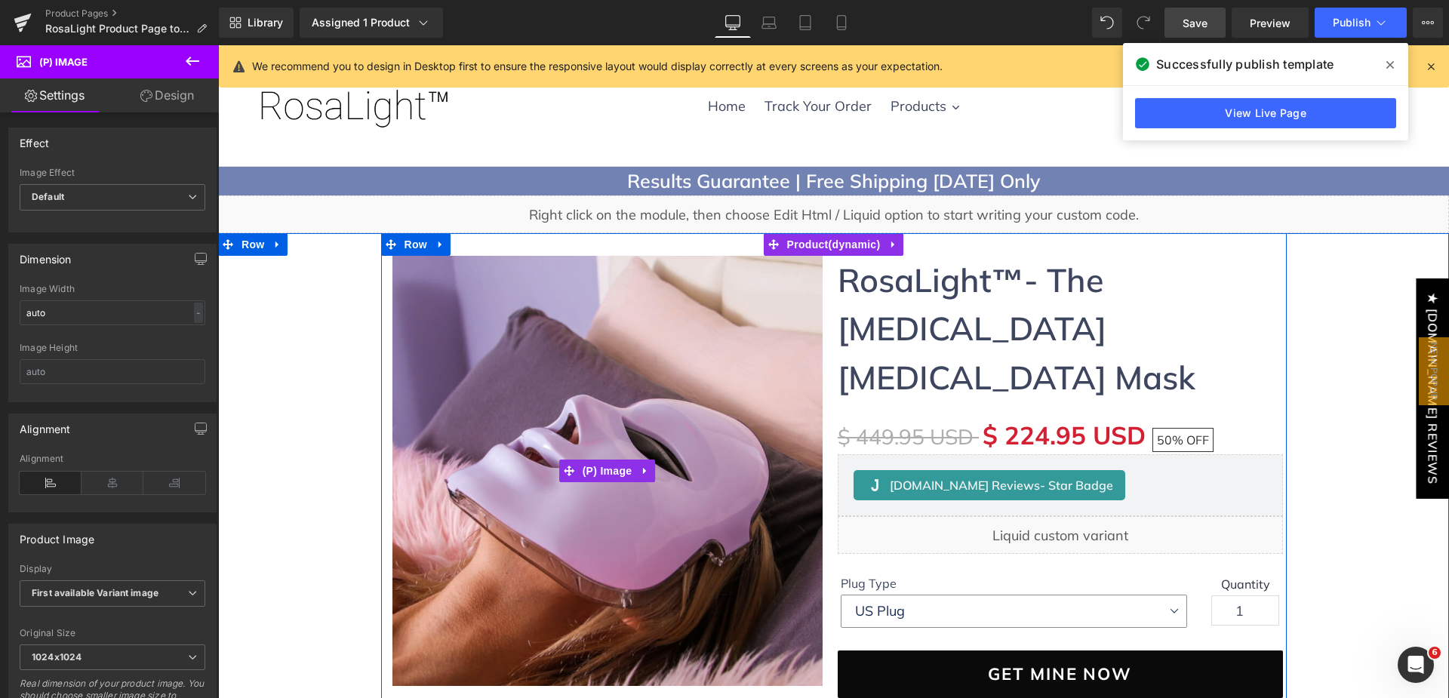
click at [594, 436] on img at bounding box center [607, 471] width 445 height 430
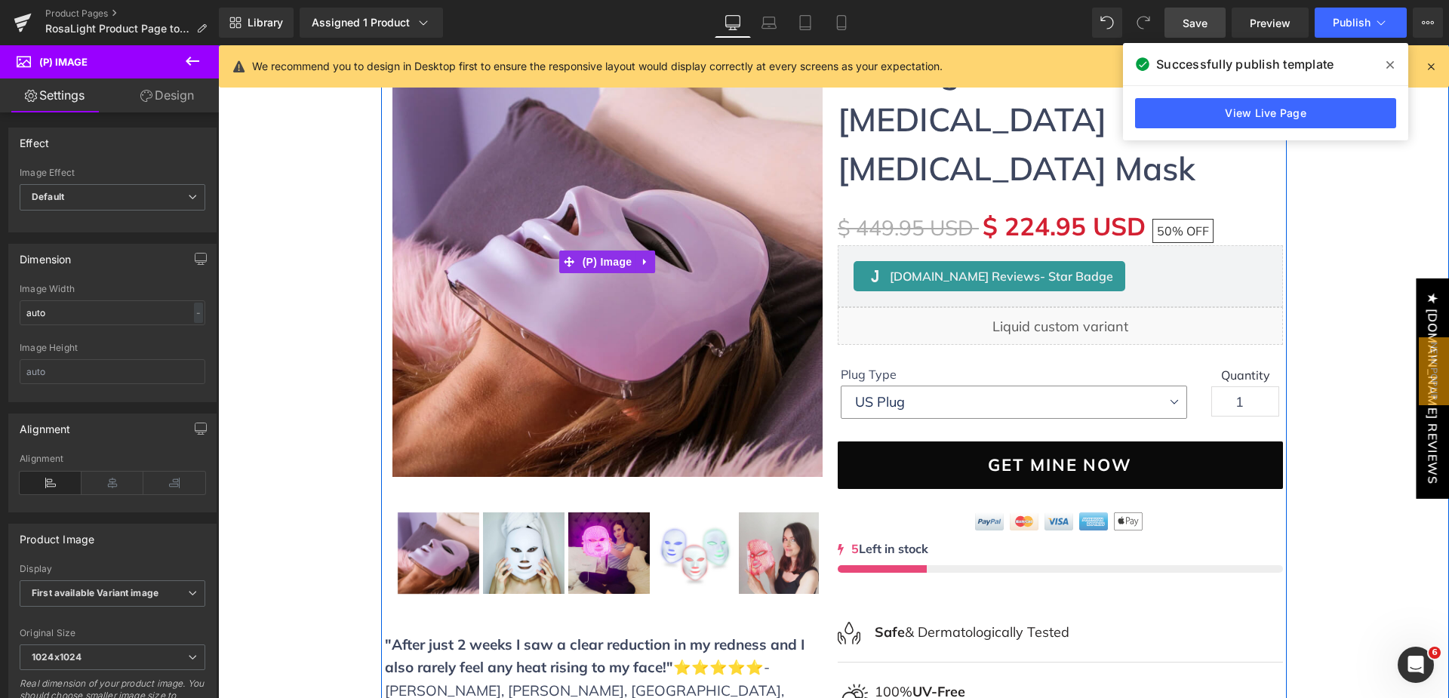
scroll to position [226, 0]
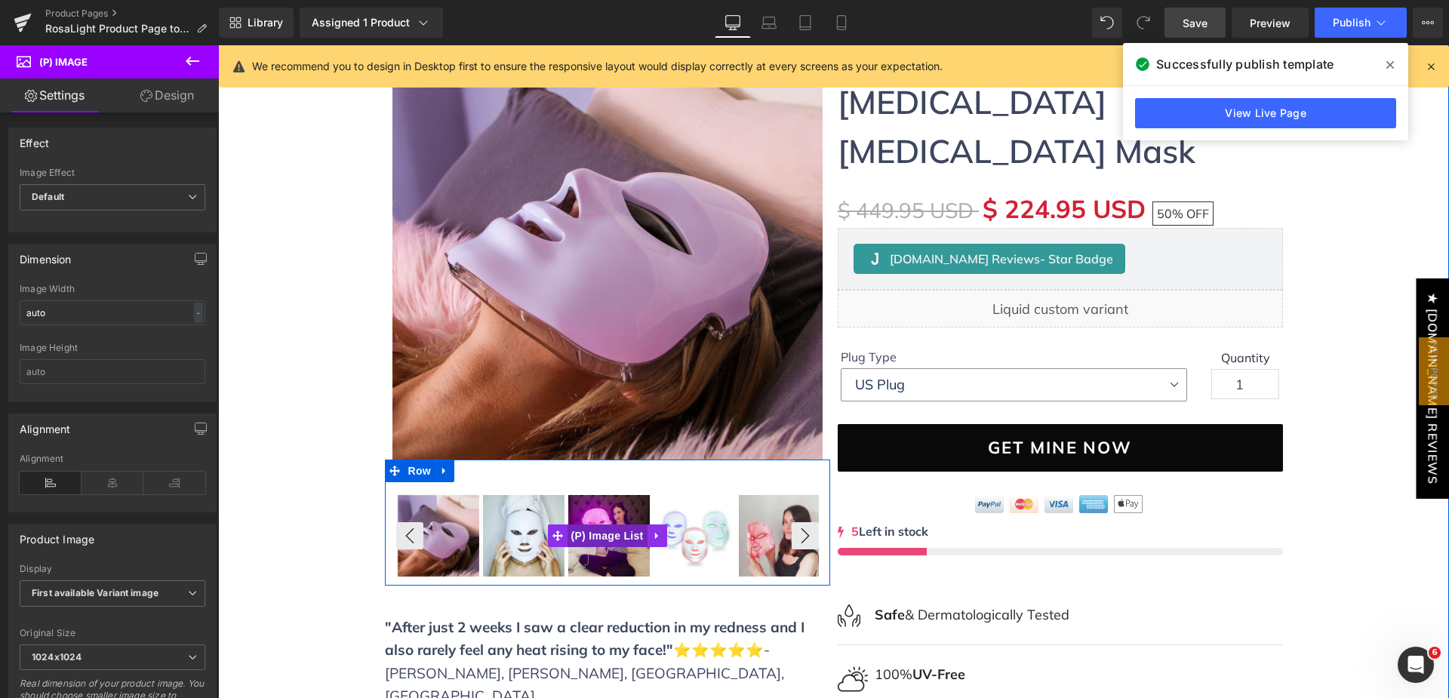
click at [615, 534] on span "(P) Image List" at bounding box center [608, 536] width 80 height 23
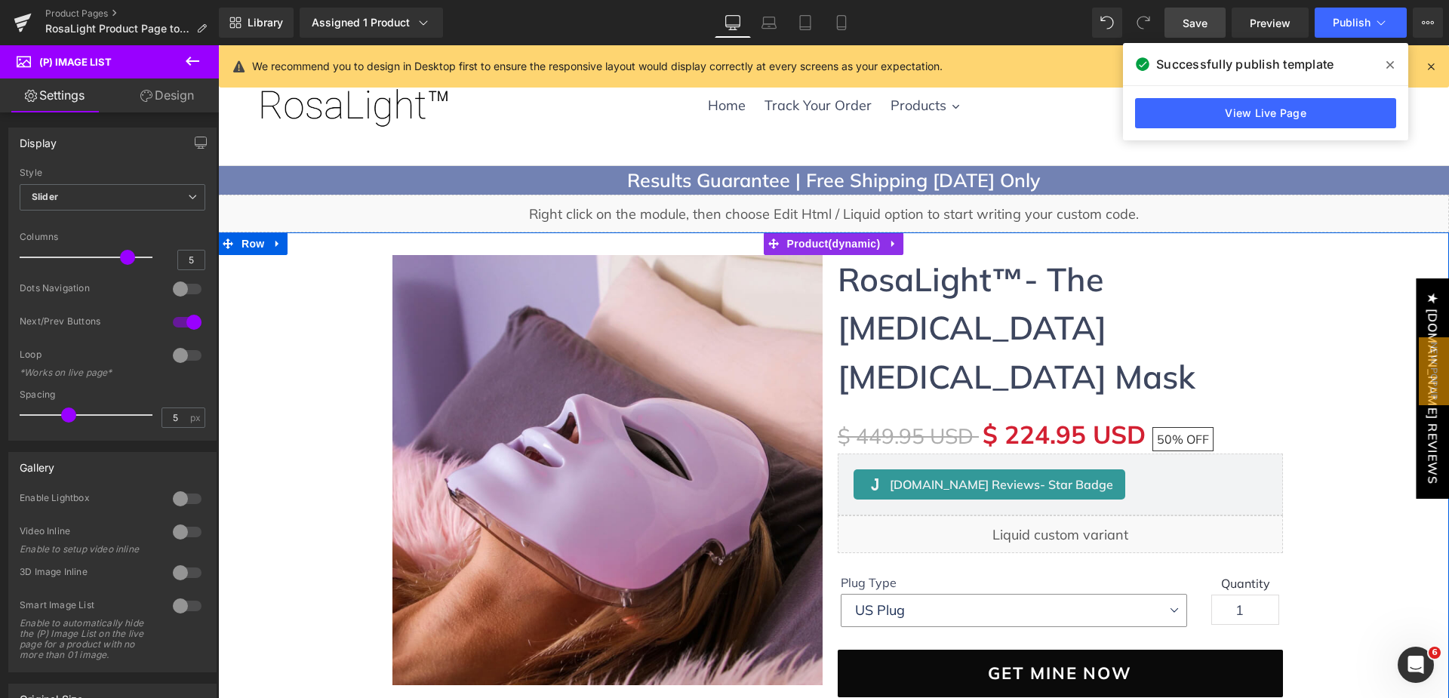
scroll to position [0, 0]
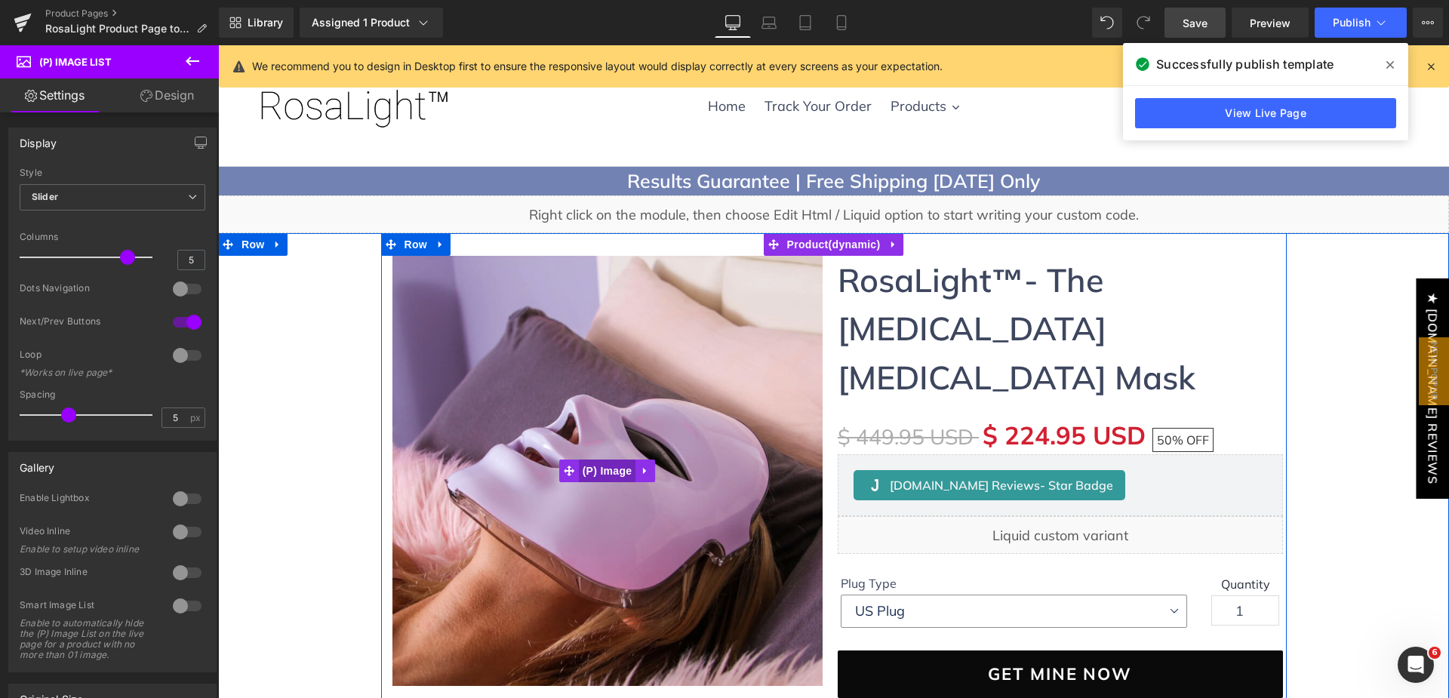
click at [609, 463] on span "(P) Image" at bounding box center [607, 471] width 57 height 23
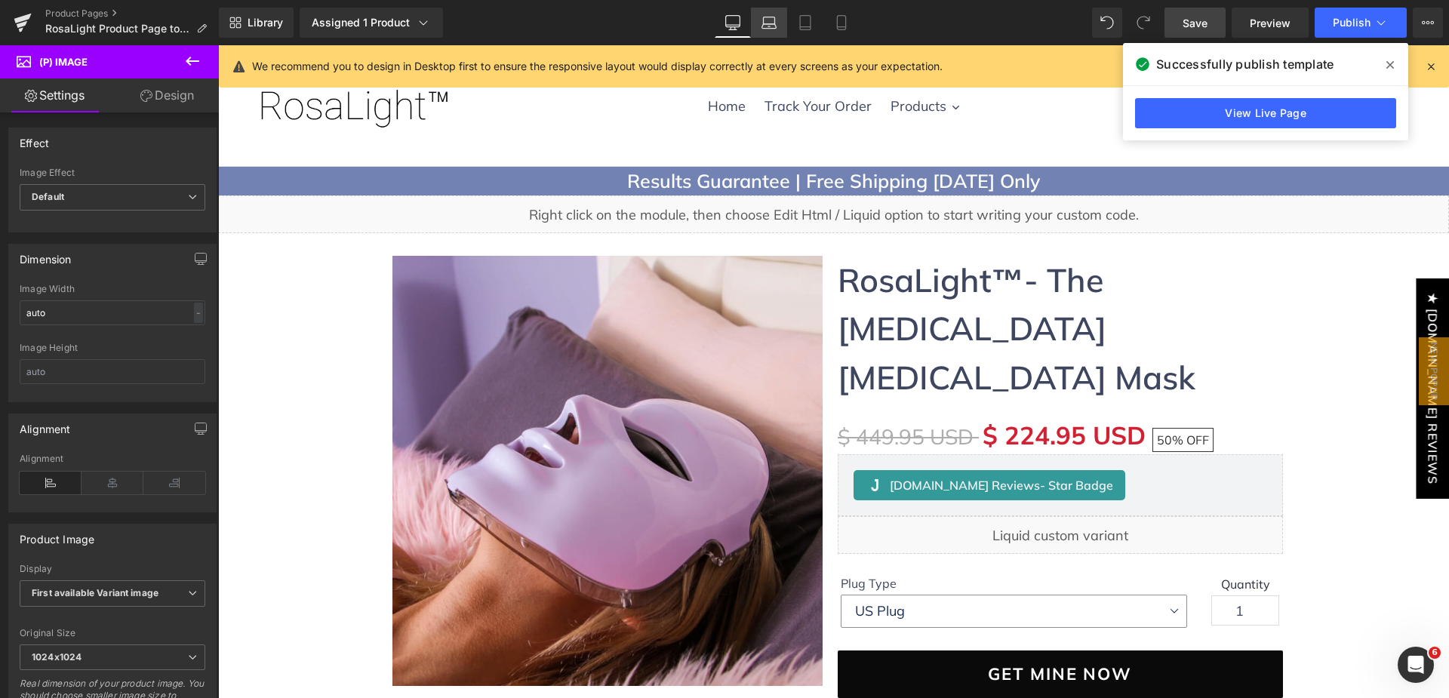
click at [768, 29] on link "Laptop" at bounding box center [769, 23] width 36 height 30
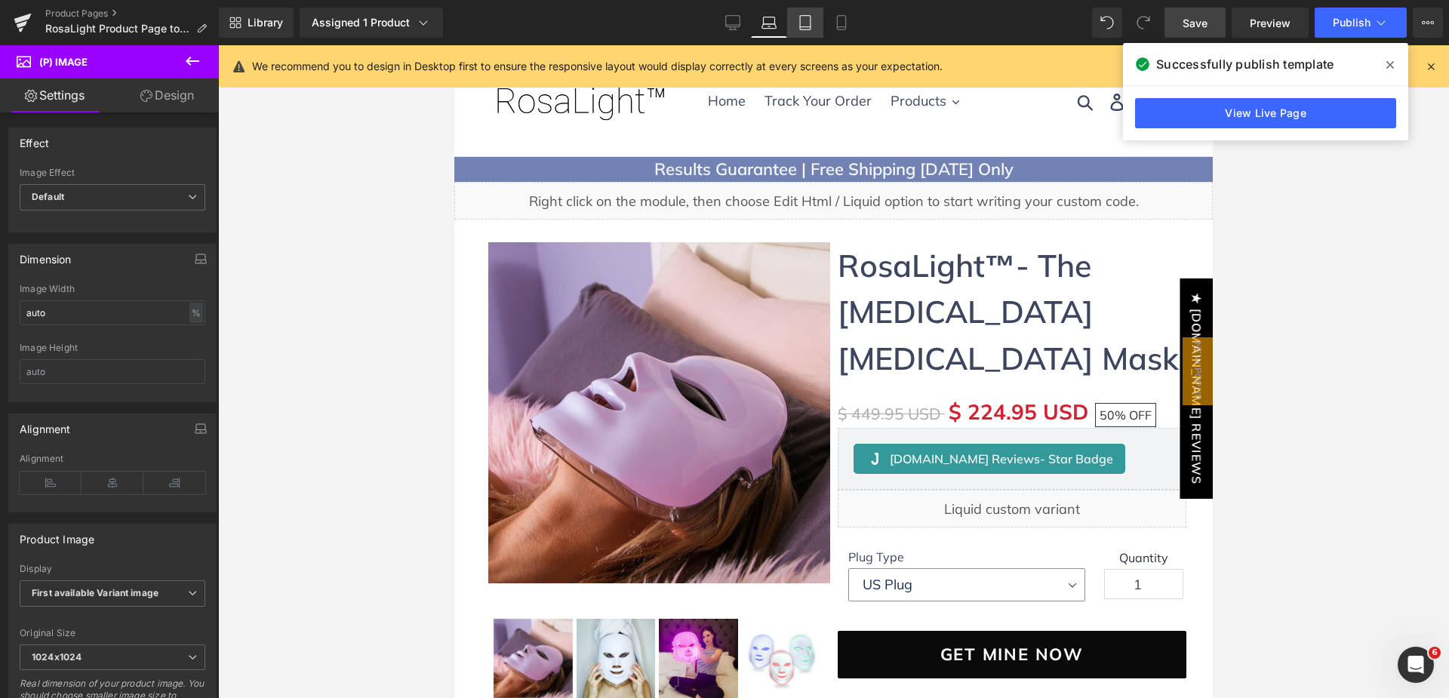
click at [808, 25] on icon at bounding box center [805, 22] width 15 height 15
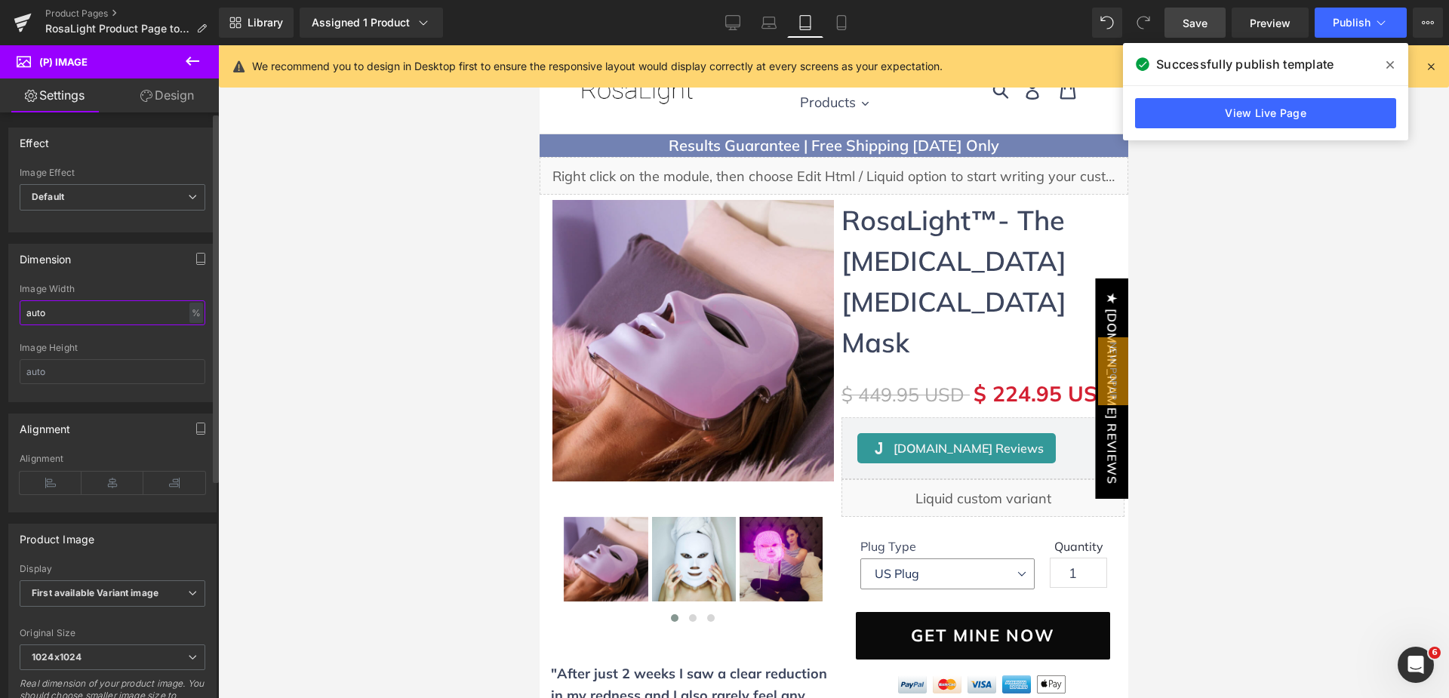
drag, startPoint x: 81, startPoint y: 301, endPoint x: 22, endPoint y: 315, distance: 60.4
click at [22, 315] on input "auto" at bounding box center [113, 312] width 186 height 25
type input "100"
type input "-"
click at [1189, 28] on span "Save" at bounding box center [1195, 23] width 25 height 16
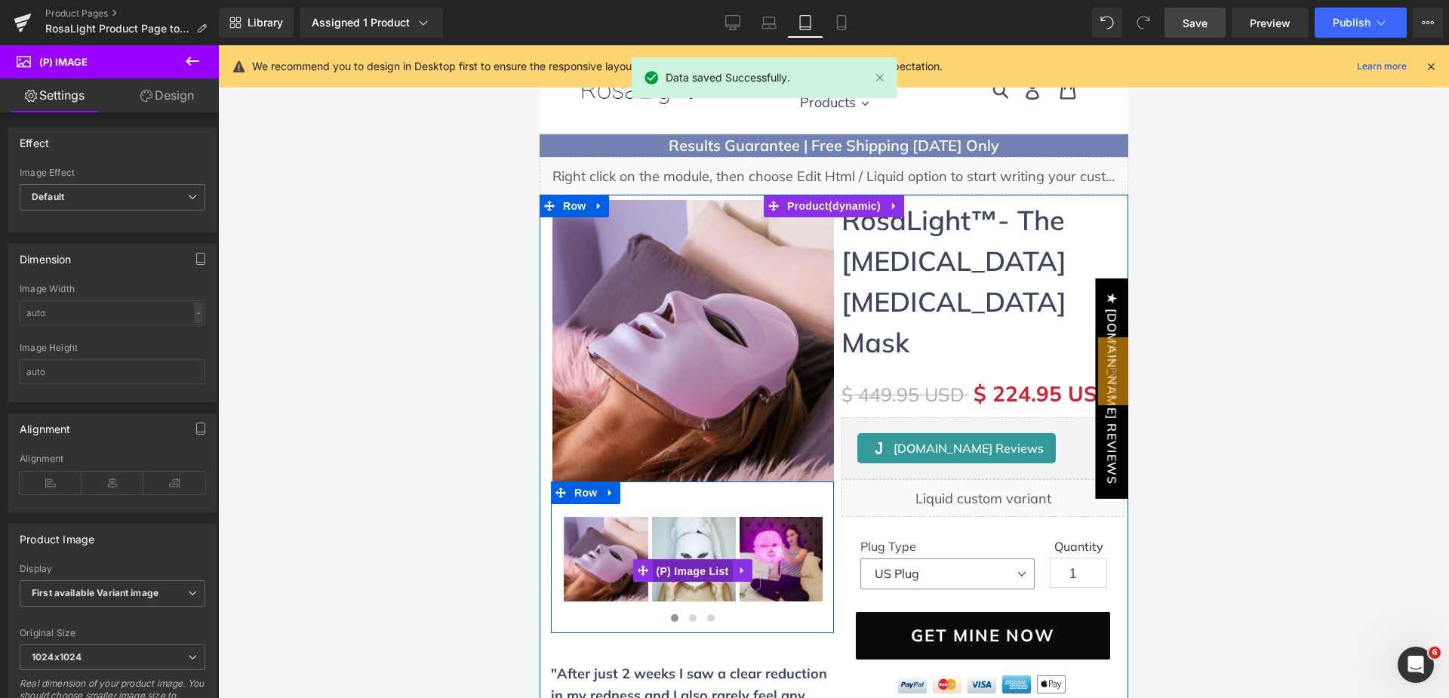
click at [694, 571] on span "(P) Image List" at bounding box center [692, 571] width 80 height 23
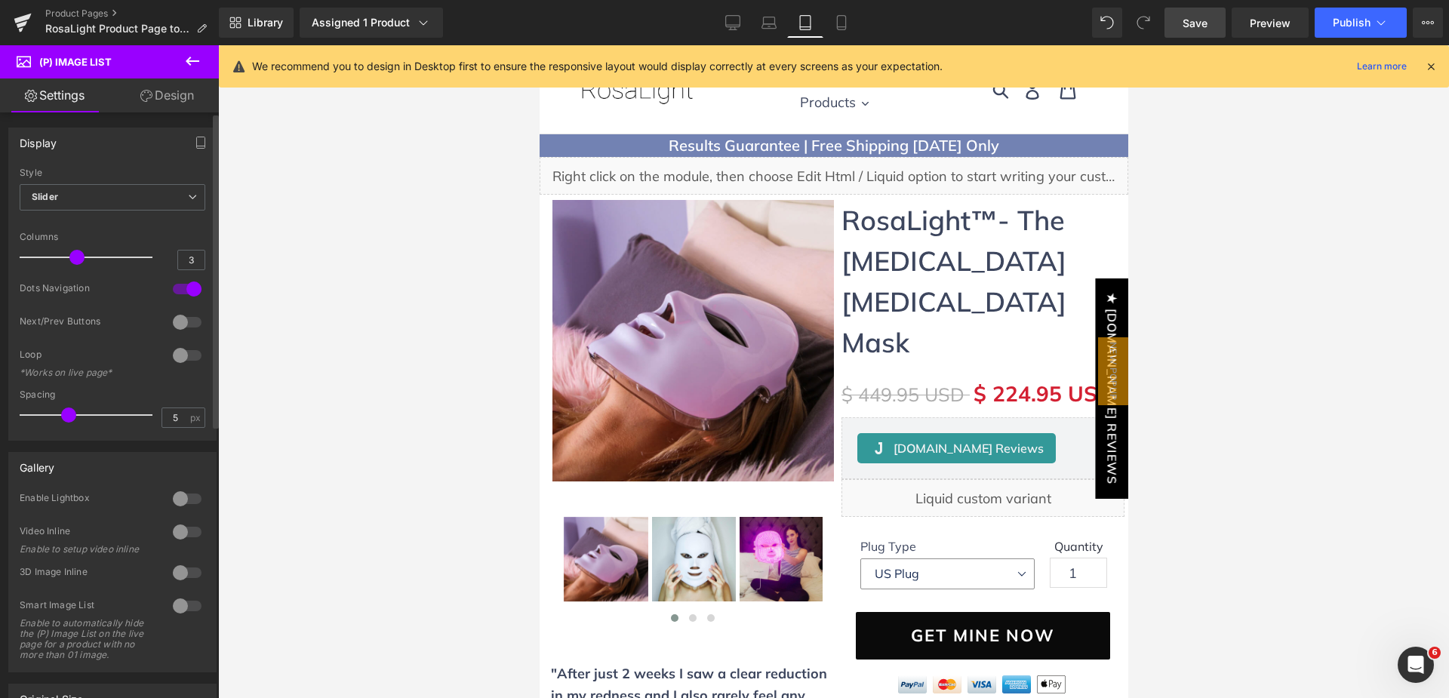
click at [183, 327] on div at bounding box center [187, 322] width 36 height 24
click at [774, 23] on icon at bounding box center [769, 22] width 15 height 15
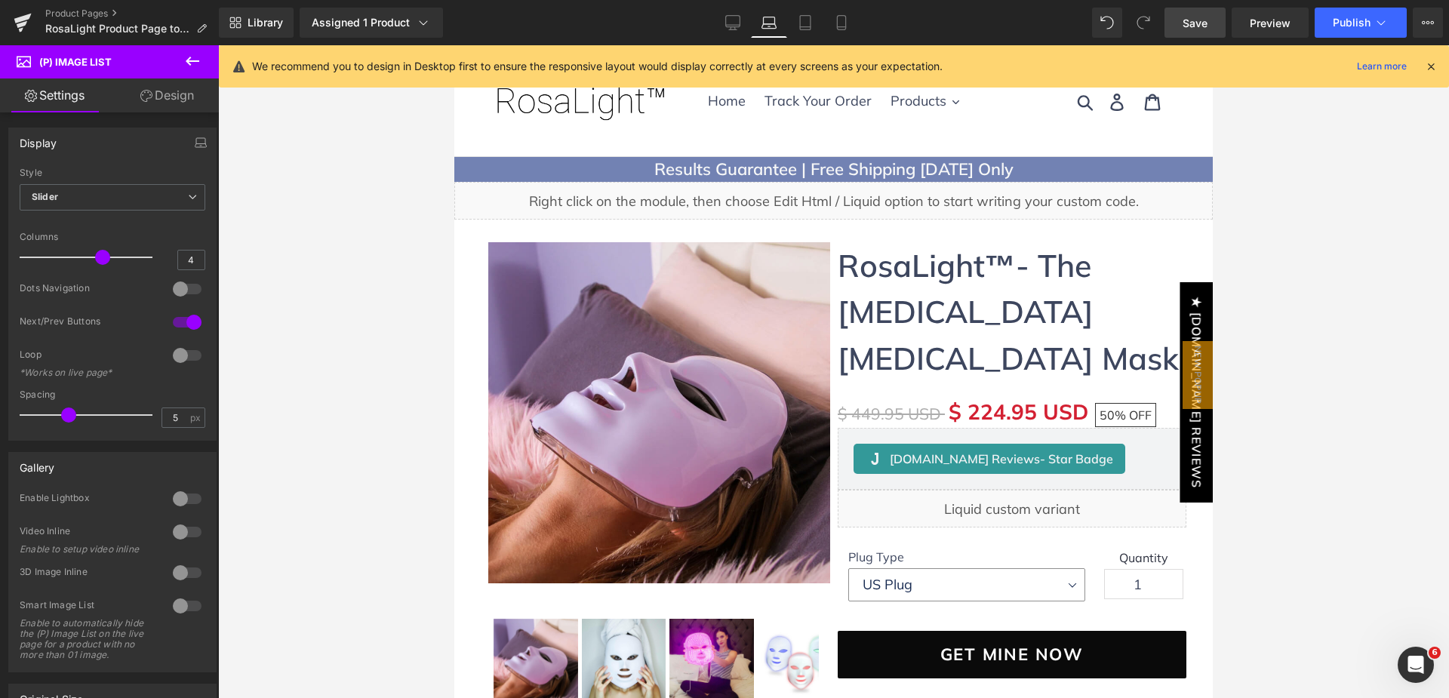
scroll to position [101, 0]
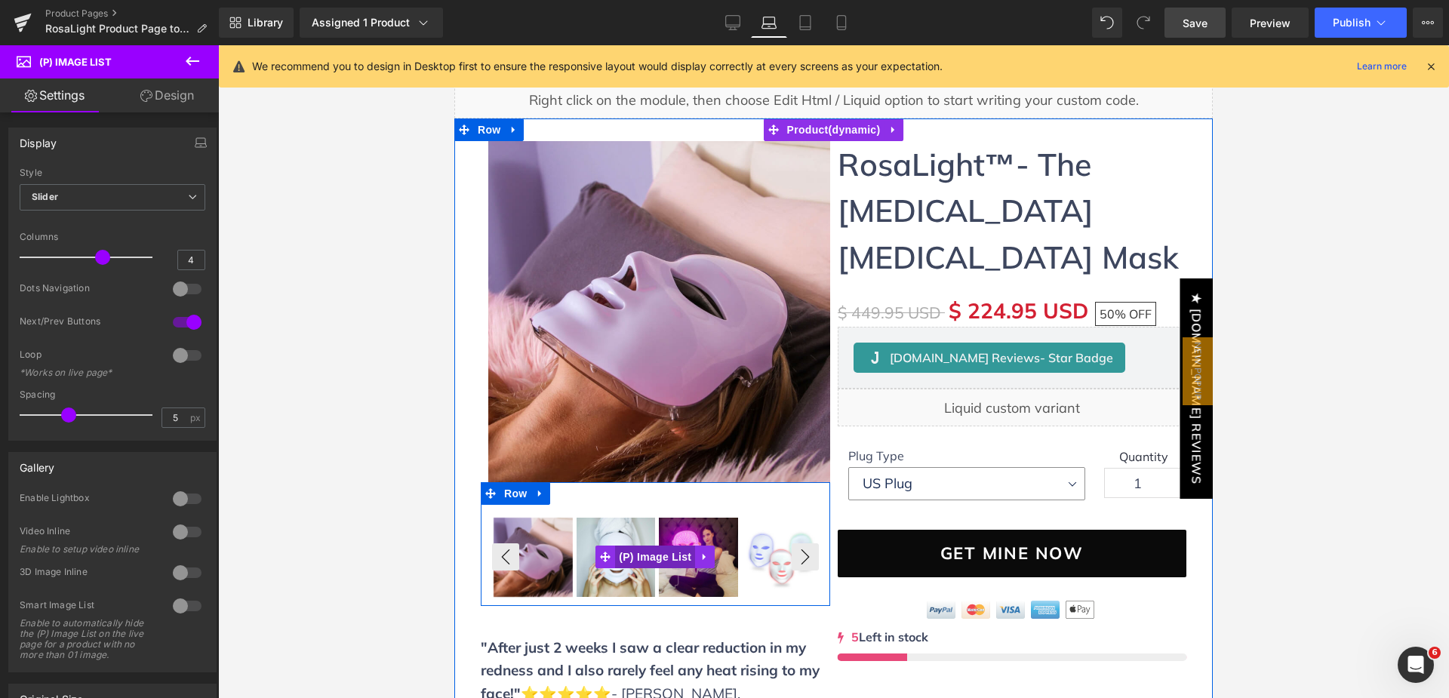
click at [648, 554] on span "(P) Image List" at bounding box center [655, 557] width 80 height 23
click at [647, 555] on span "(P) Image List" at bounding box center [655, 557] width 80 height 23
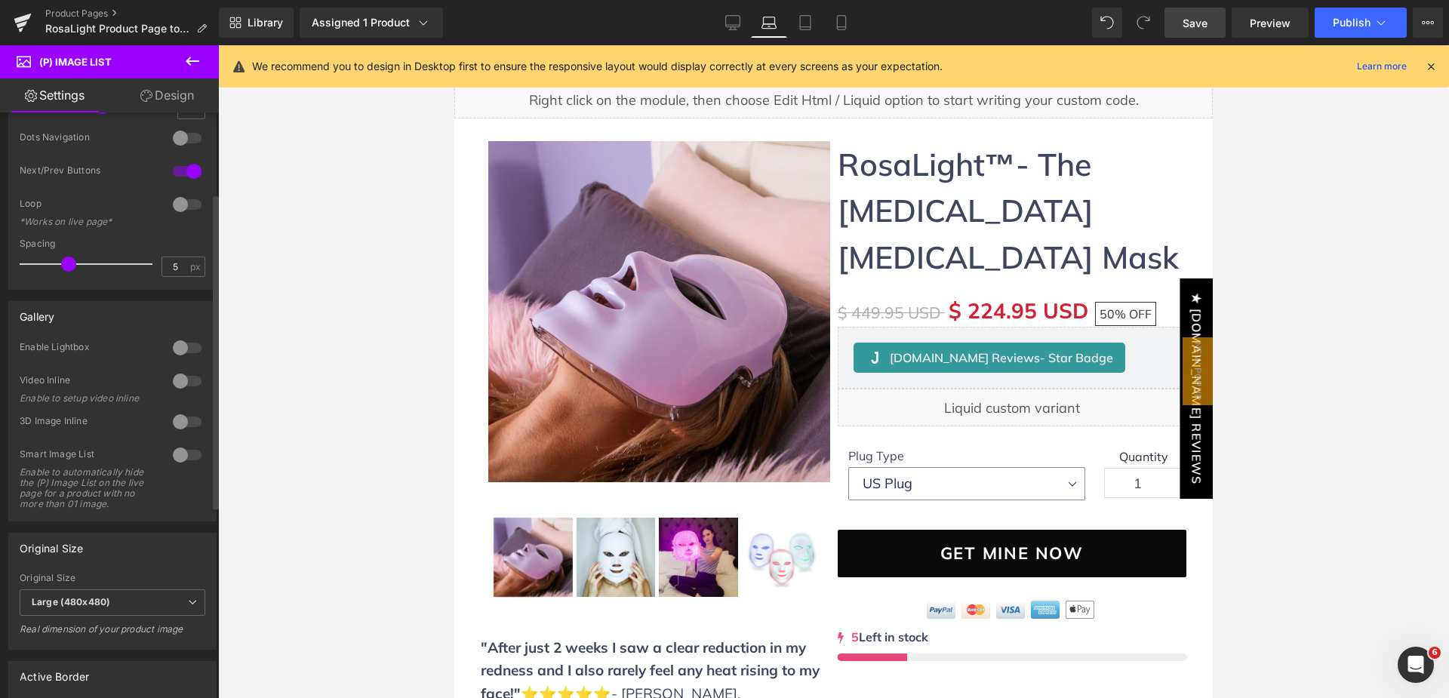
scroll to position [75, 0]
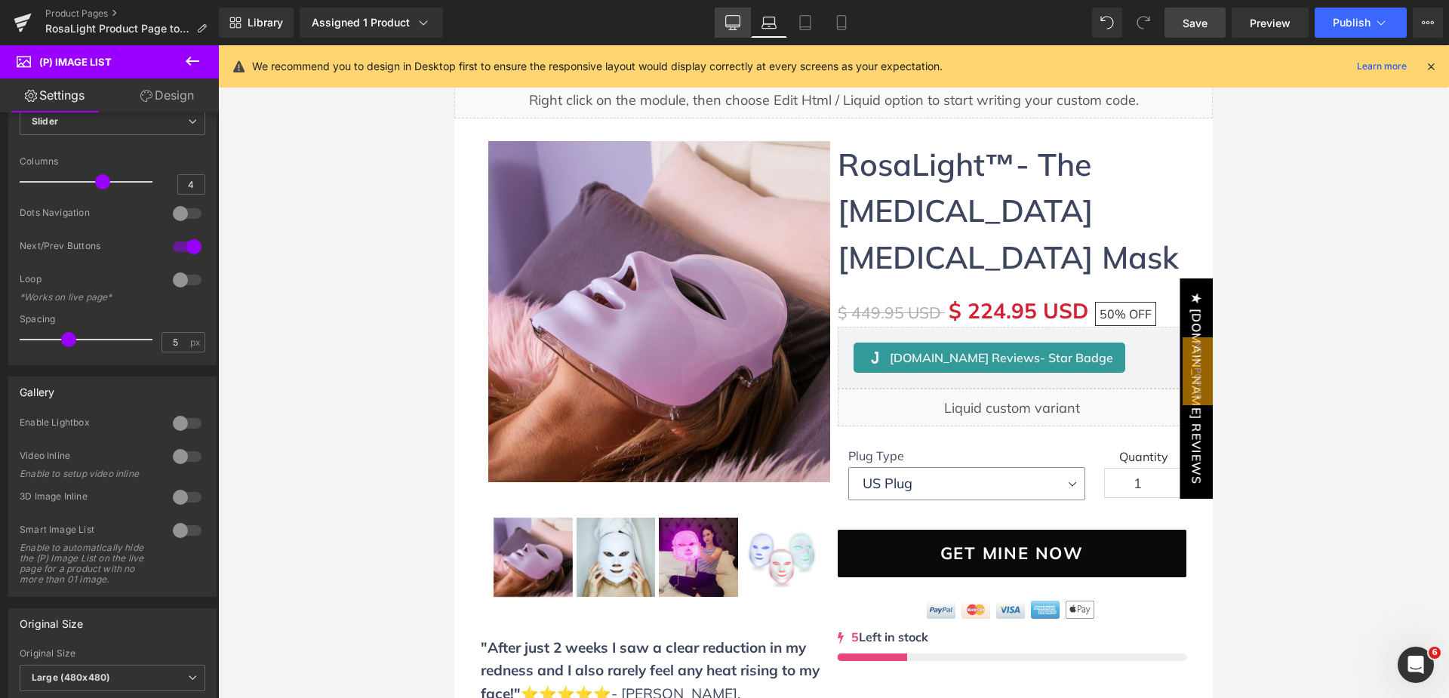
click at [734, 16] on icon at bounding box center [733, 21] width 14 height 11
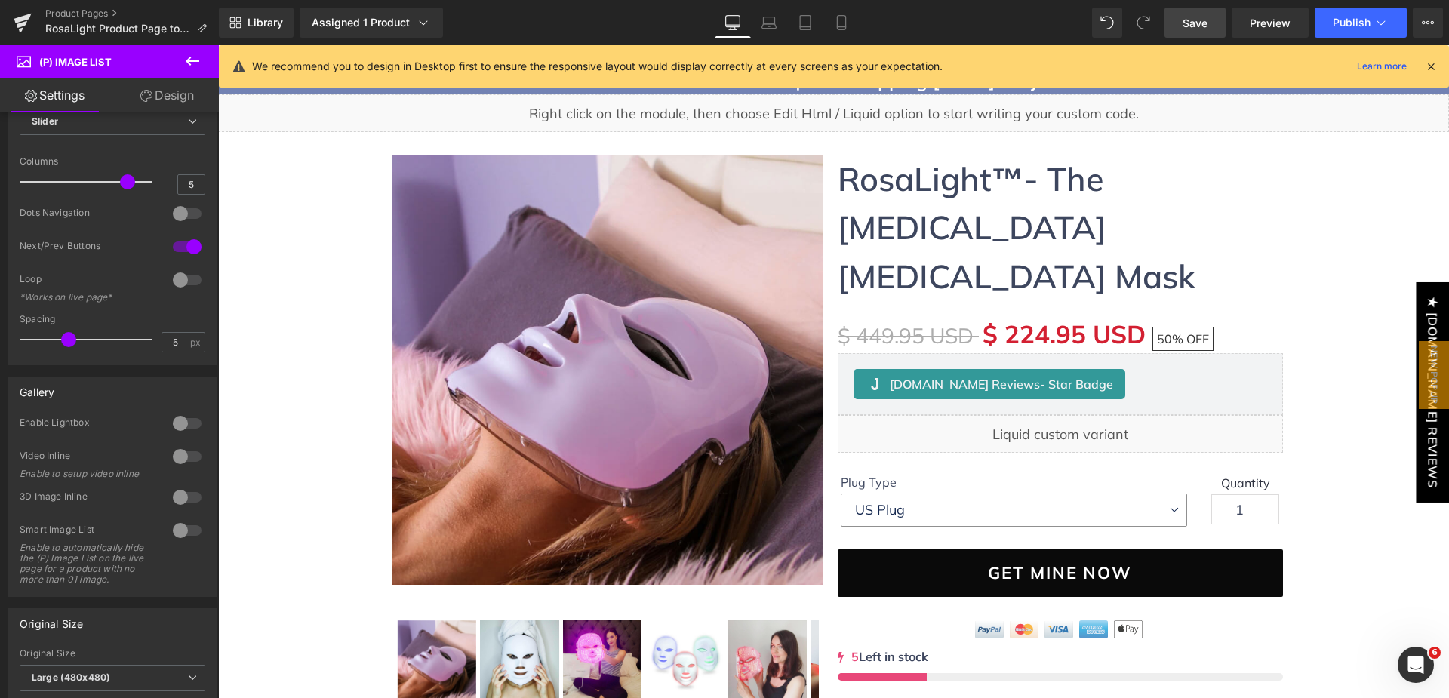
scroll to position [205, 0]
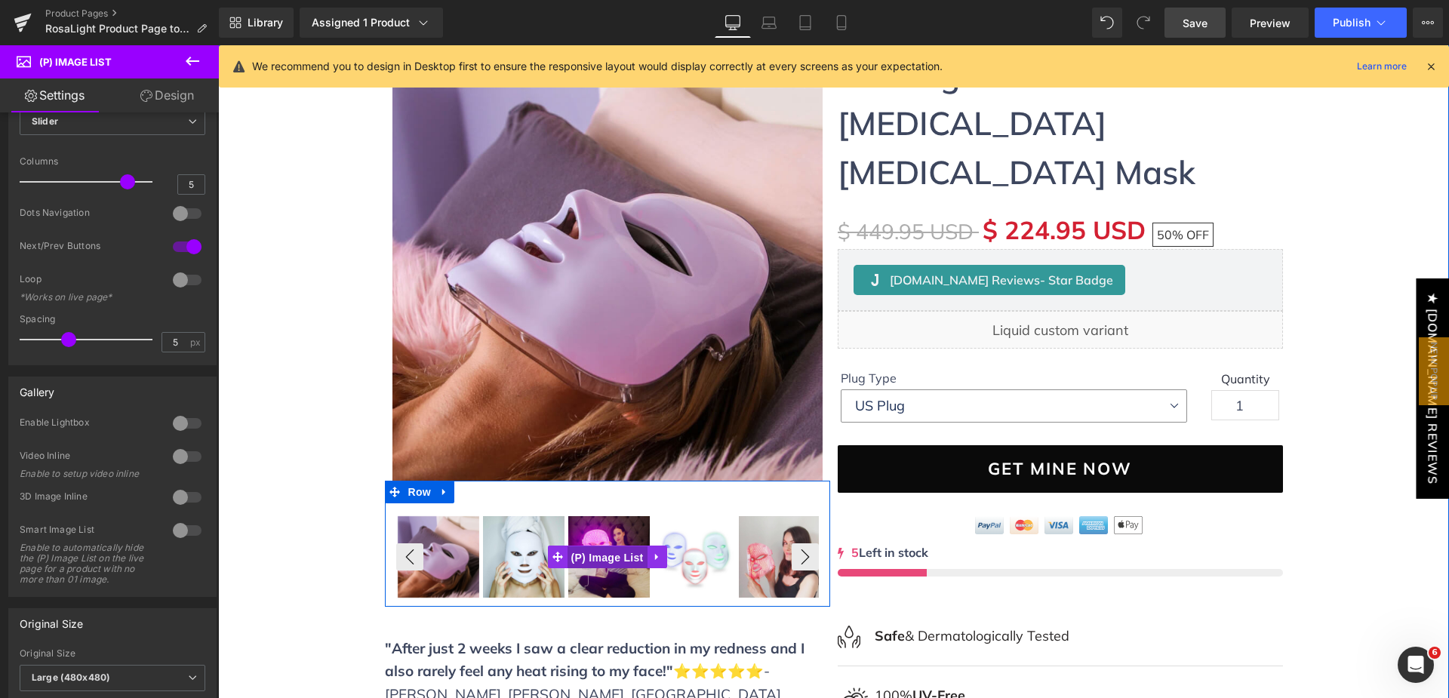
click at [597, 562] on span "(P) Image List" at bounding box center [608, 557] width 80 height 23
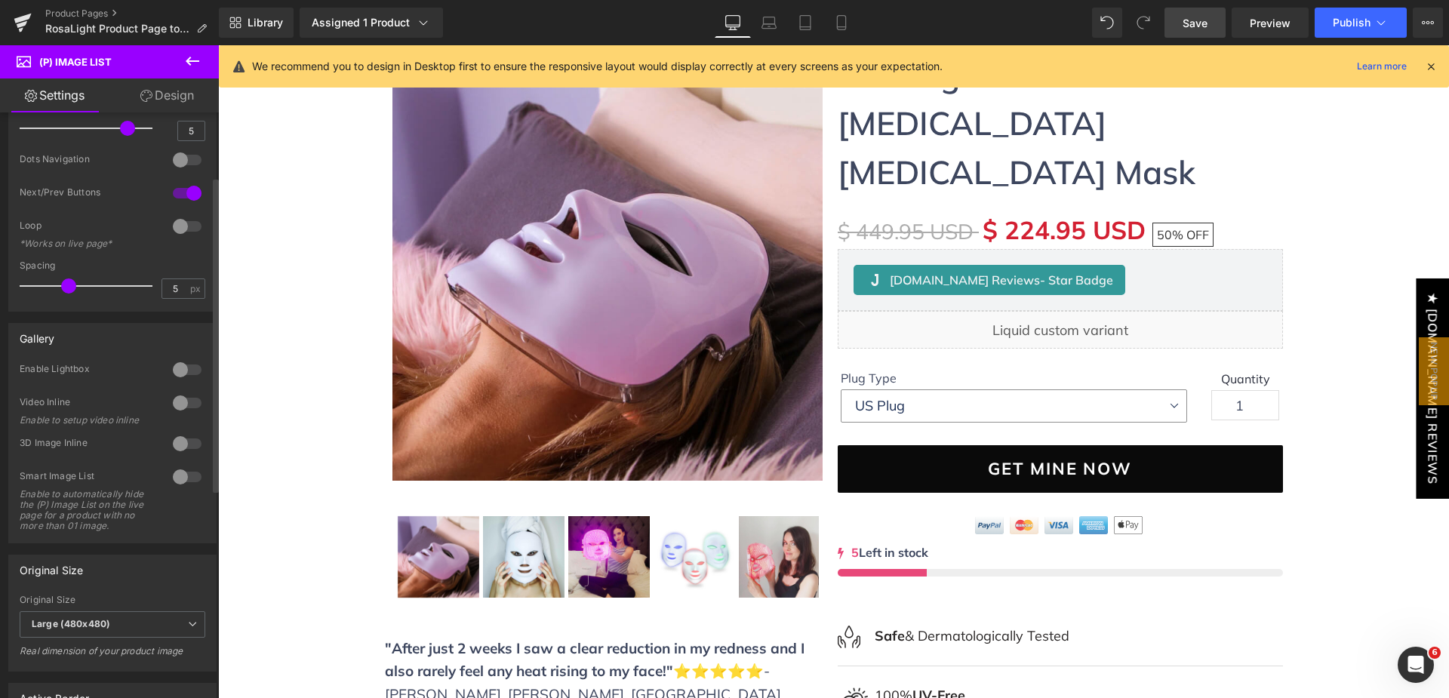
scroll to position [0, 0]
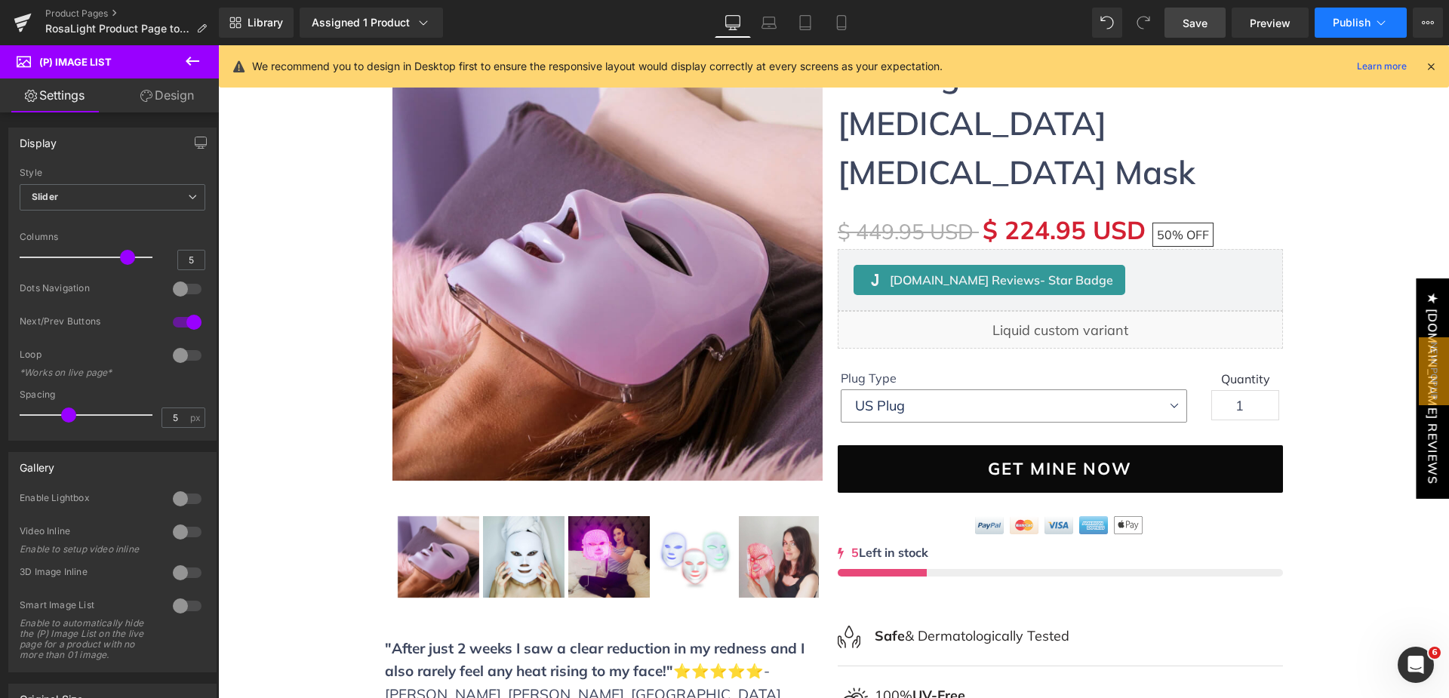
click at [1352, 23] on span "Publish" at bounding box center [1352, 23] width 38 height 12
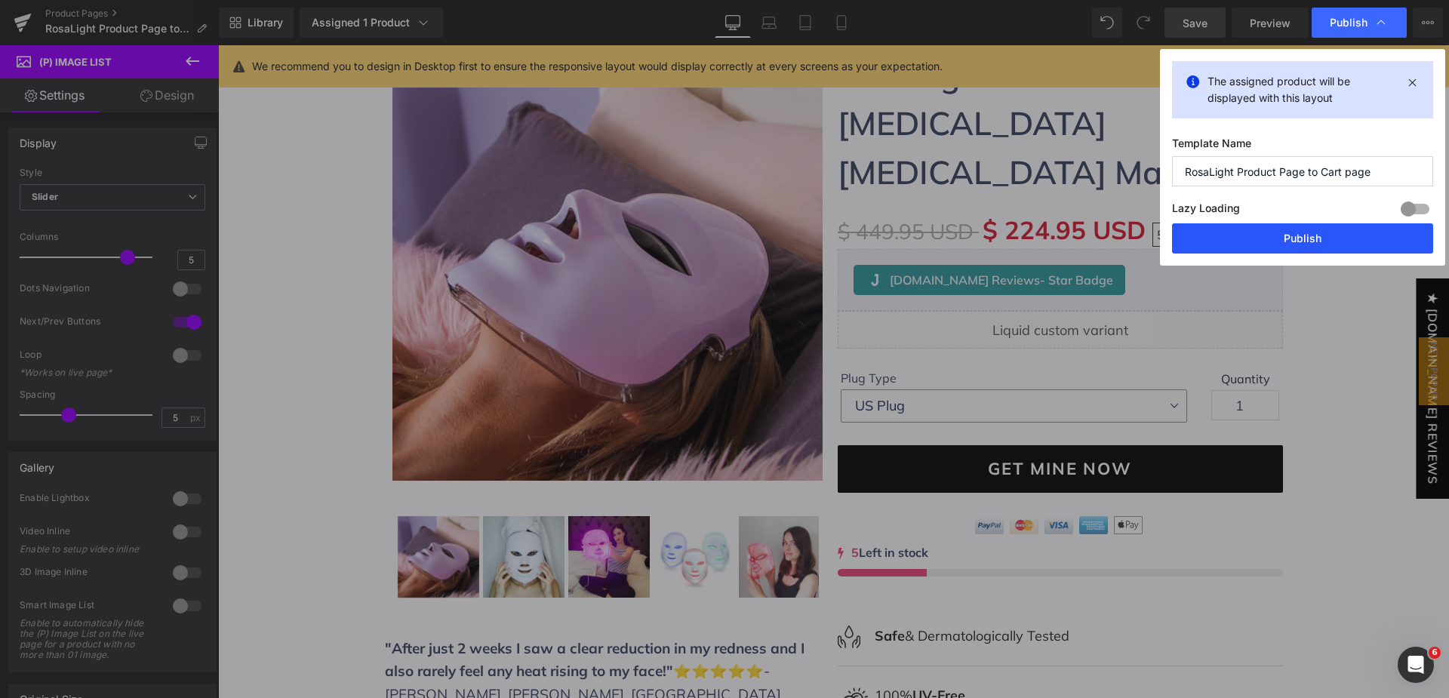
click at [1283, 236] on button "Publish" at bounding box center [1302, 238] width 261 height 30
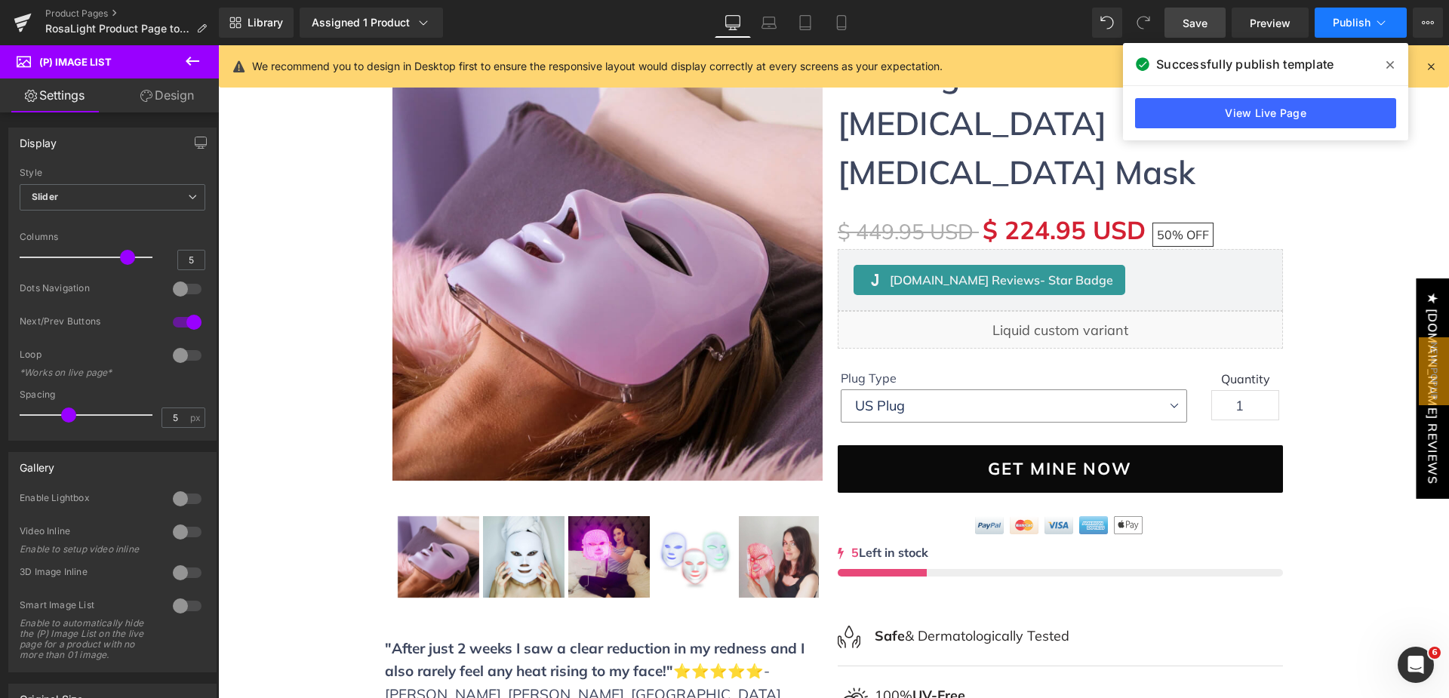
click at [1371, 19] on button "Publish" at bounding box center [1361, 23] width 92 height 30
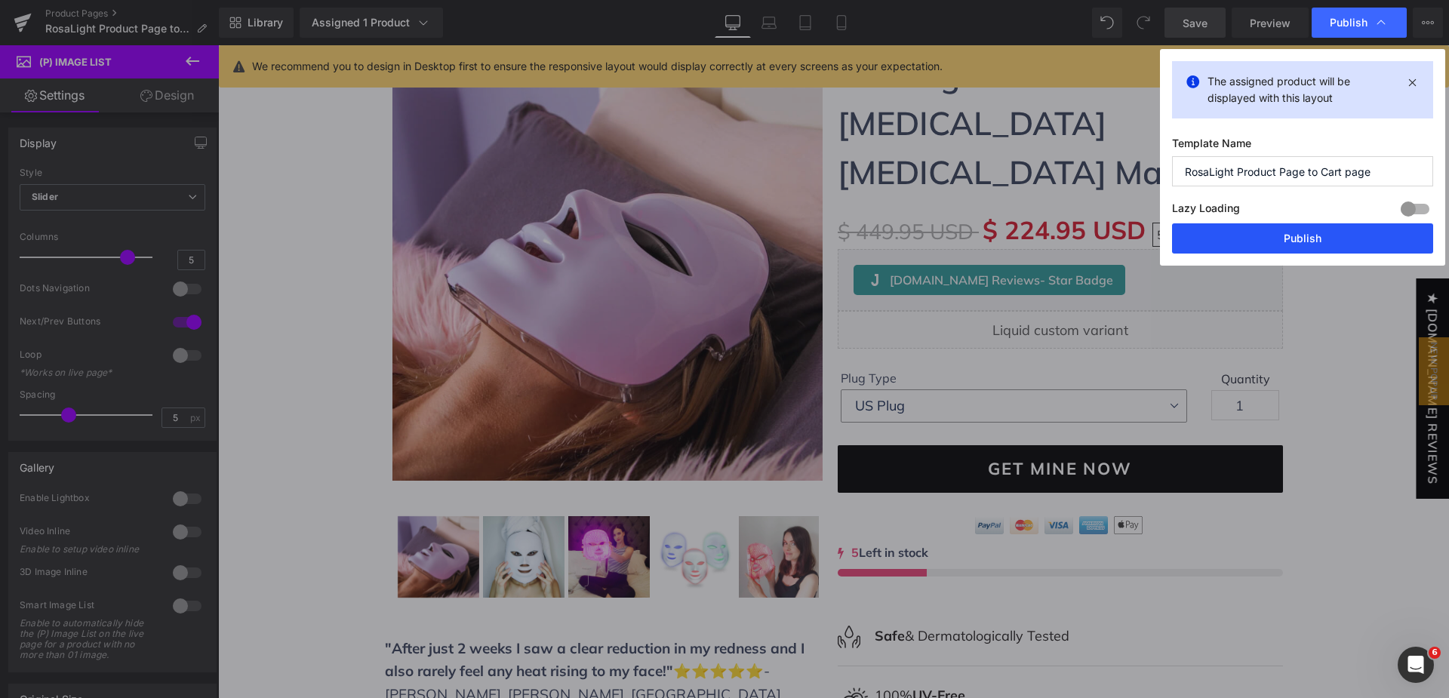
click at [1327, 242] on button "Publish" at bounding box center [1302, 238] width 261 height 30
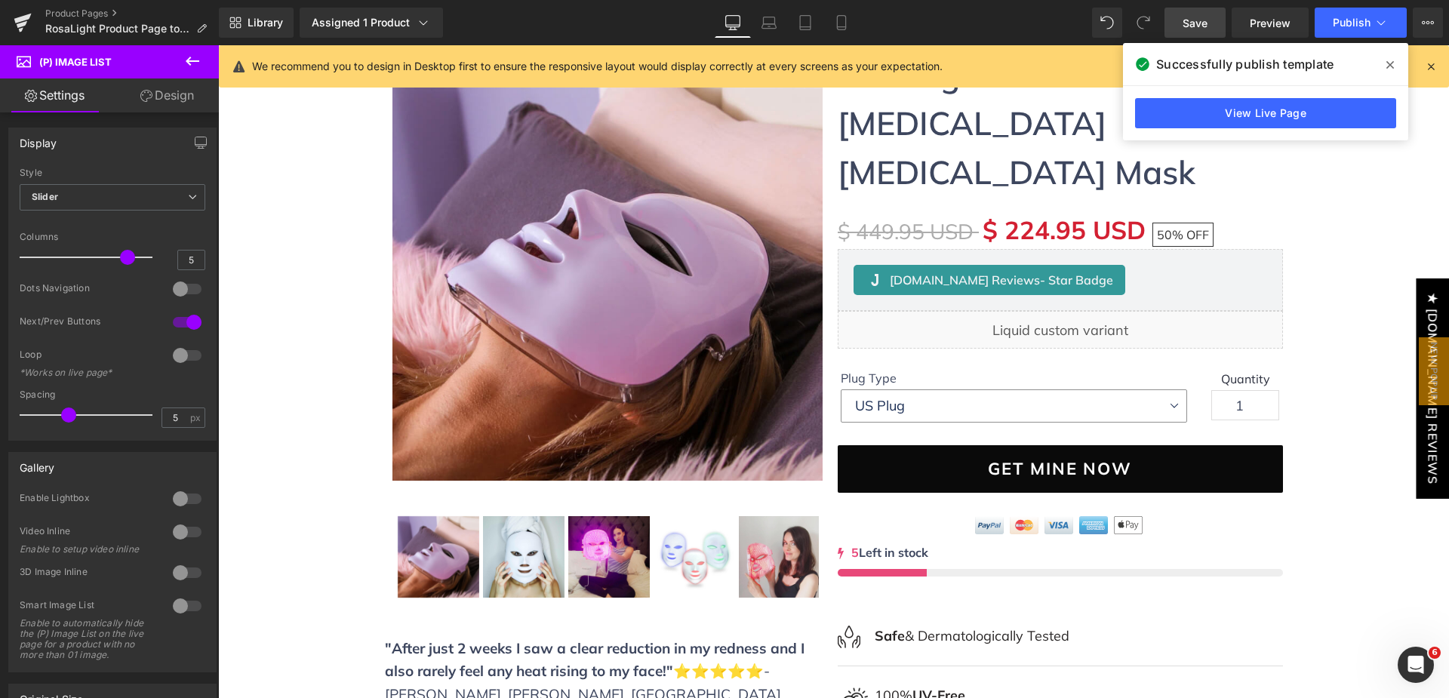
click at [190, 51] on button at bounding box center [192, 61] width 53 height 33
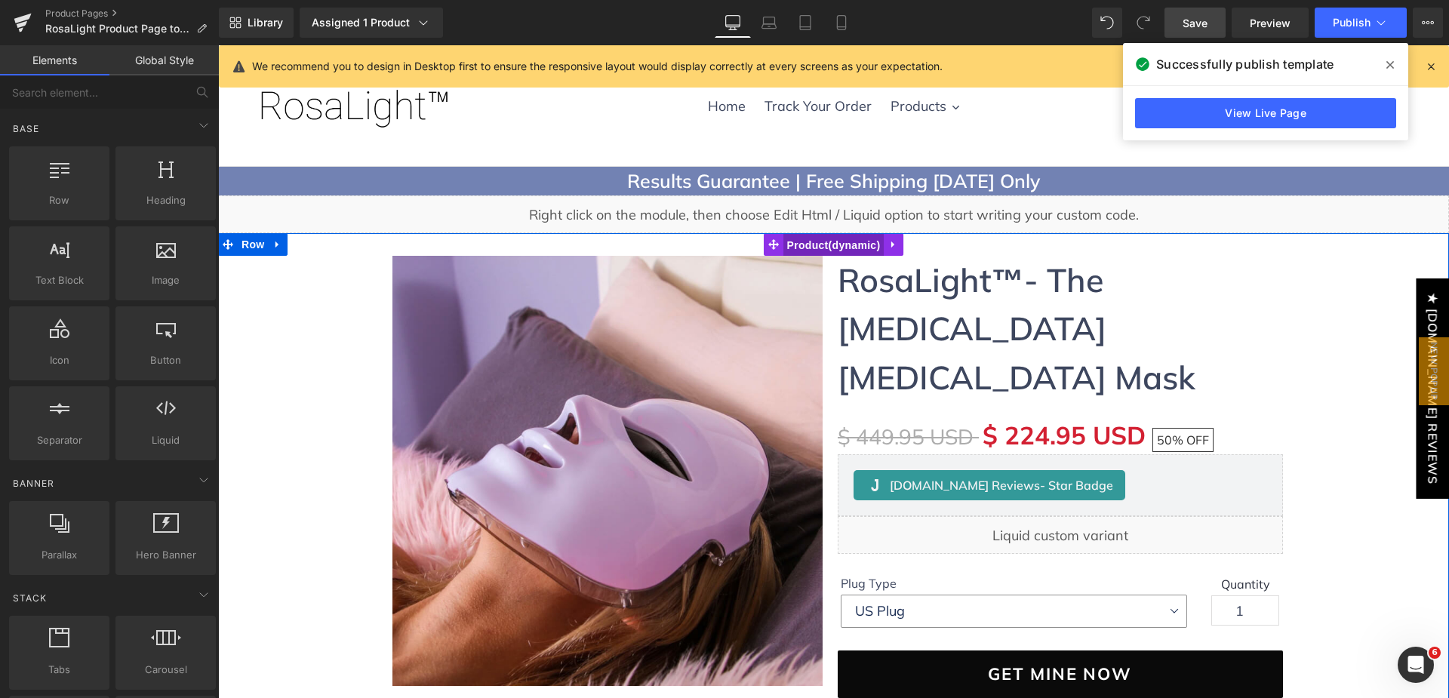
click at [849, 248] on span "Product" at bounding box center [833, 245] width 101 height 23
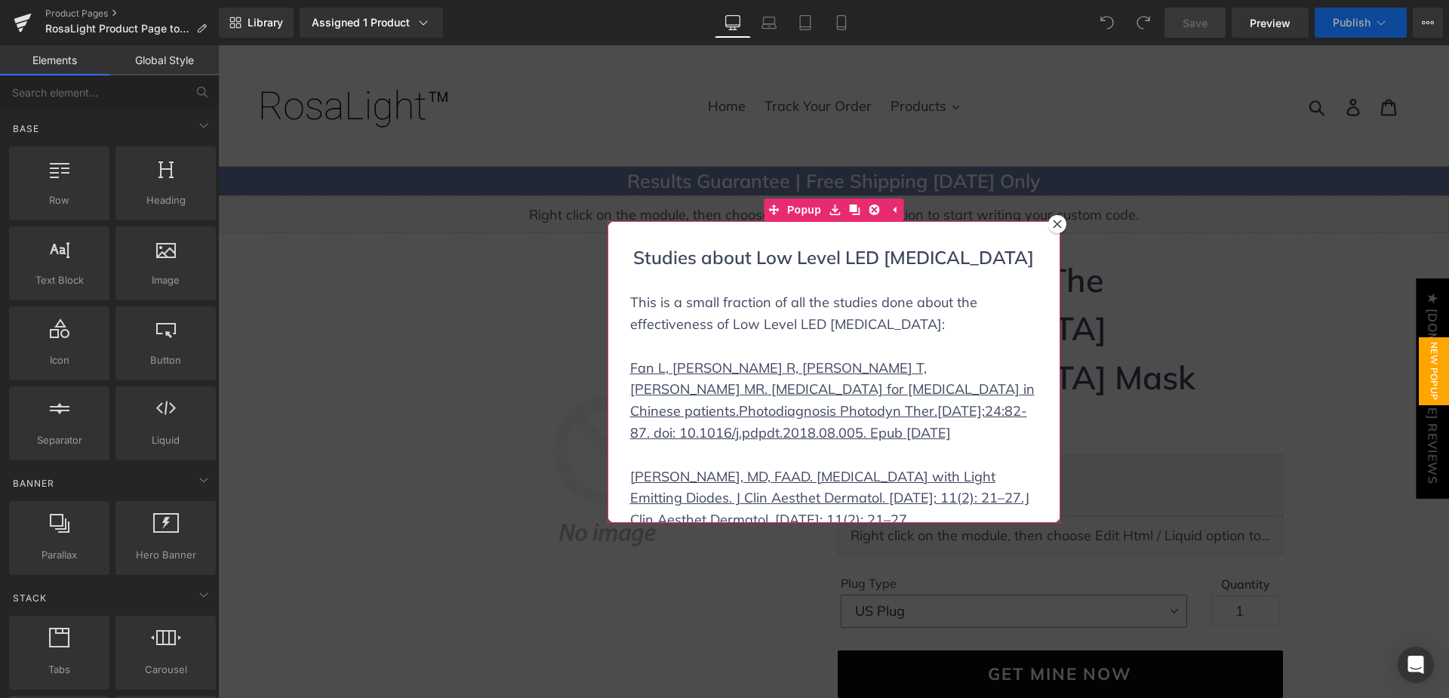
click at [1053, 221] on icon at bounding box center [1057, 224] width 9 height 9
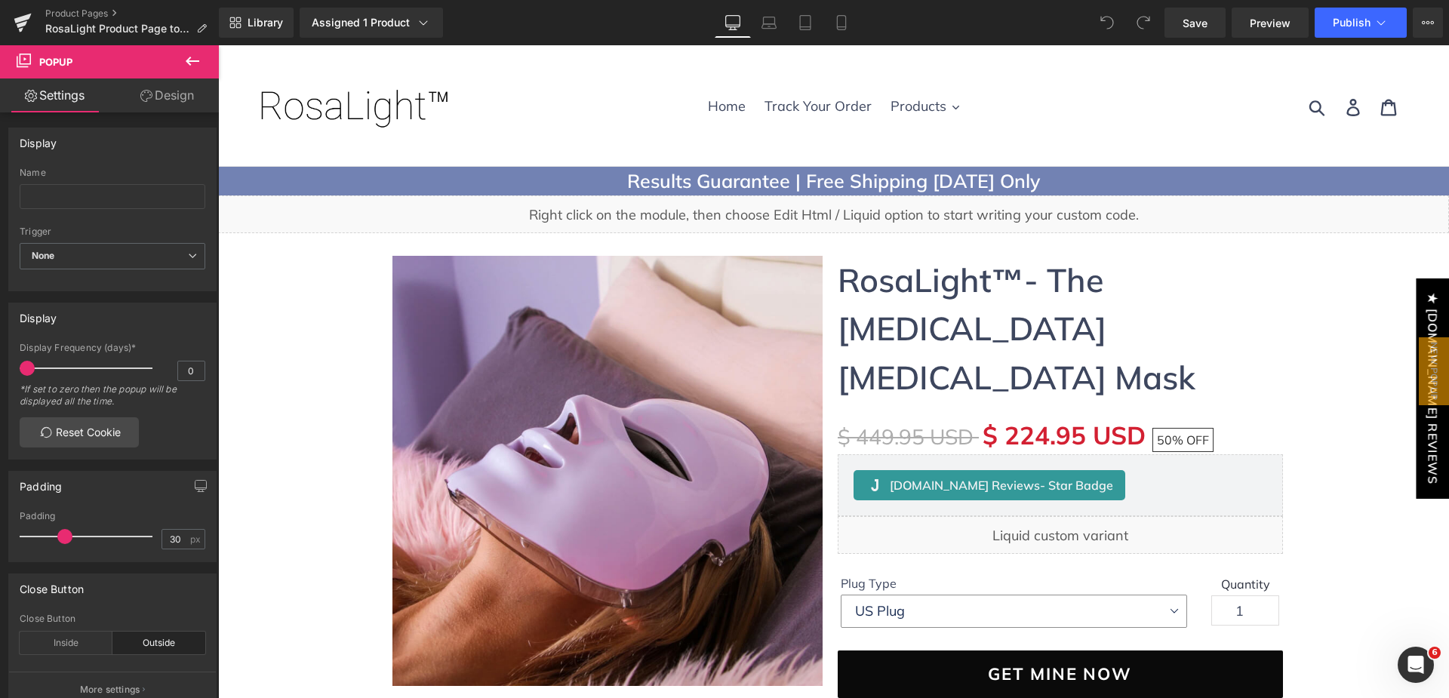
click at [189, 60] on icon at bounding box center [193, 61] width 14 height 9
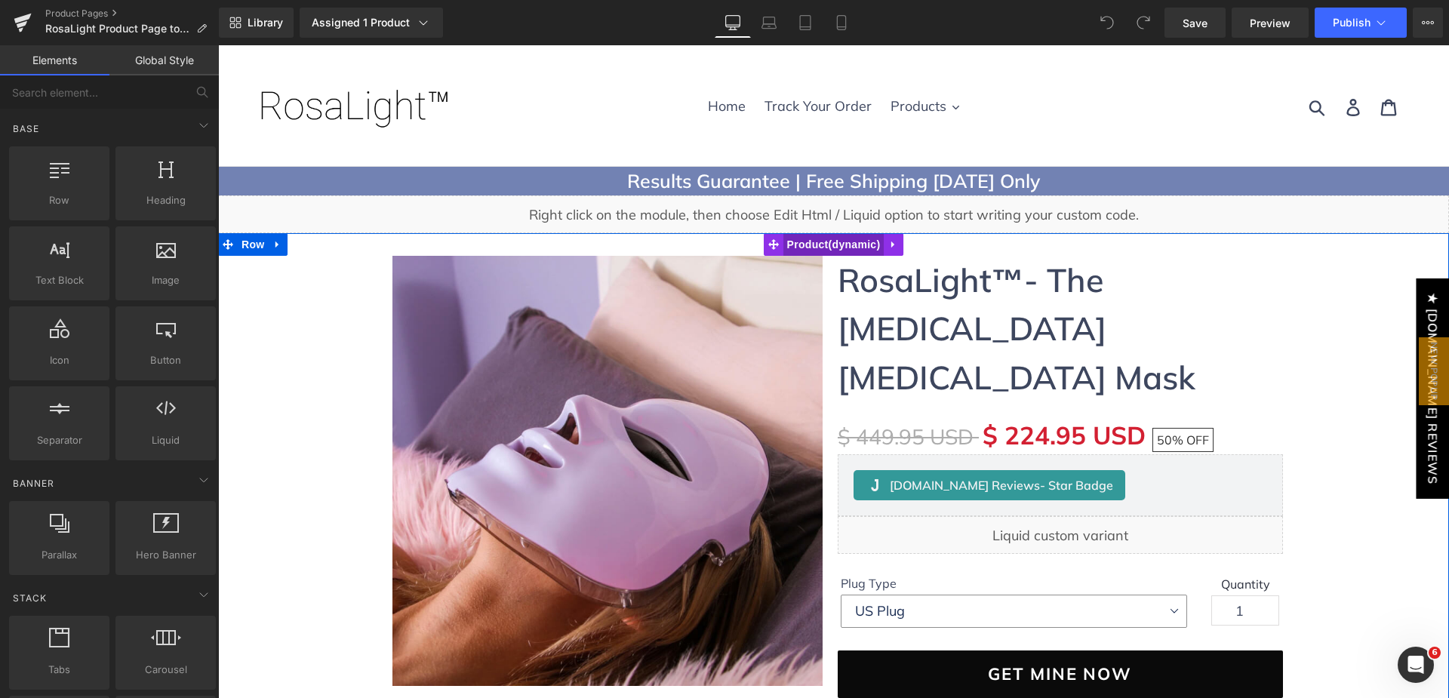
click at [795, 238] on span "Product" at bounding box center [833, 244] width 101 height 23
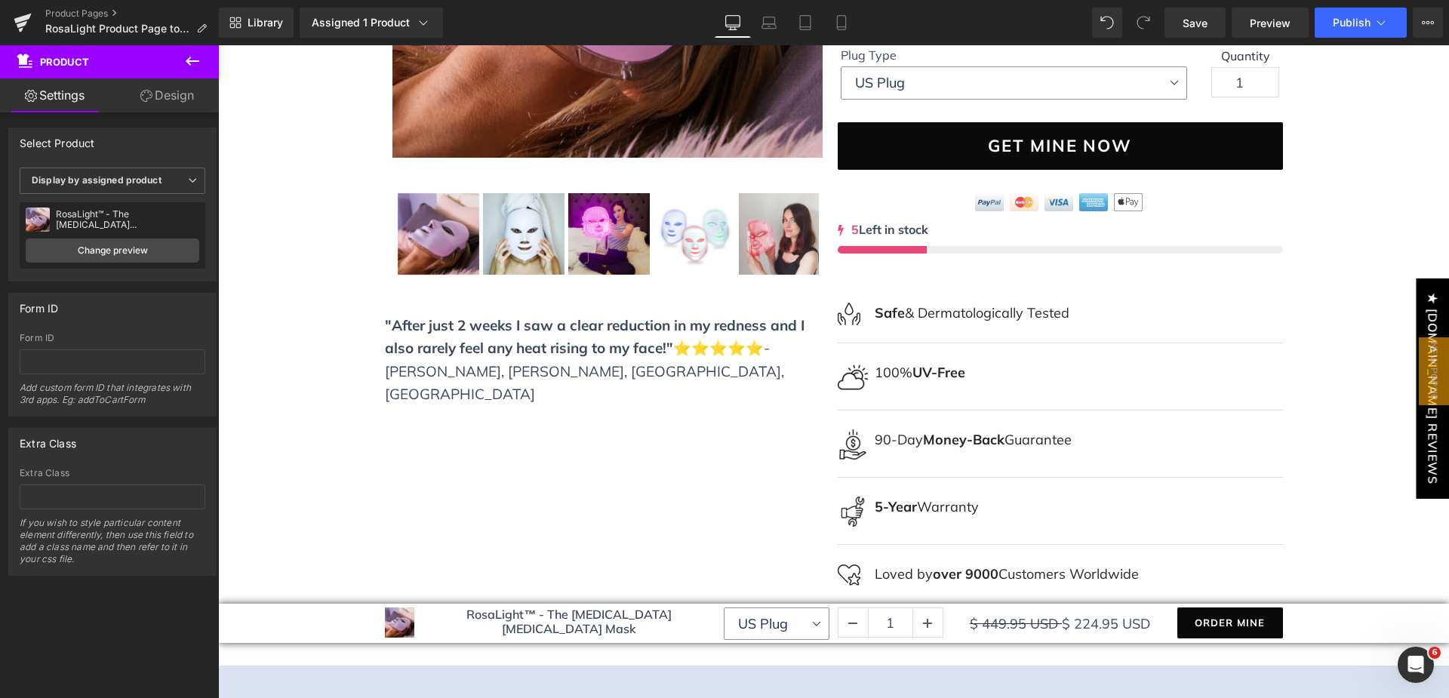
scroll to position [75, 0]
